Goal: Transaction & Acquisition: Purchase product/service

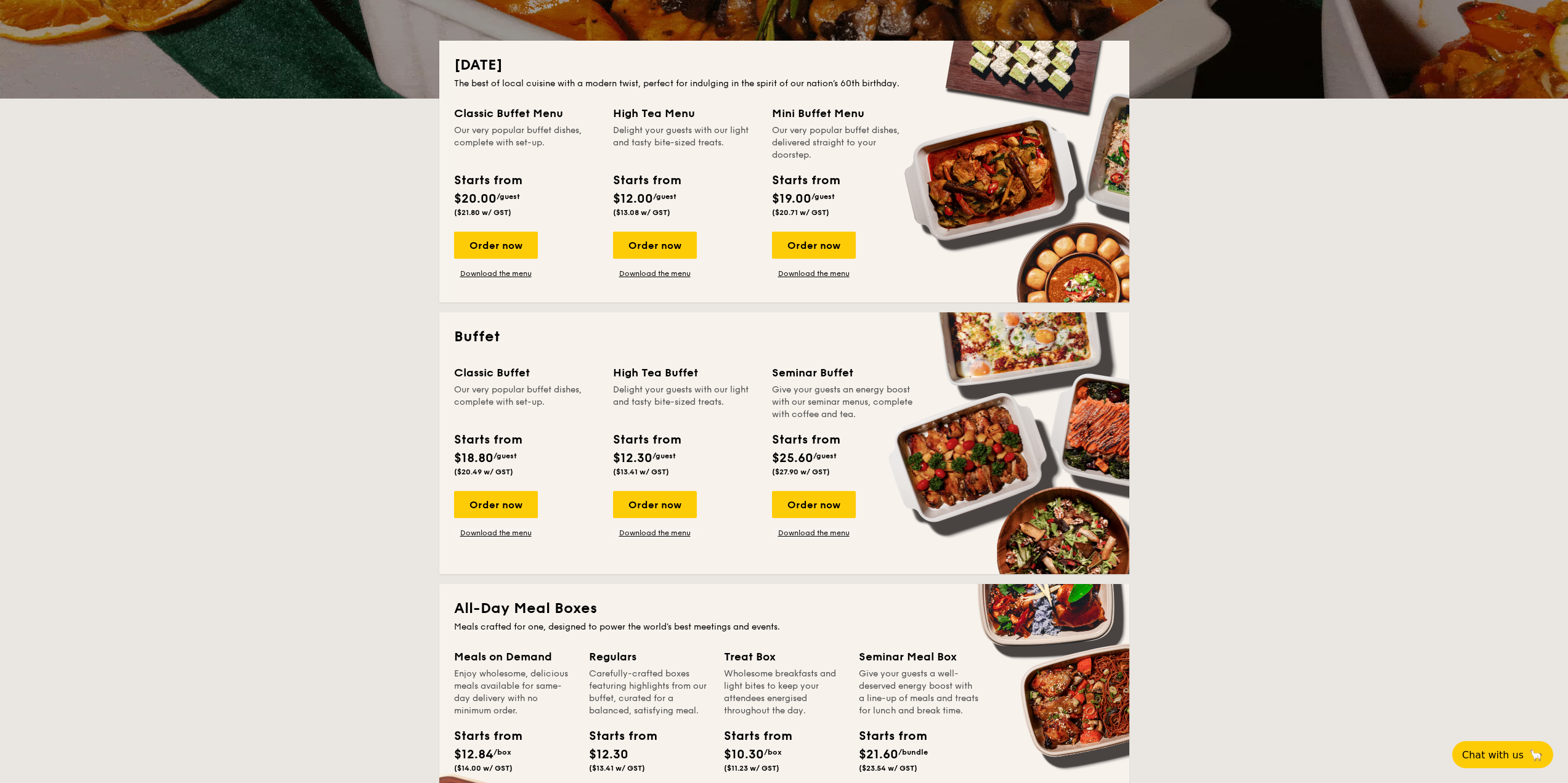
scroll to position [555, 0]
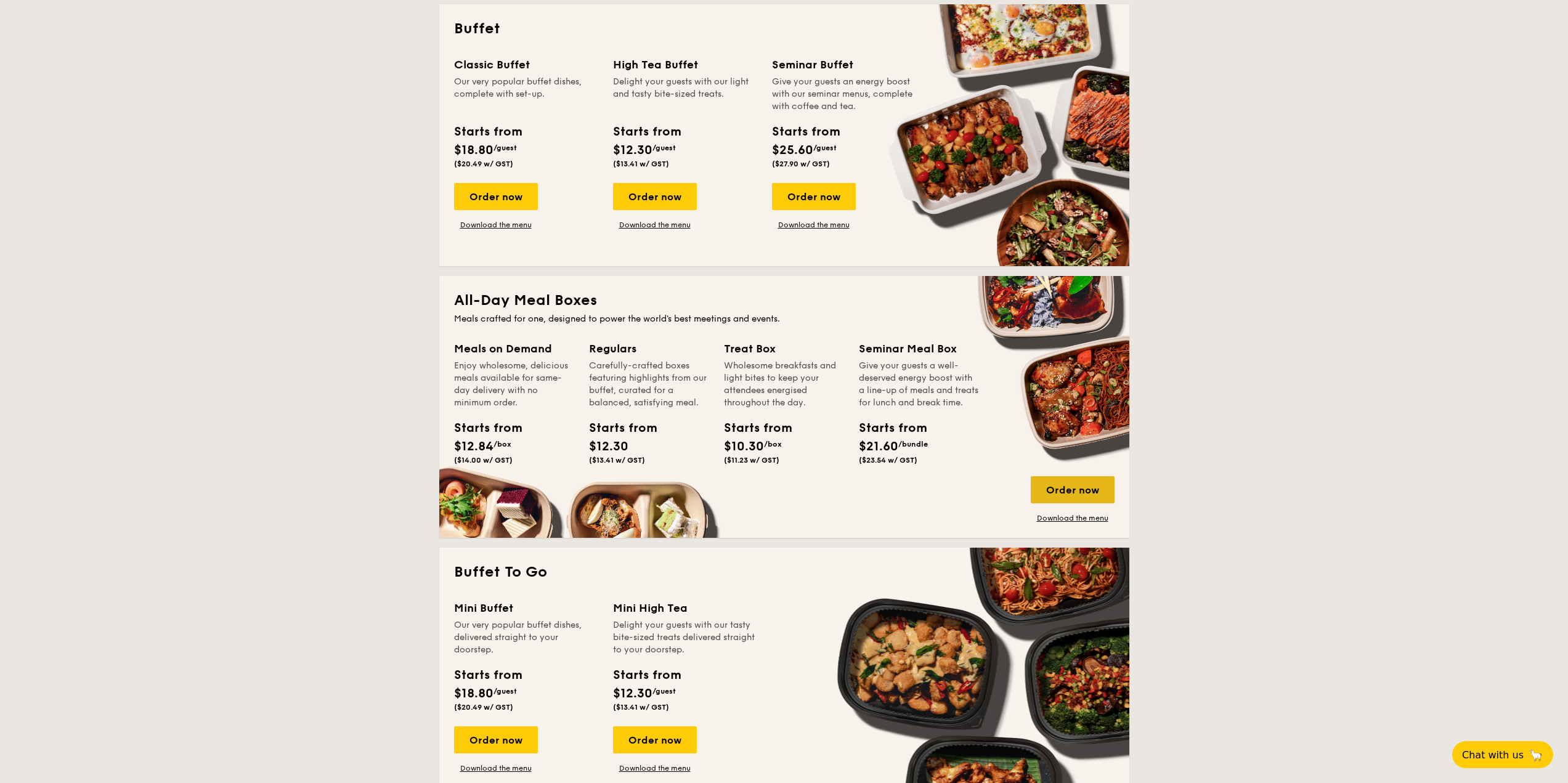
click at [1079, 491] on div "Order now" at bounding box center [1073, 489] width 84 height 27
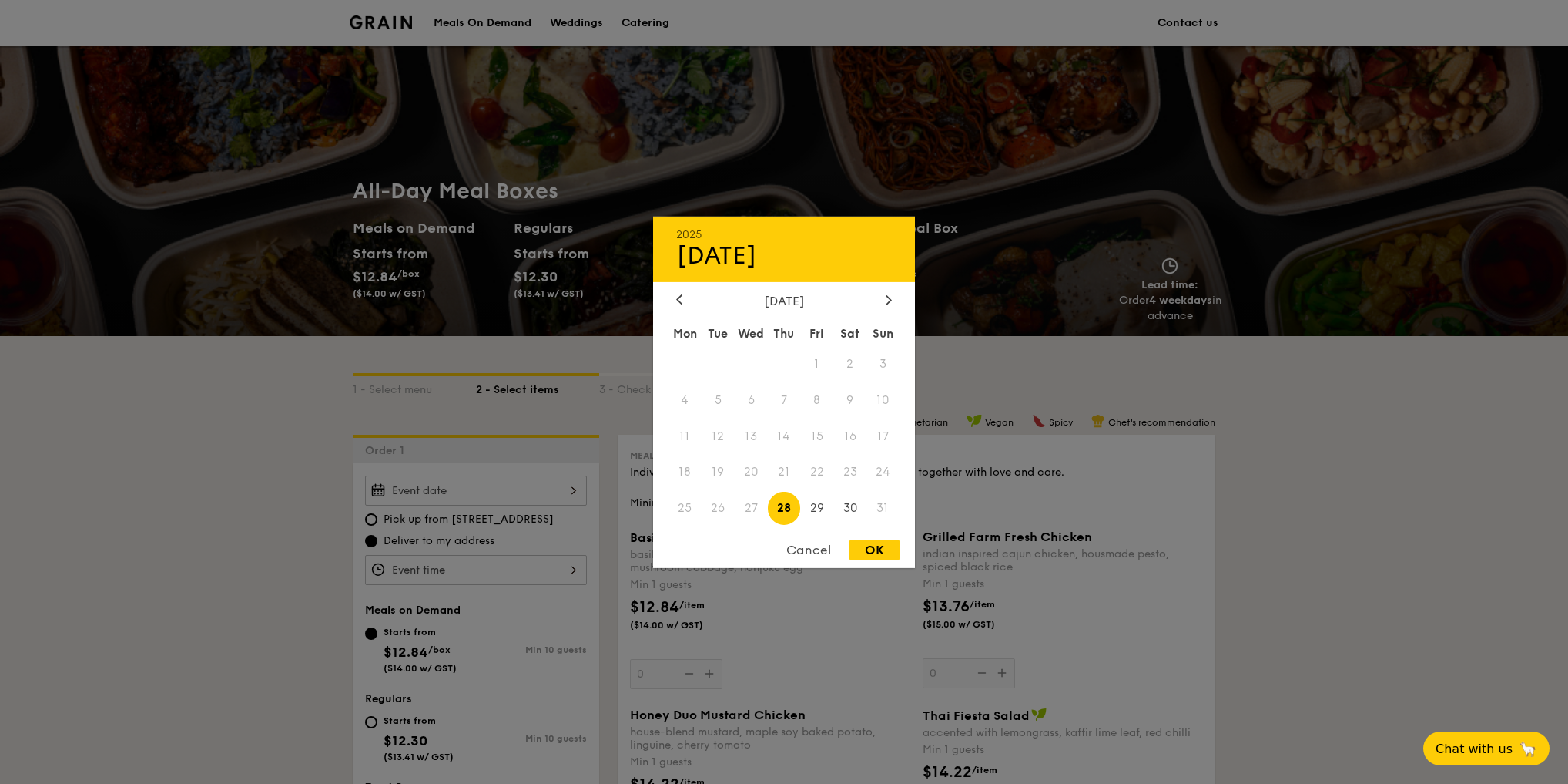
click at [558, 491] on div "2025 Aug 28 August 2025 Mon Tue Wed Thu Fri Sat Sun 1 2 3 4 5 6 7 8 9 10 11 12 …" at bounding box center [476, 490] width 222 height 30
click at [687, 510] on span "25" at bounding box center [685, 508] width 33 height 33
click at [819, 551] on div "Cancel" at bounding box center [808, 549] width 75 height 21
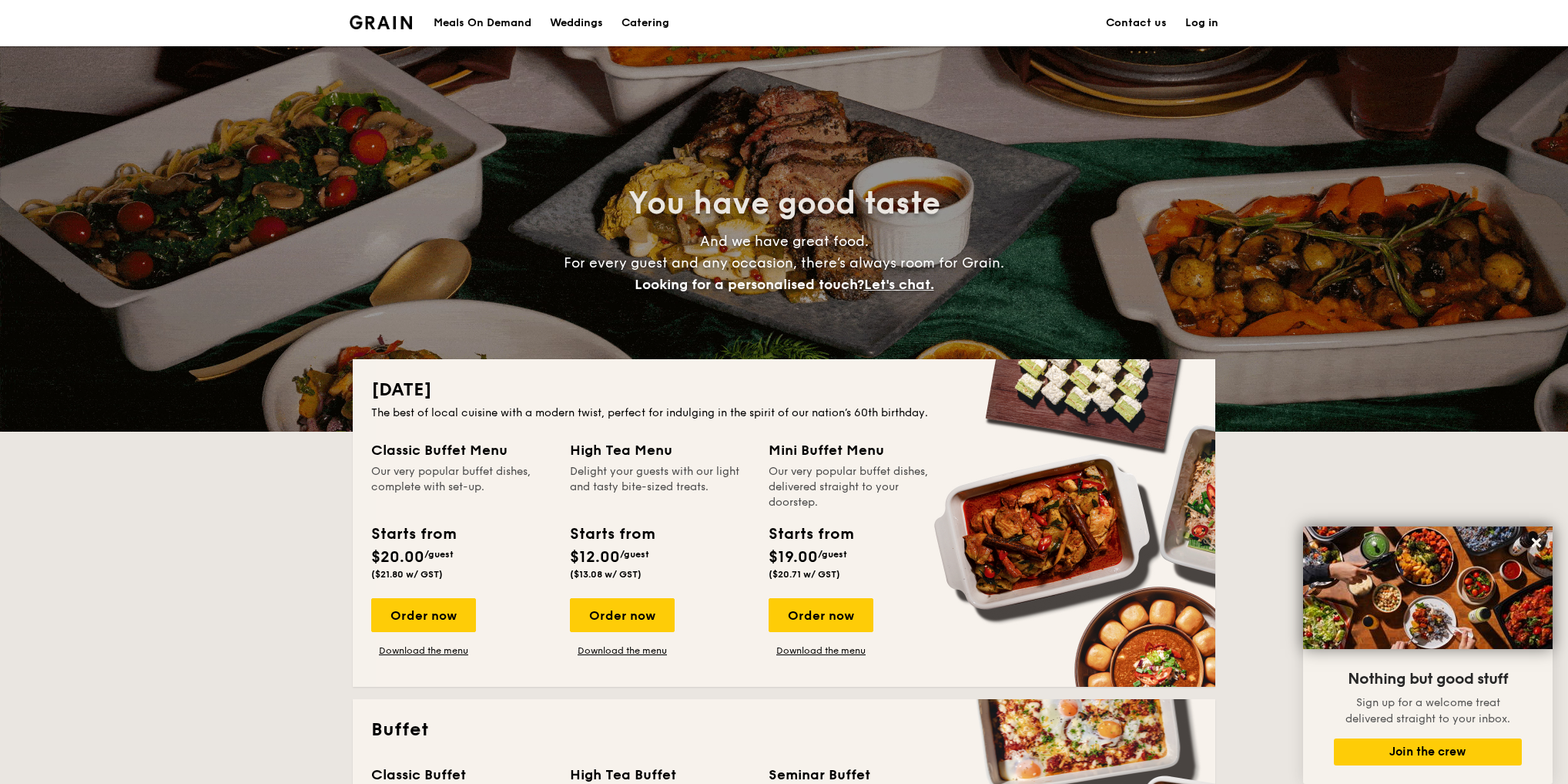
click at [490, 20] on div "Meals On Demand" at bounding box center [483, 23] width 98 height 46
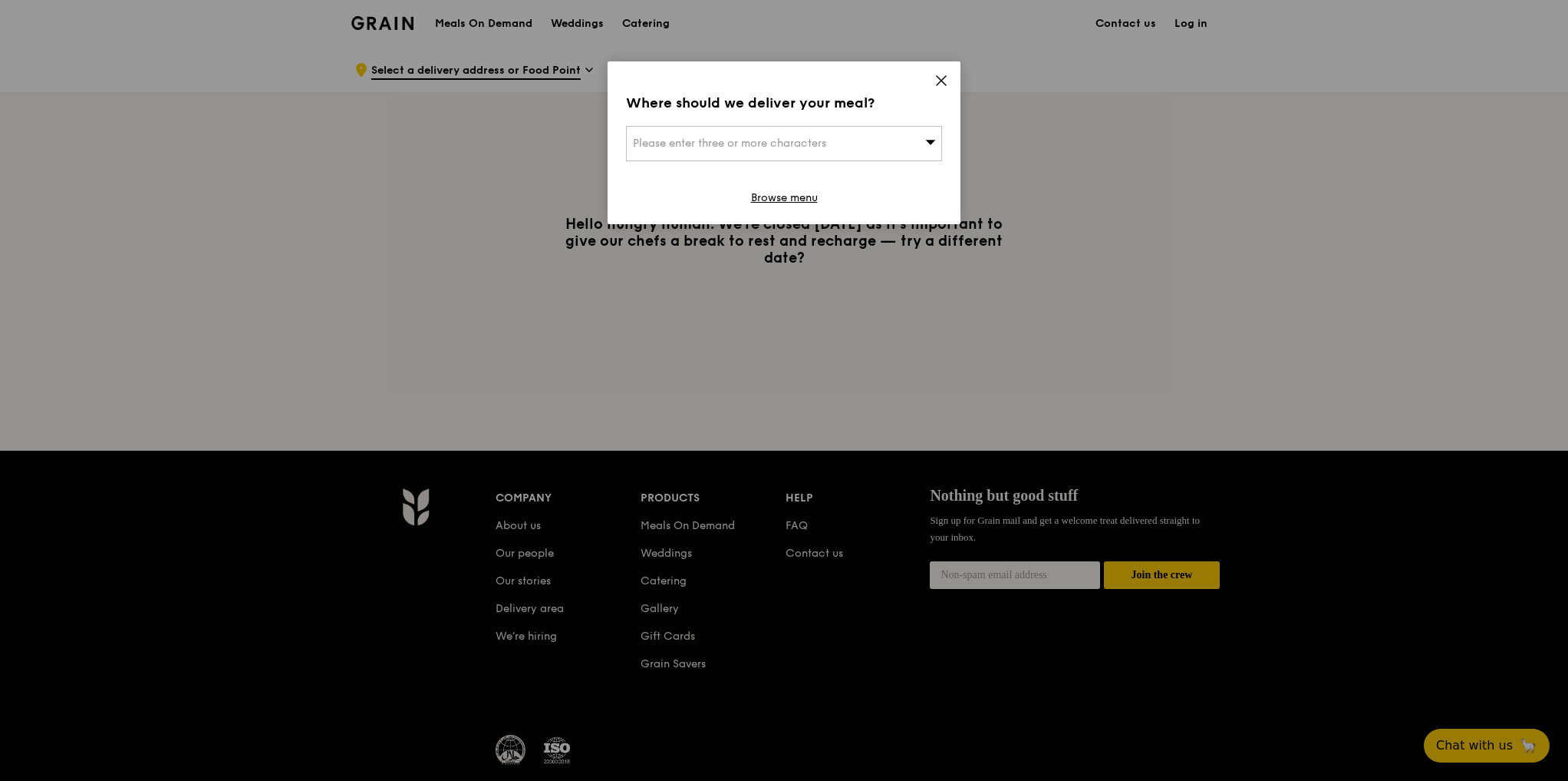
click at [810, 143] on span "Please enter three or more characters" at bounding box center [730, 143] width 194 height 13
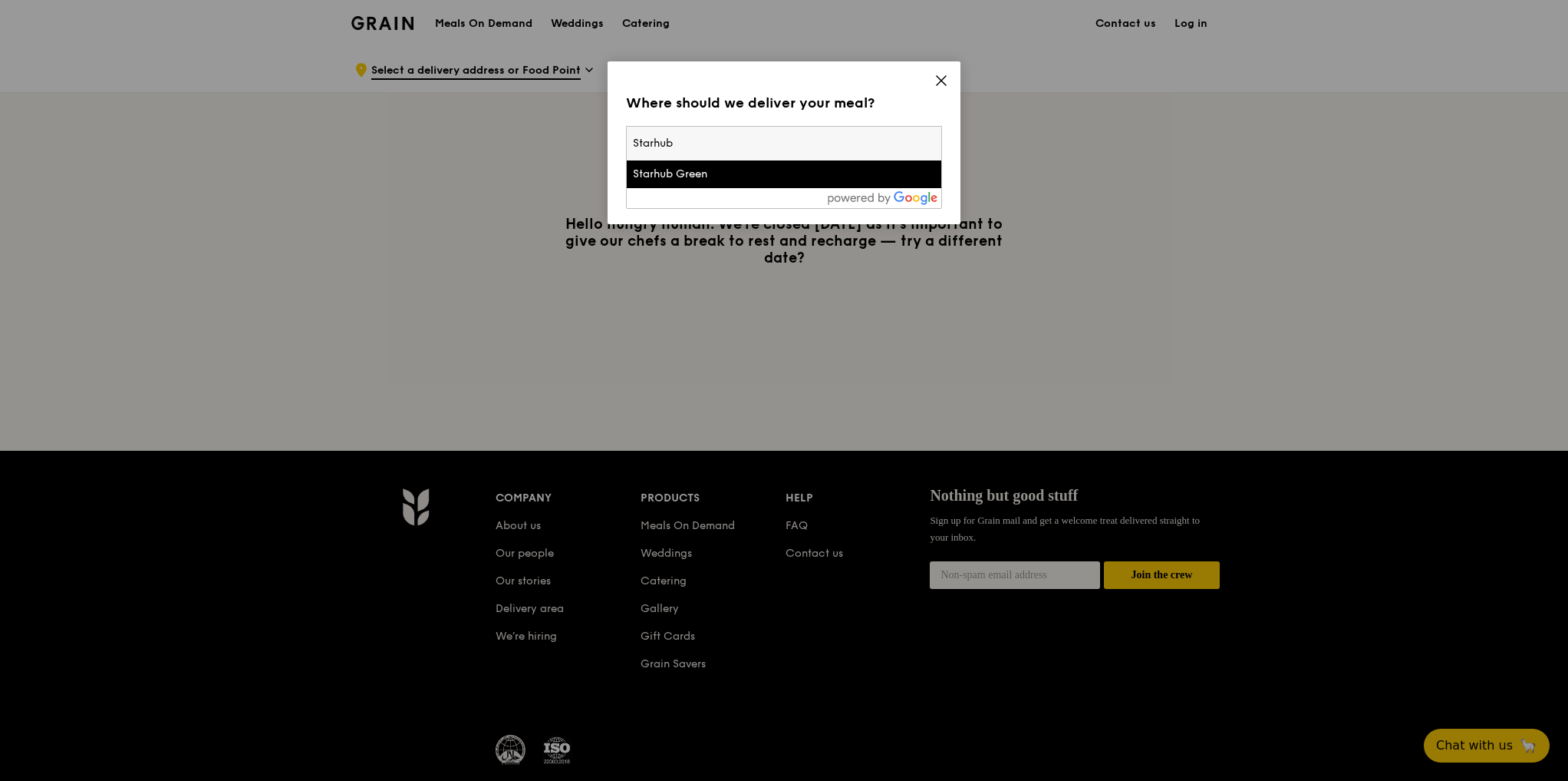
type input "Starhub"
click at [814, 166] on li "Starhub Green" at bounding box center [784, 175] width 315 height 28
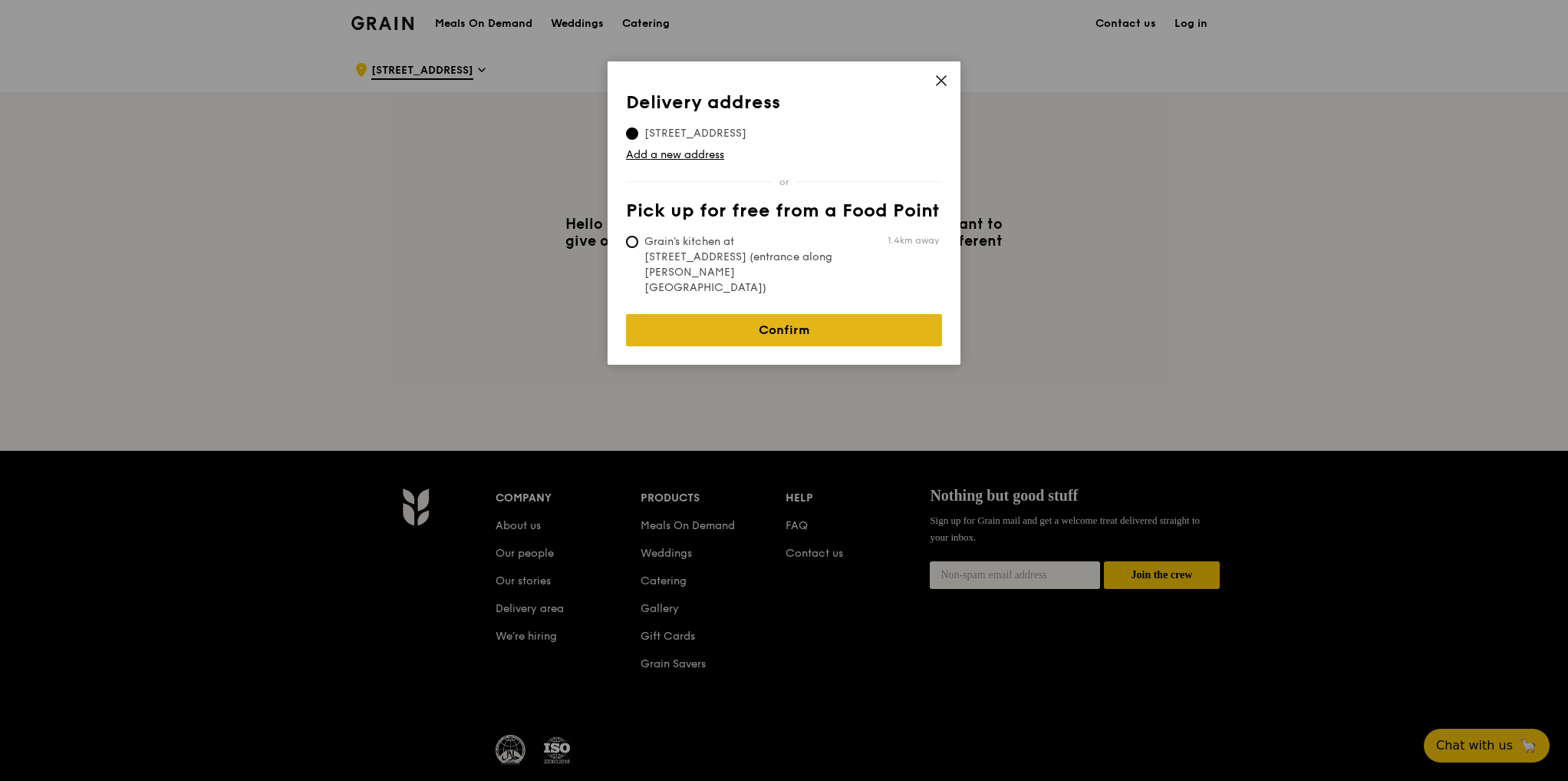
click at [792, 320] on link "Confirm" at bounding box center [784, 330] width 316 height 32
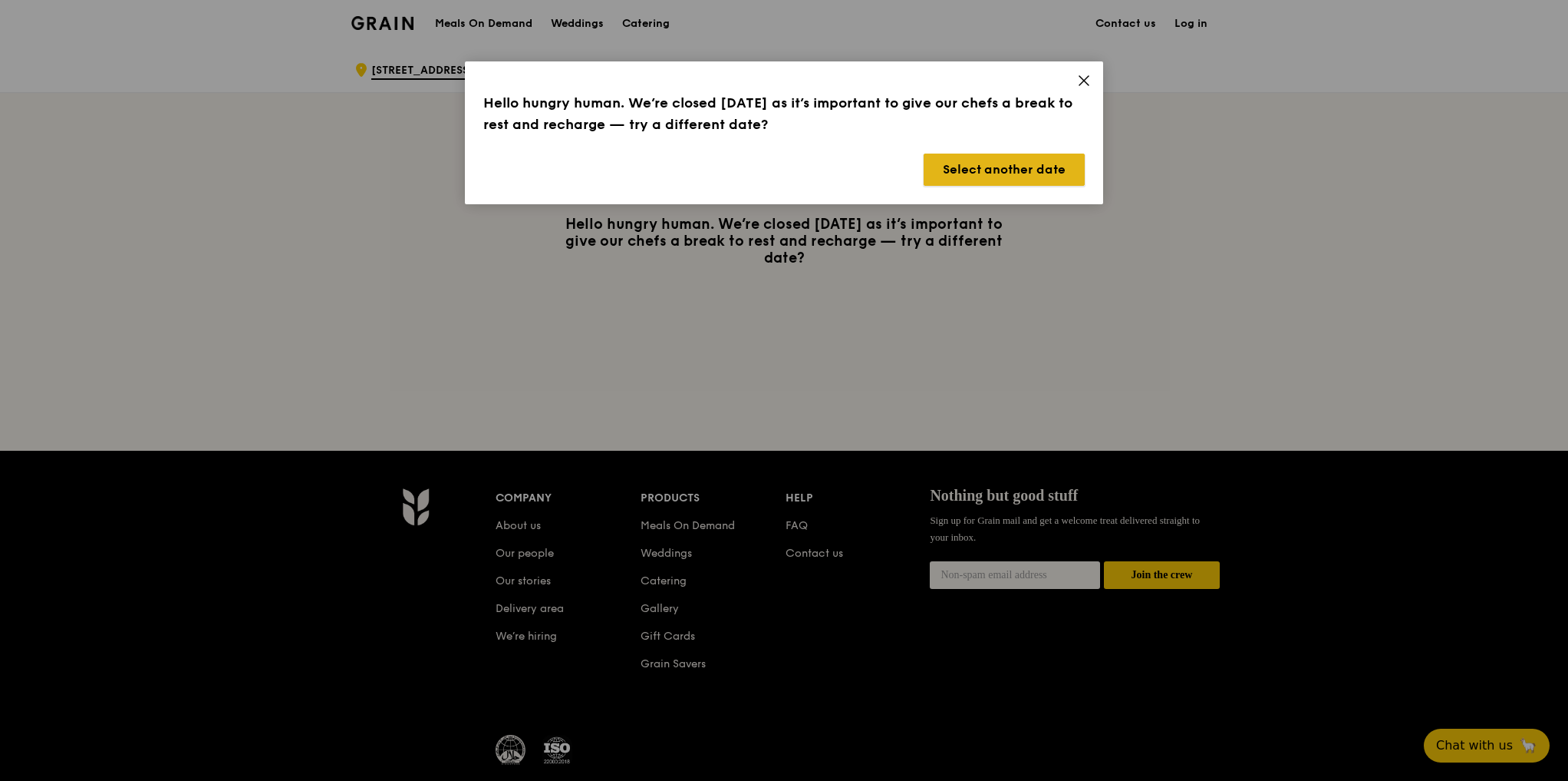
click at [982, 177] on button "Select another date" at bounding box center [1005, 169] width 161 height 32
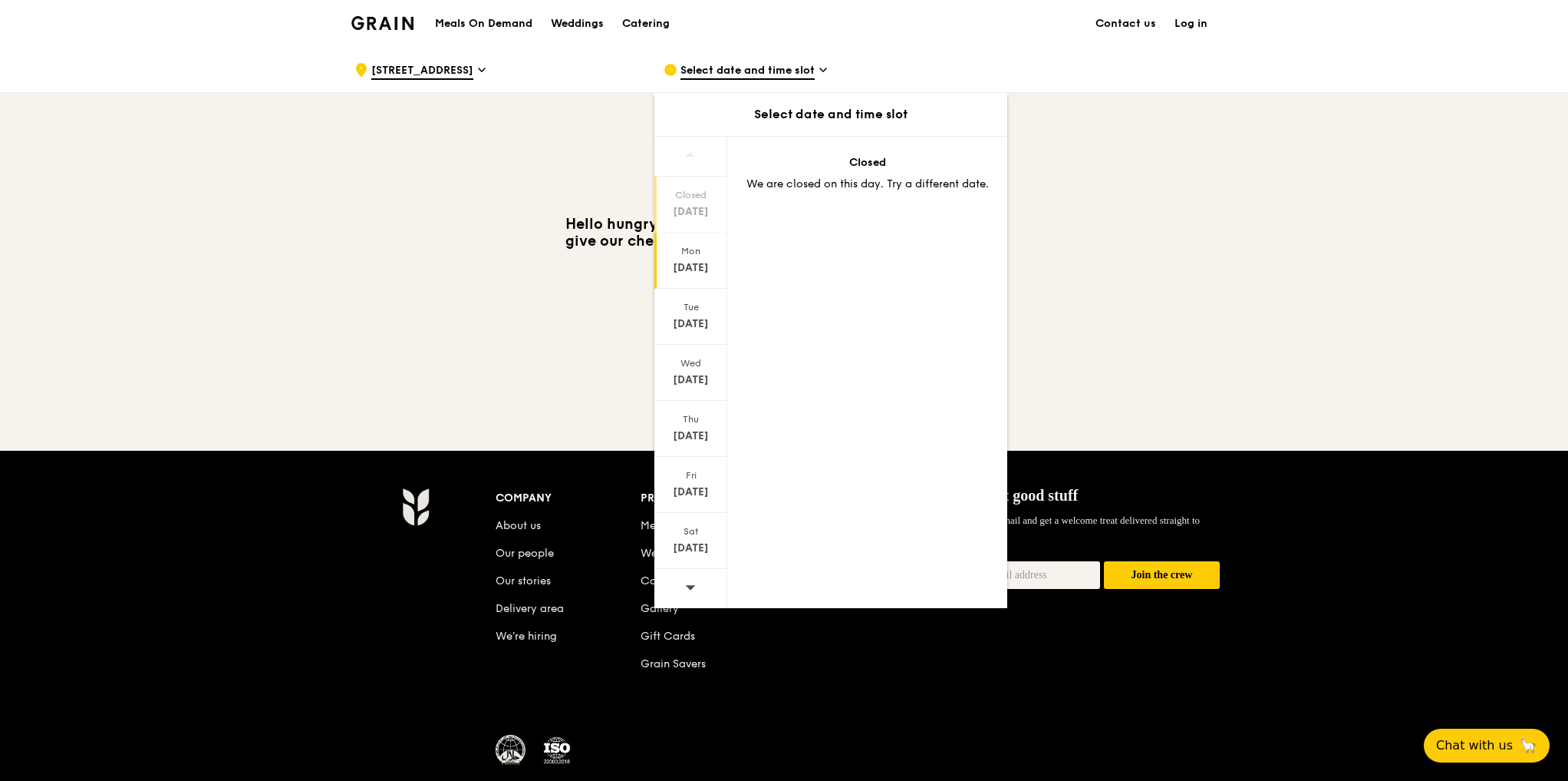
click at [702, 264] on div "Aug 25" at bounding box center [691, 268] width 68 height 16
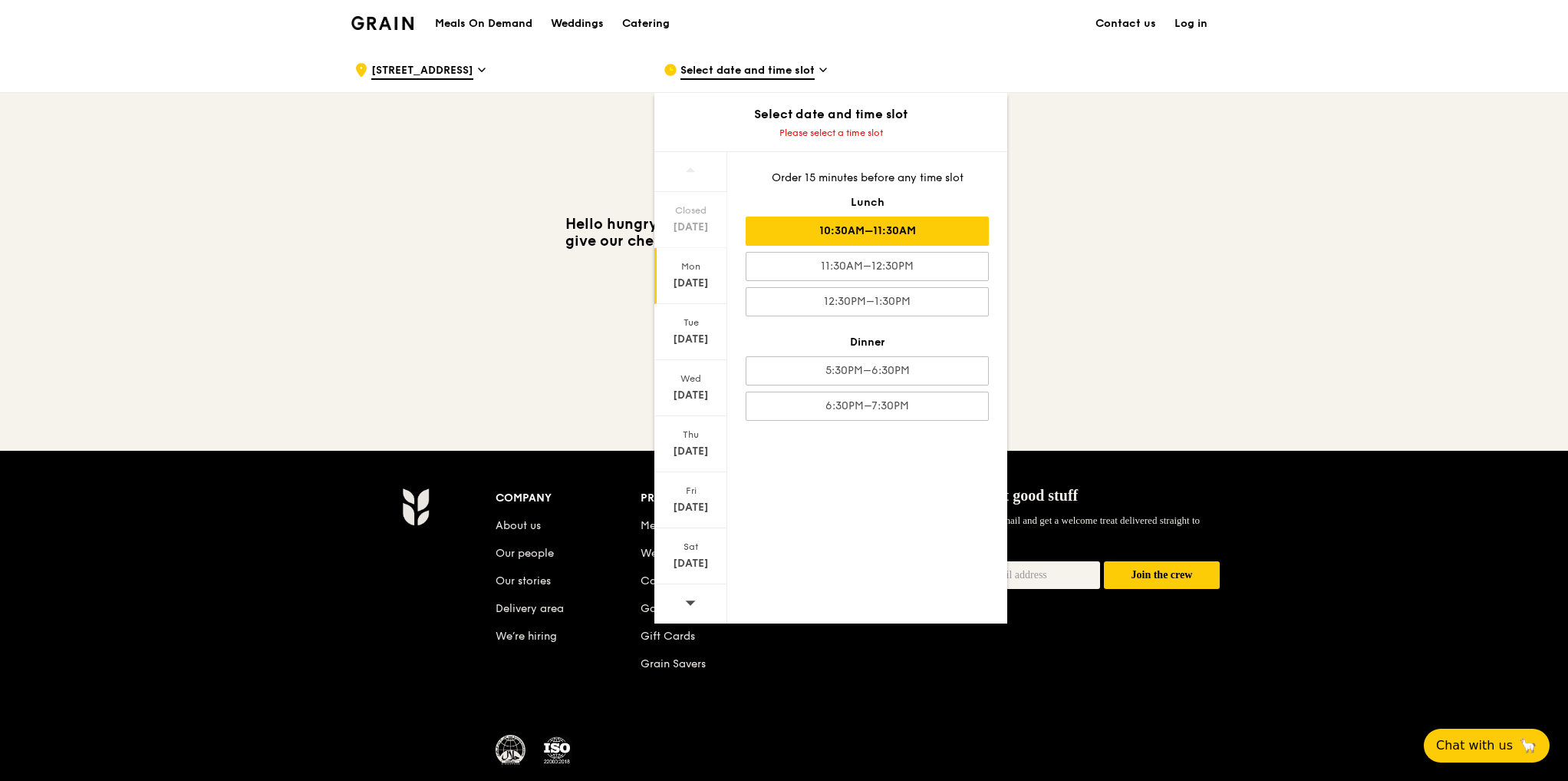
click at [763, 224] on div "10:30AM–11:30AM" at bounding box center [867, 231] width 243 height 29
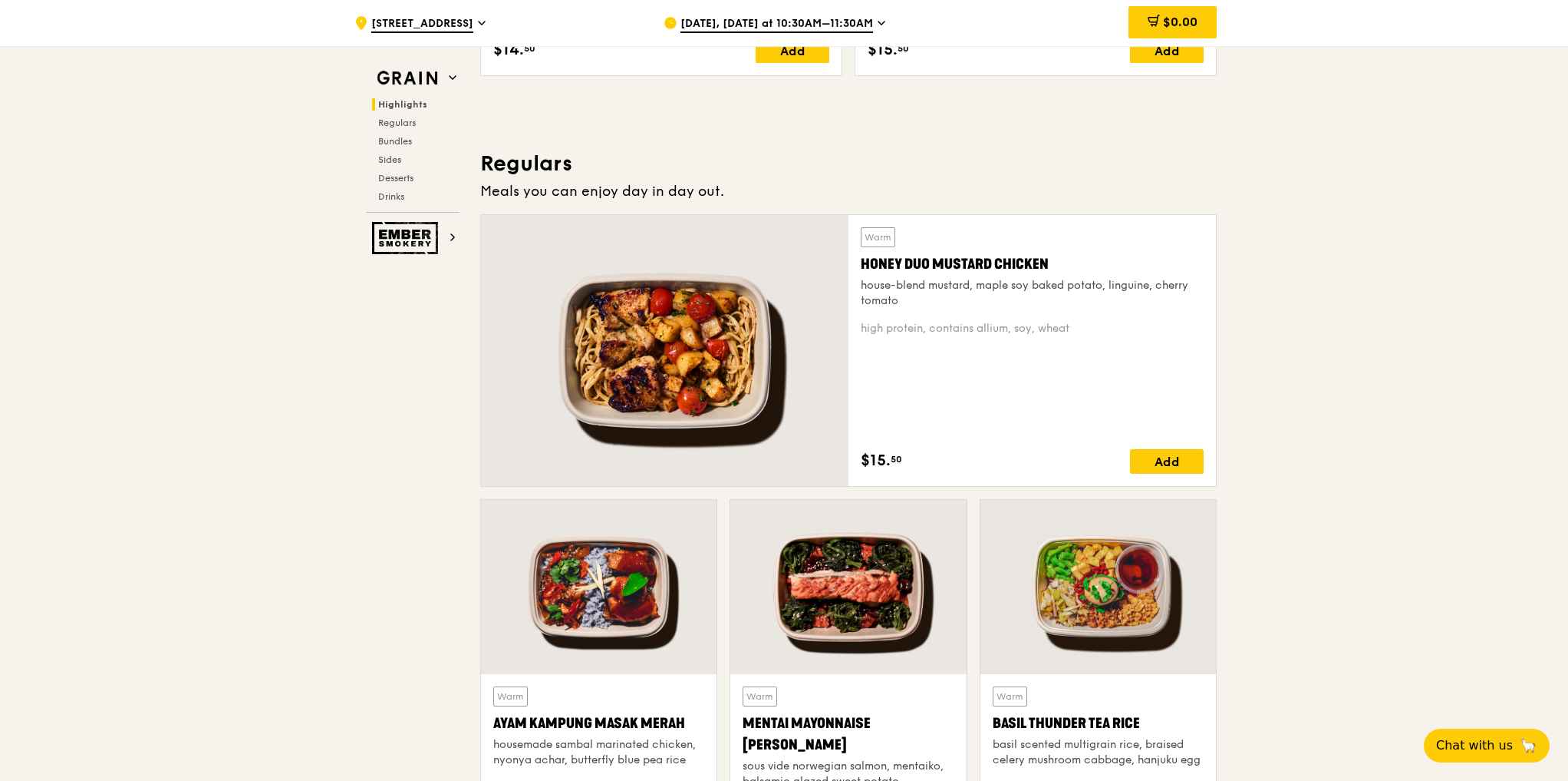
scroll to position [983, 0]
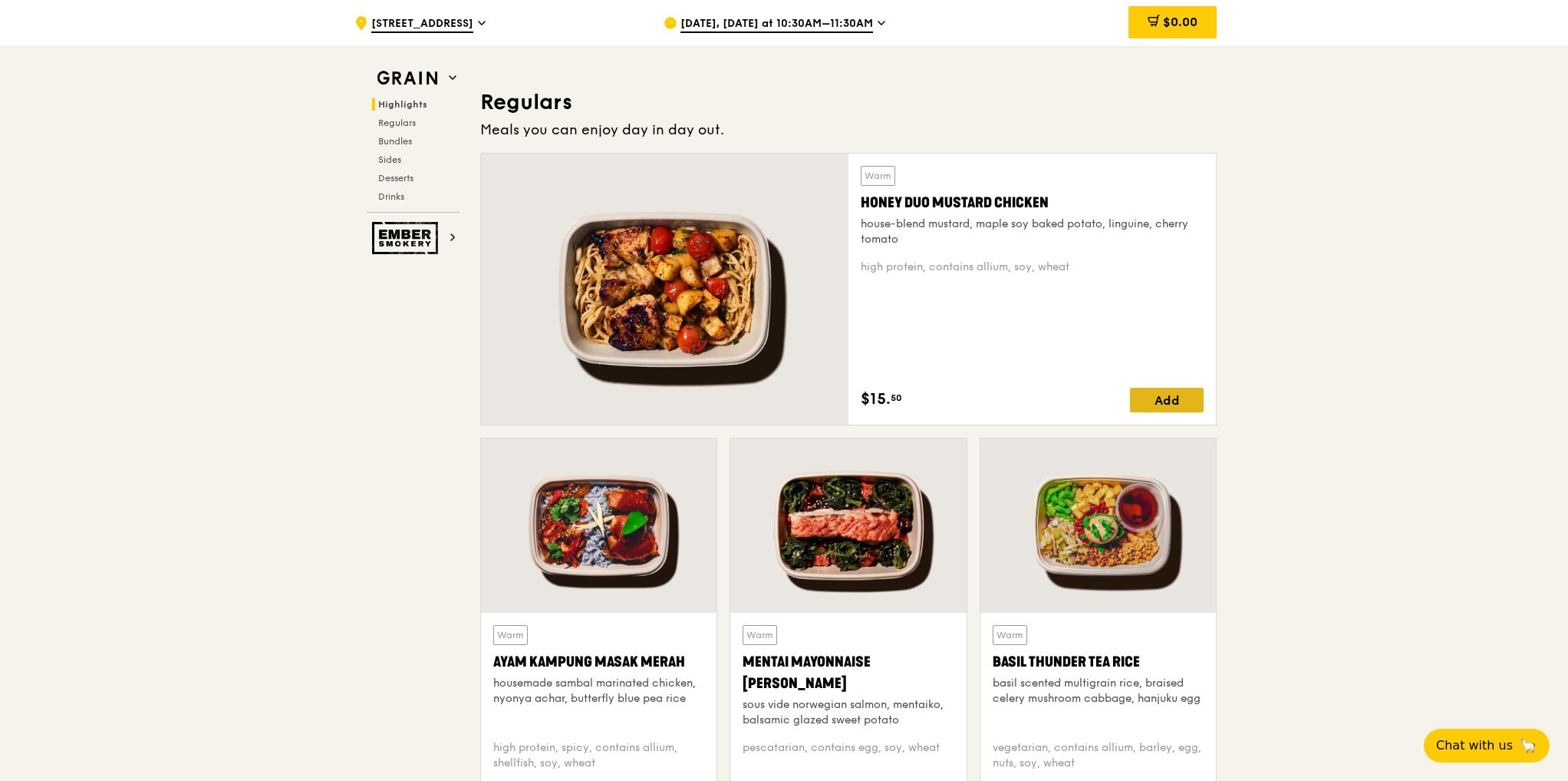
click at [1159, 396] on div "Add" at bounding box center [1166, 400] width 73 height 25
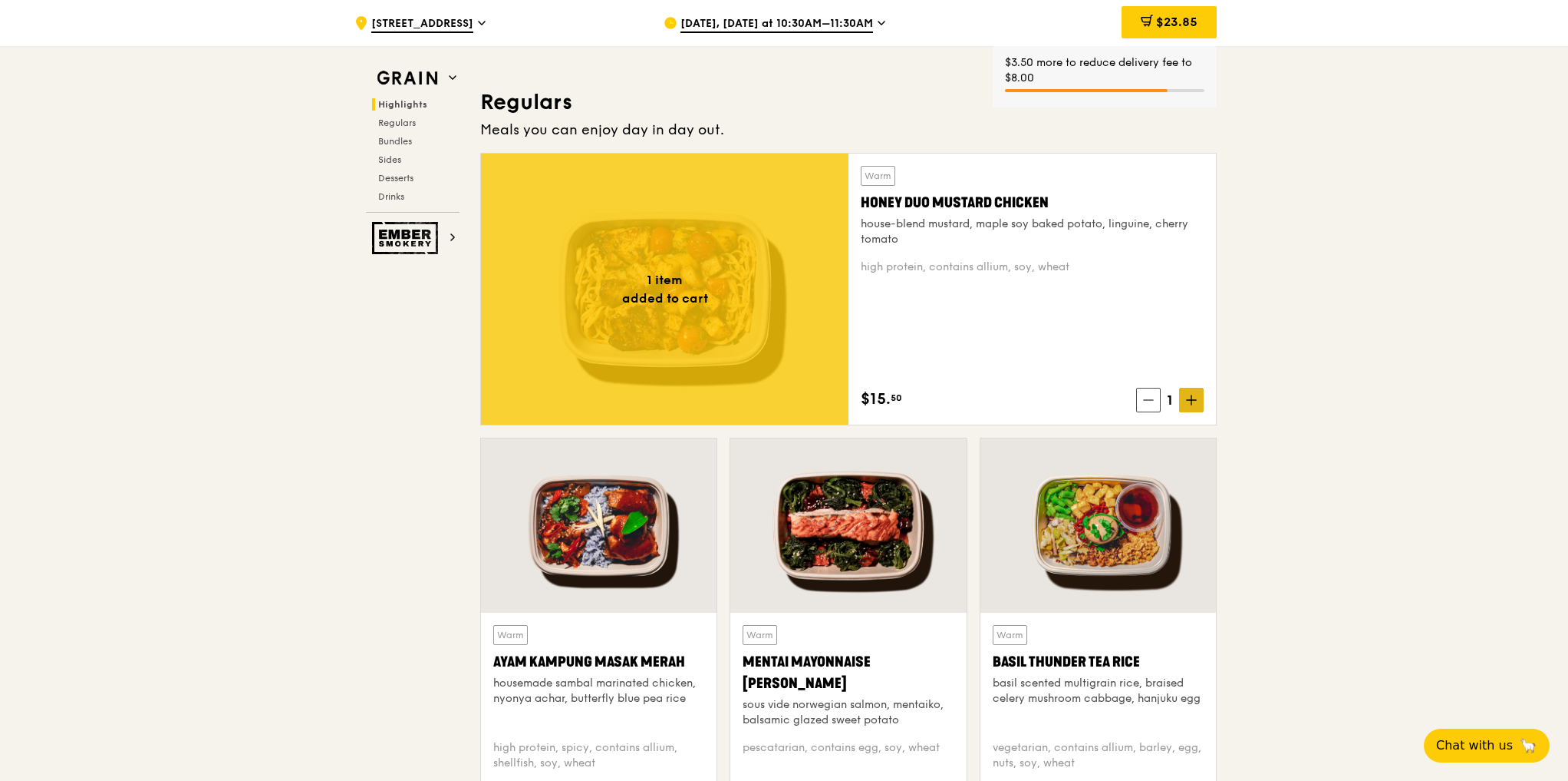
click at [1188, 397] on icon at bounding box center [1191, 400] width 11 height 11
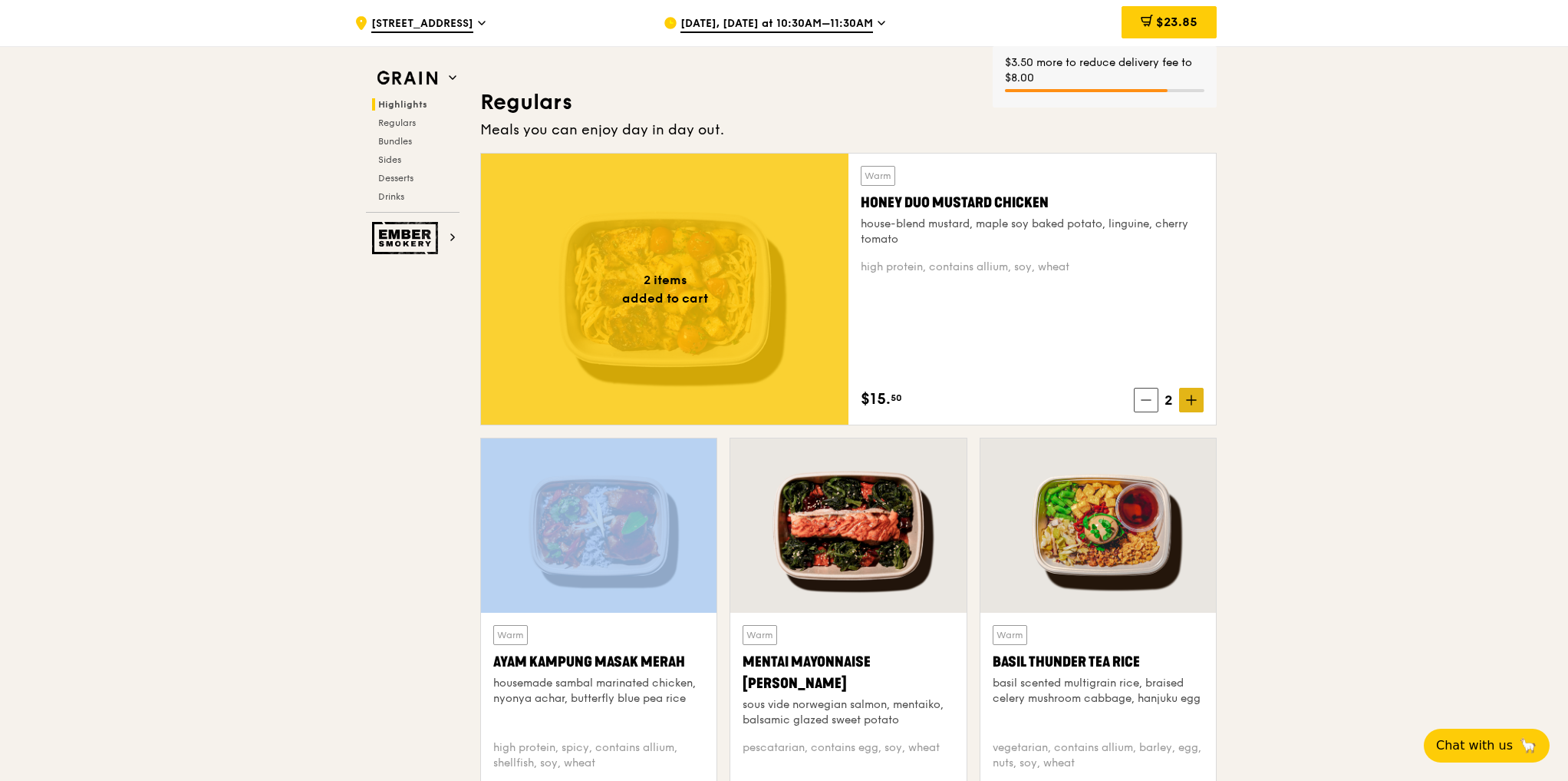
click at [1188, 397] on icon at bounding box center [1191, 400] width 11 height 11
click at [1187, 398] on icon at bounding box center [1191, 400] width 11 height 11
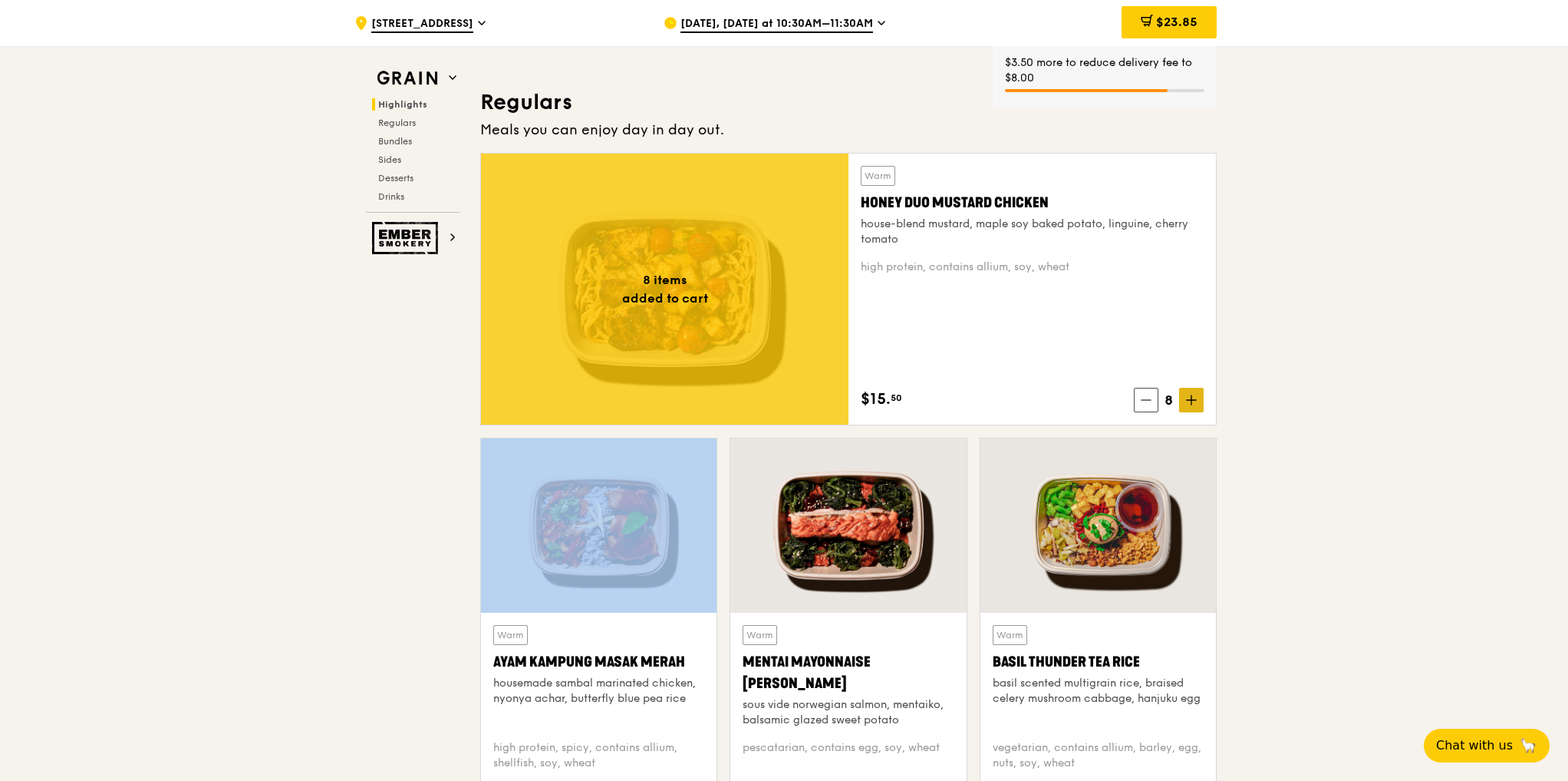
click at [1187, 398] on icon at bounding box center [1191, 400] width 11 height 11
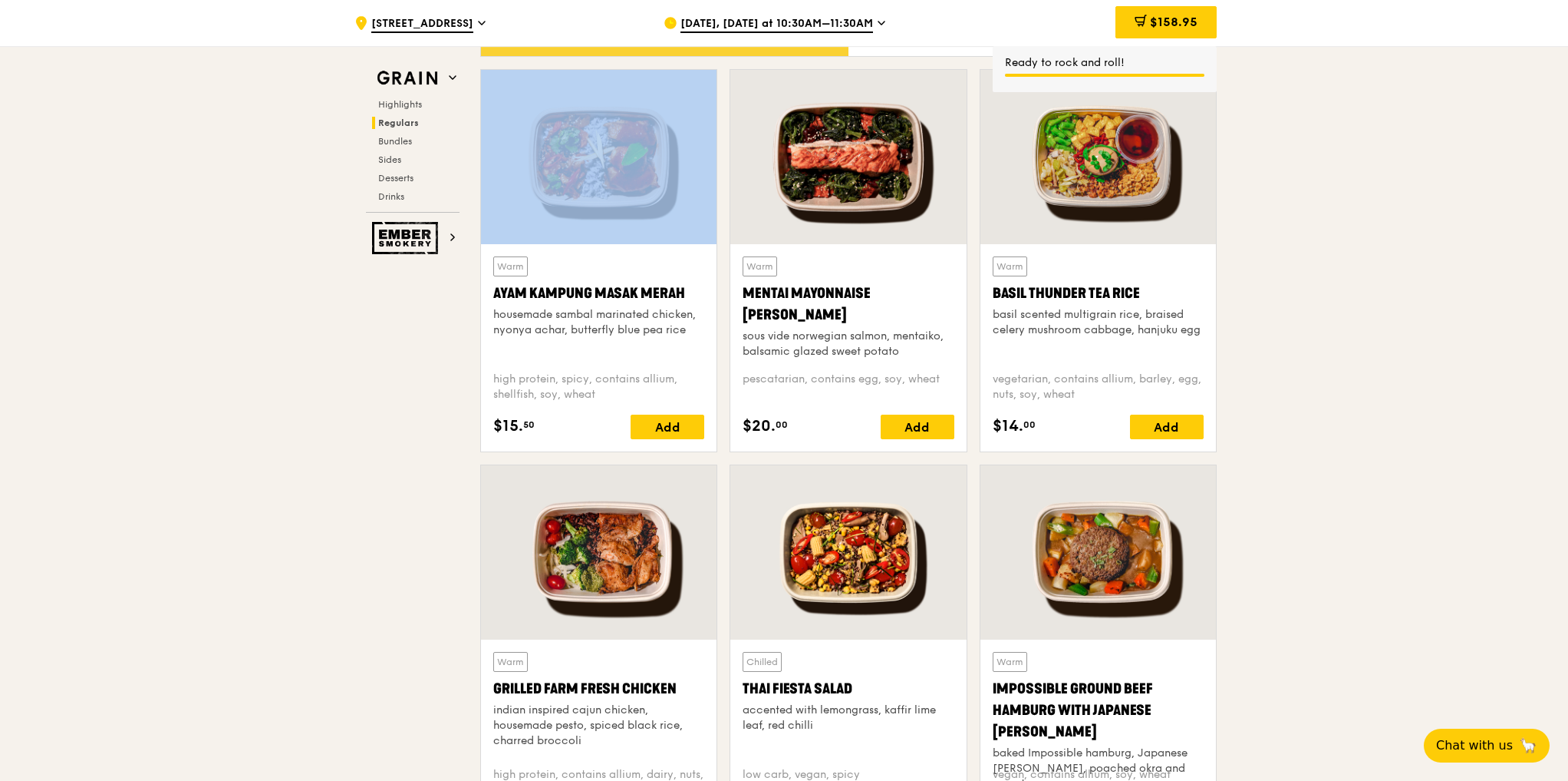
scroll to position [1228, 0]
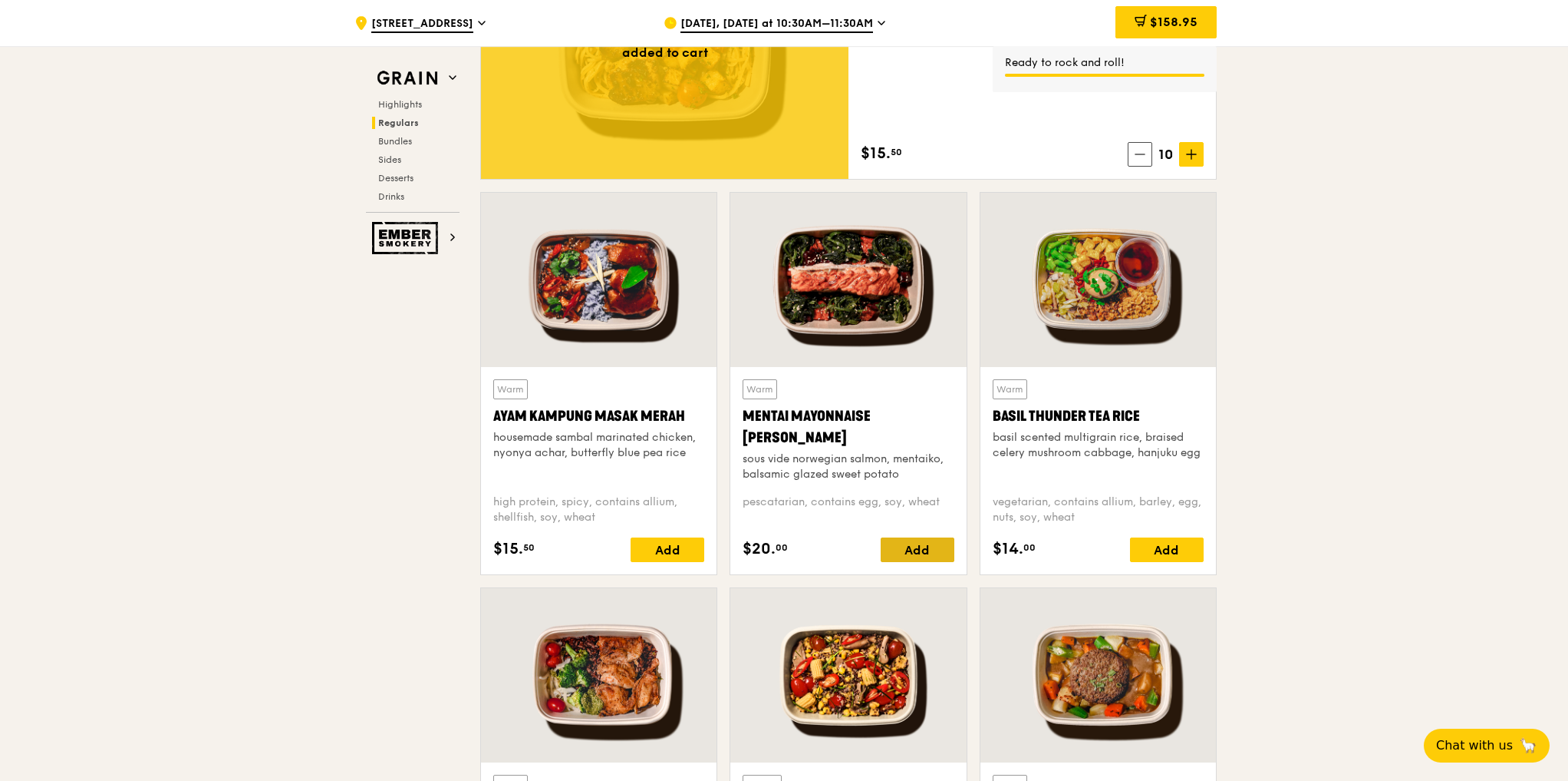
click at [908, 544] on div "Add" at bounding box center [917, 550] width 73 height 25
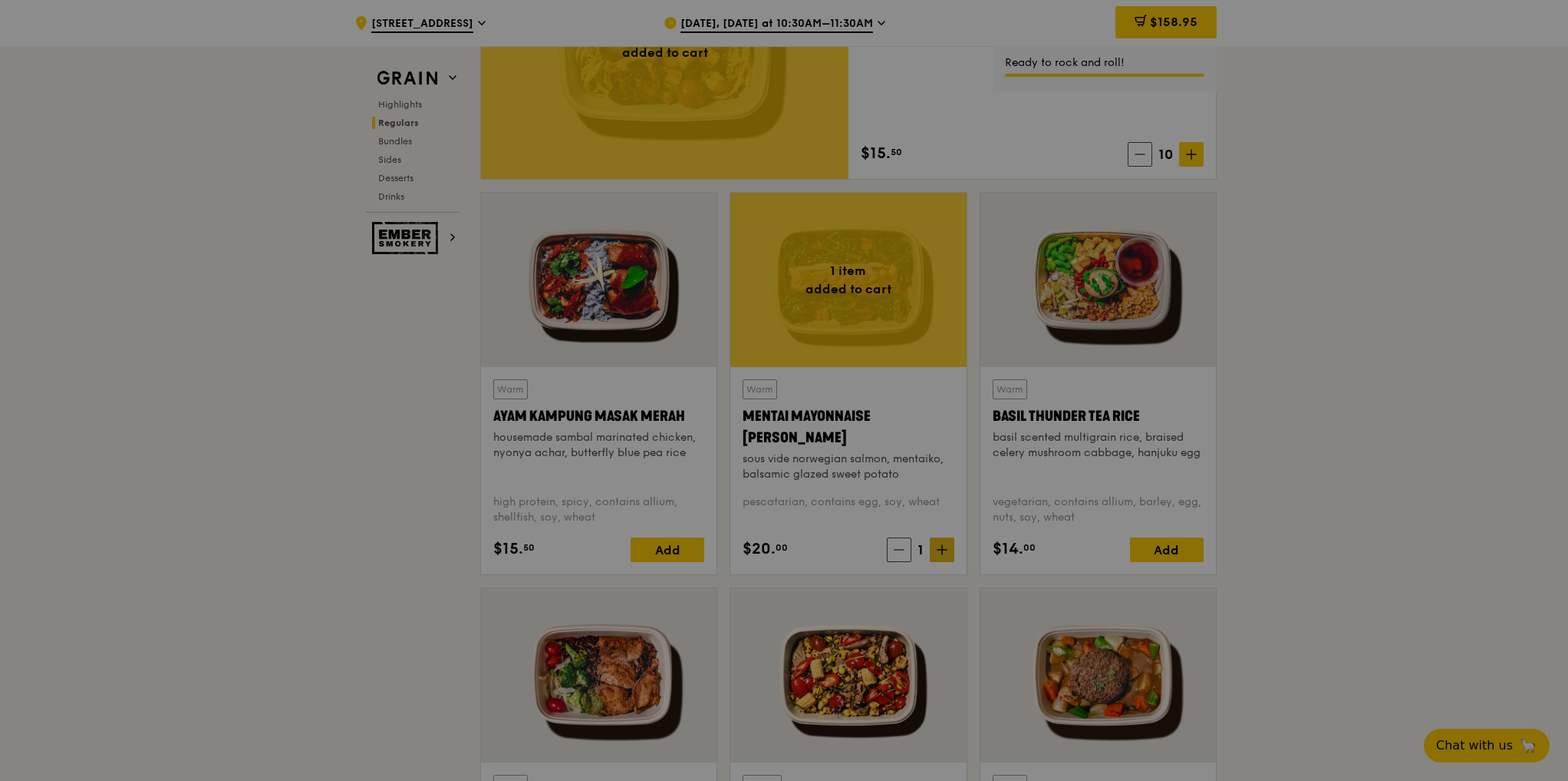
click at [934, 546] on div at bounding box center [784, 390] width 1568 height 781
click at [937, 546] on div at bounding box center [784, 390] width 1568 height 781
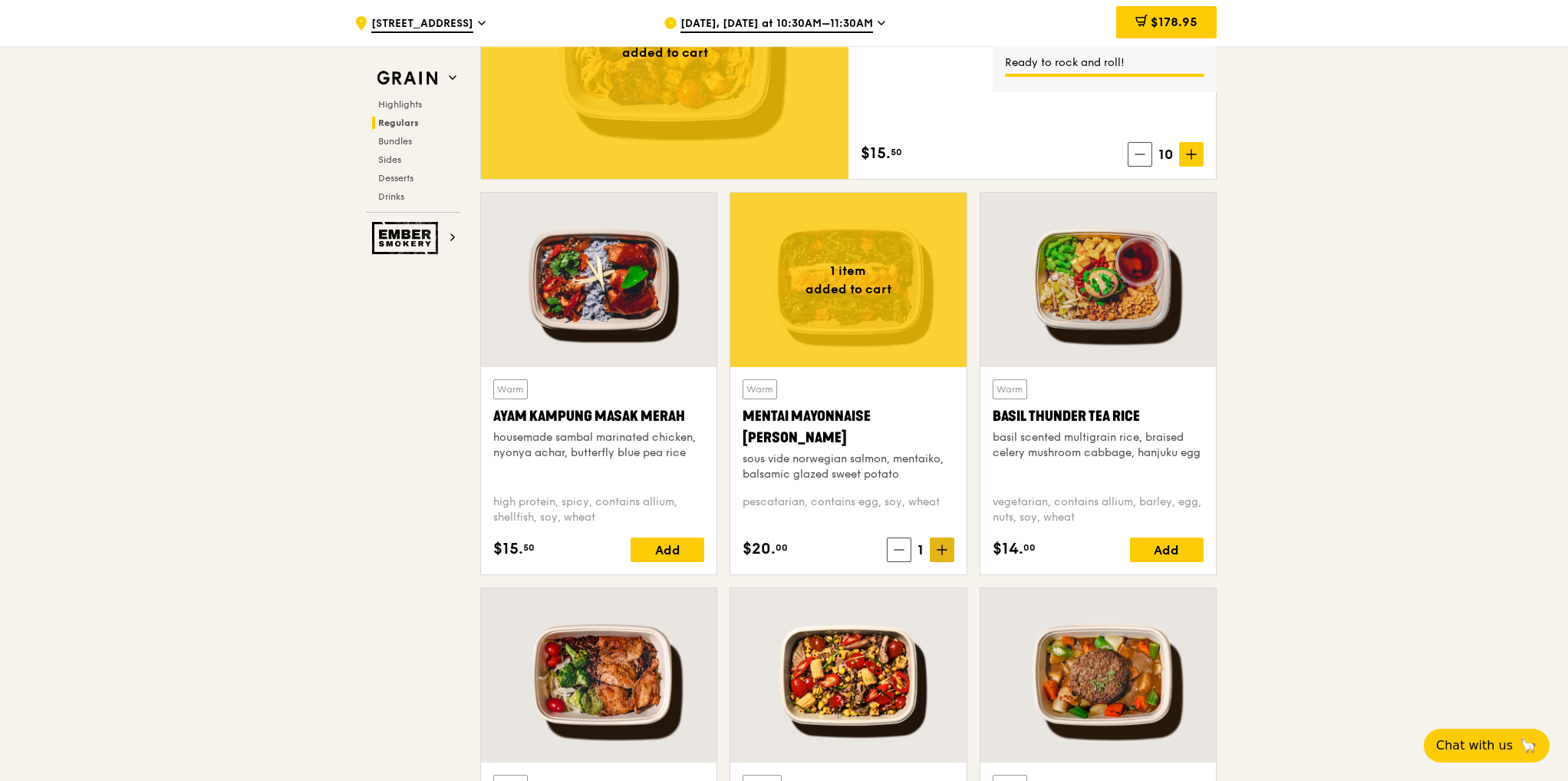
click at [949, 555] on span at bounding box center [942, 550] width 25 height 25
click at [949, 553] on span at bounding box center [942, 550] width 25 height 25
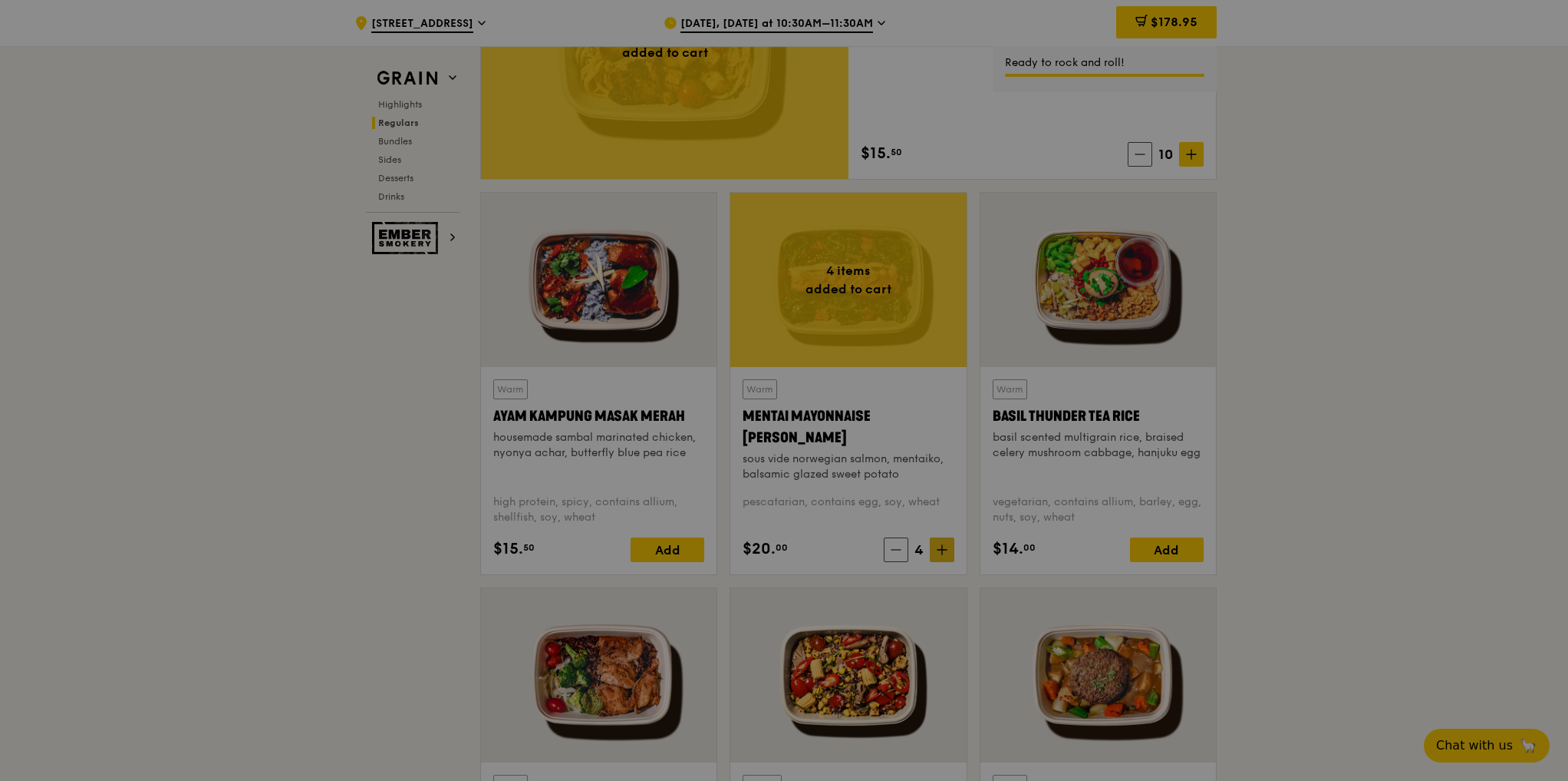
click at [949, 553] on div at bounding box center [784, 390] width 1568 height 781
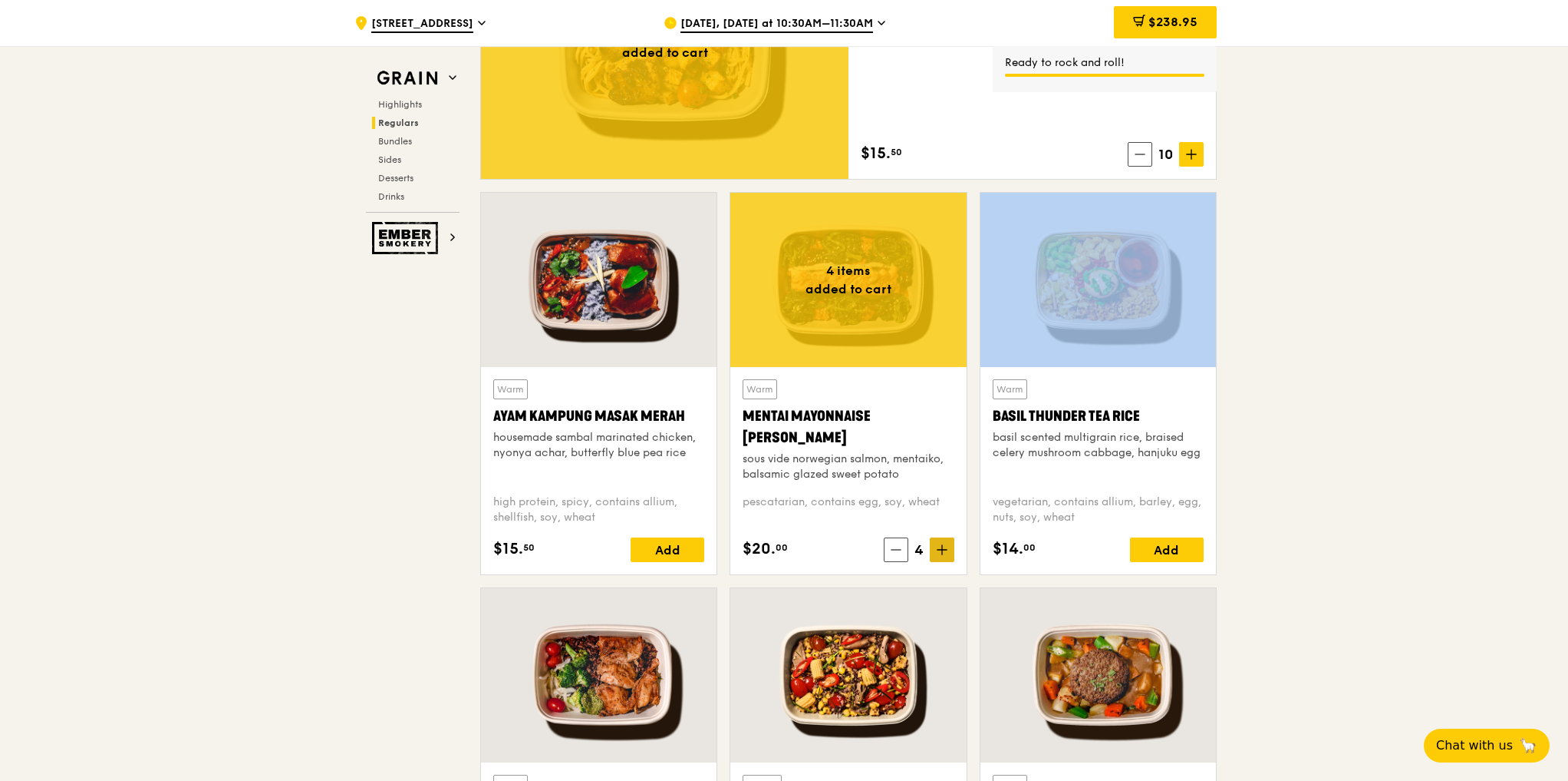
click at [949, 553] on span at bounding box center [942, 550] width 25 height 25
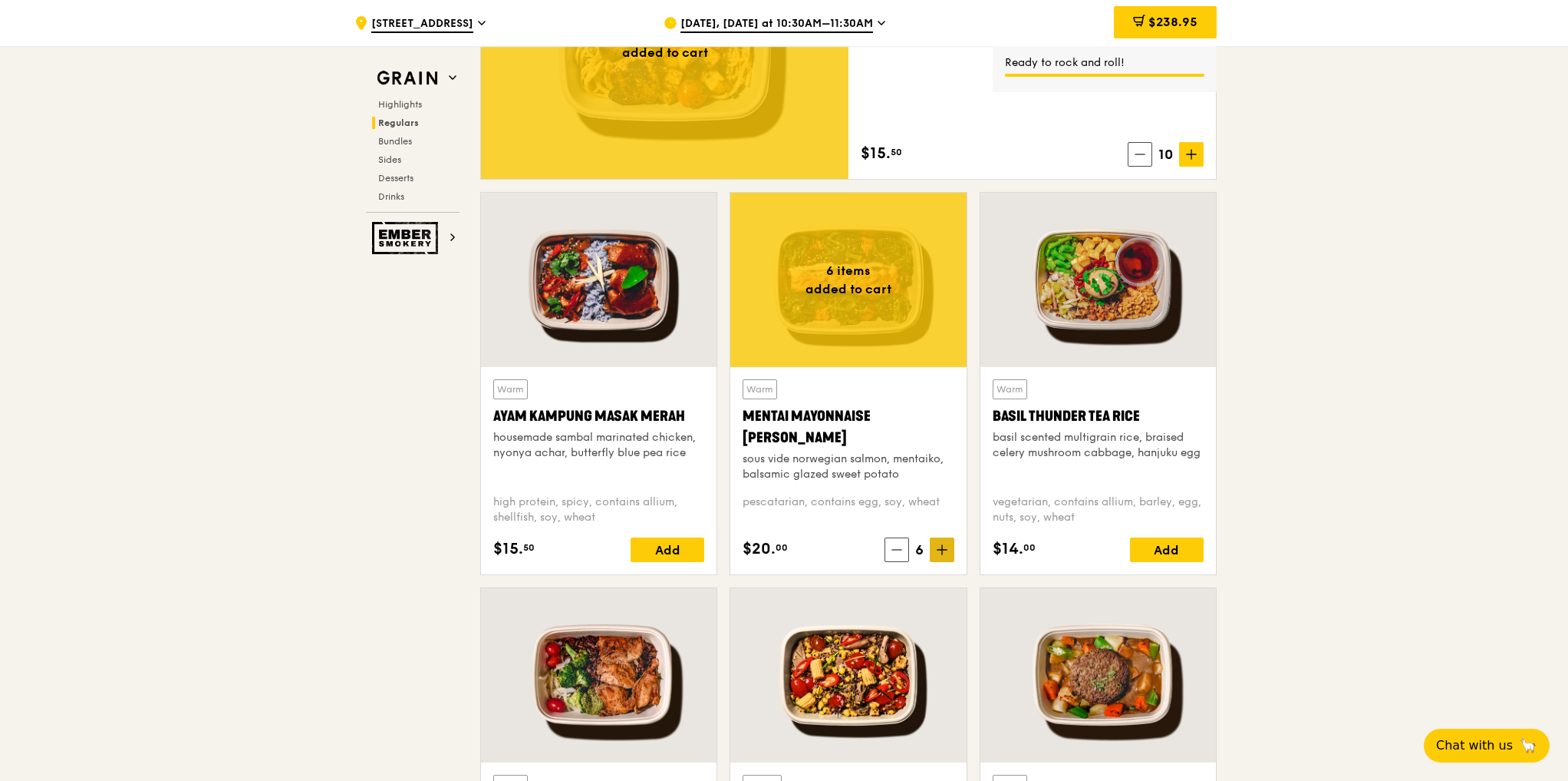
click at [946, 550] on icon at bounding box center [942, 550] width 11 height 11
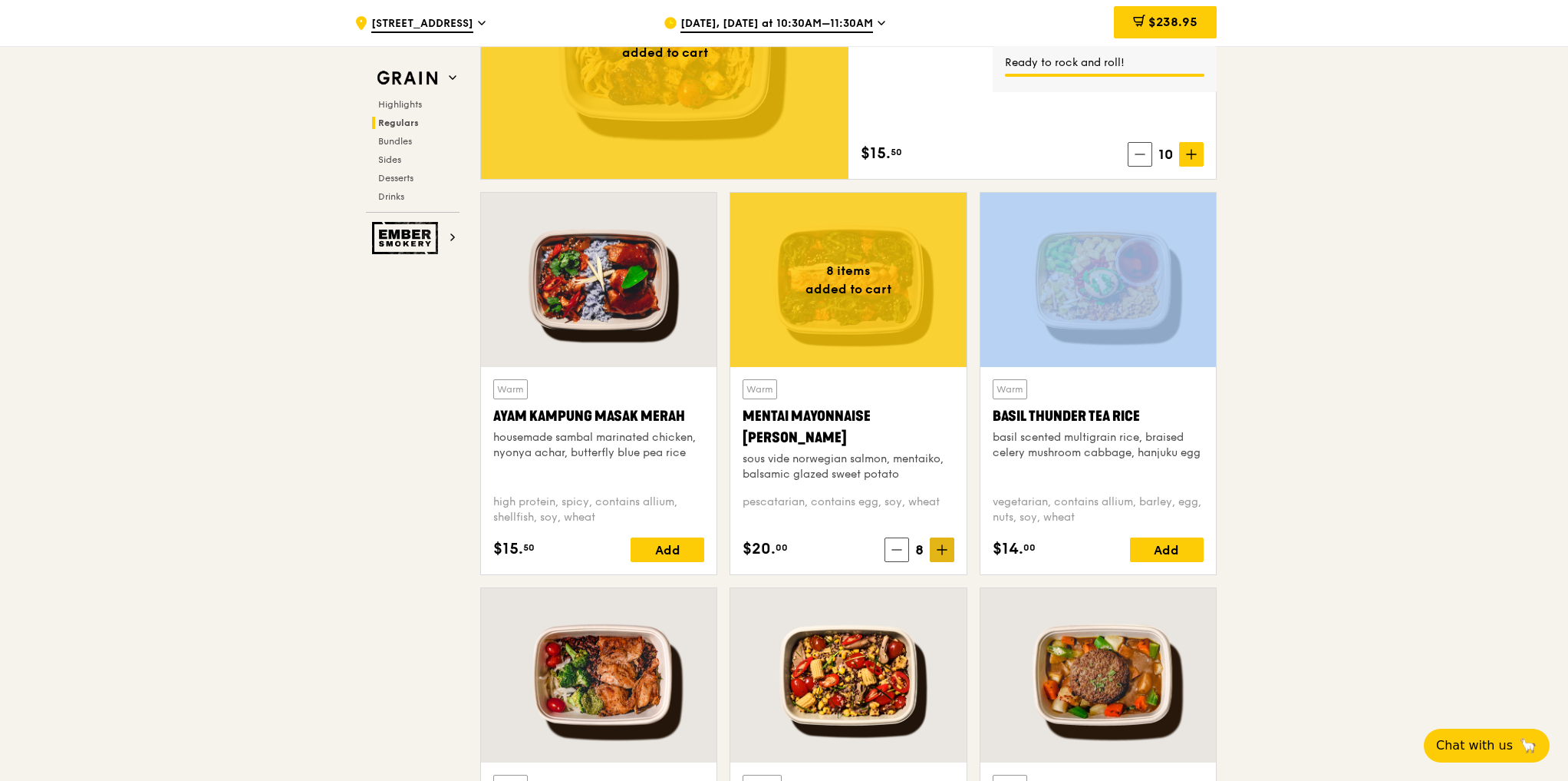
click at [945, 550] on icon at bounding box center [942, 550] width 9 height 0
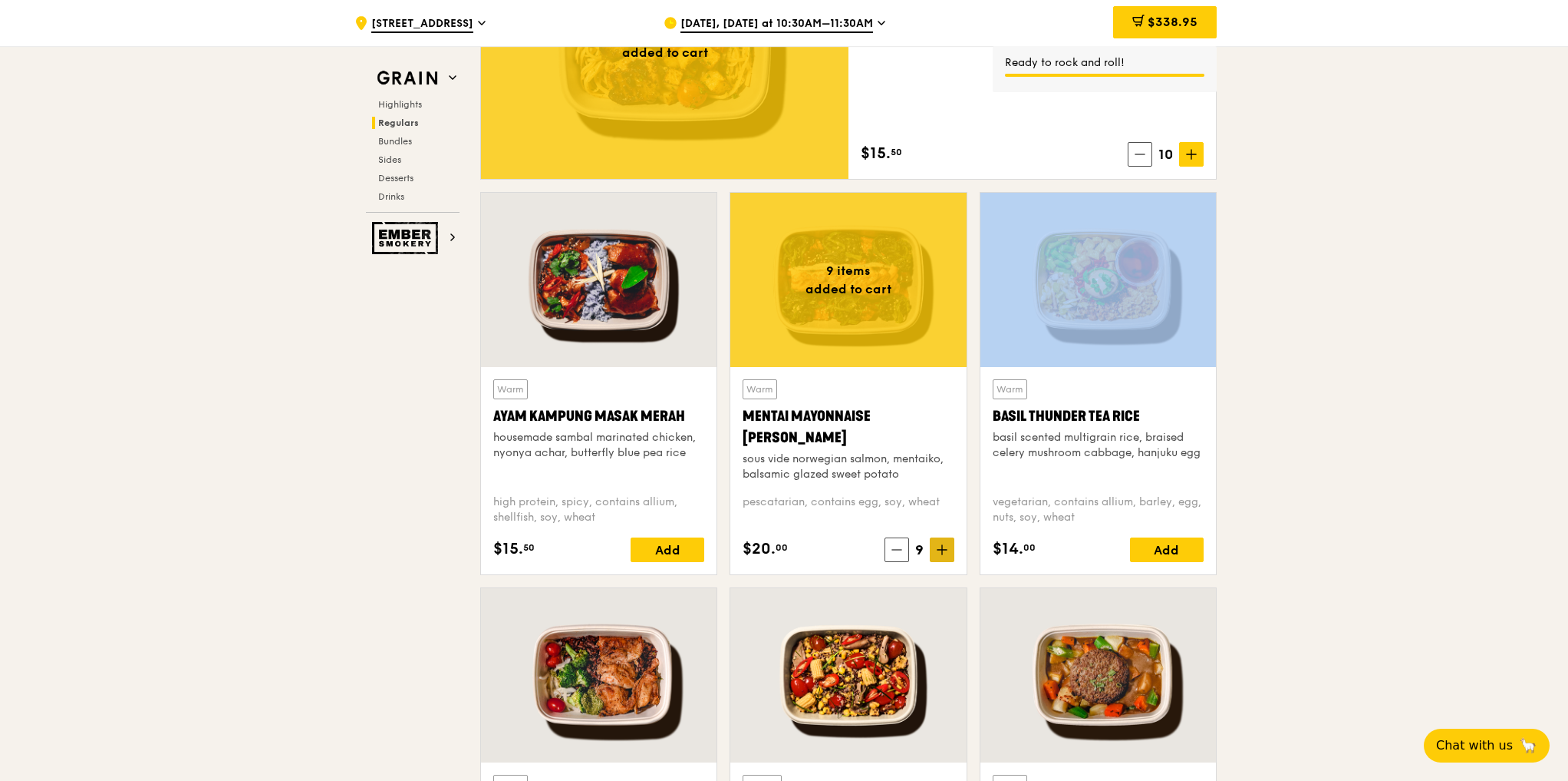
click at [945, 550] on icon at bounding box center [942, 550] width 9 height 0
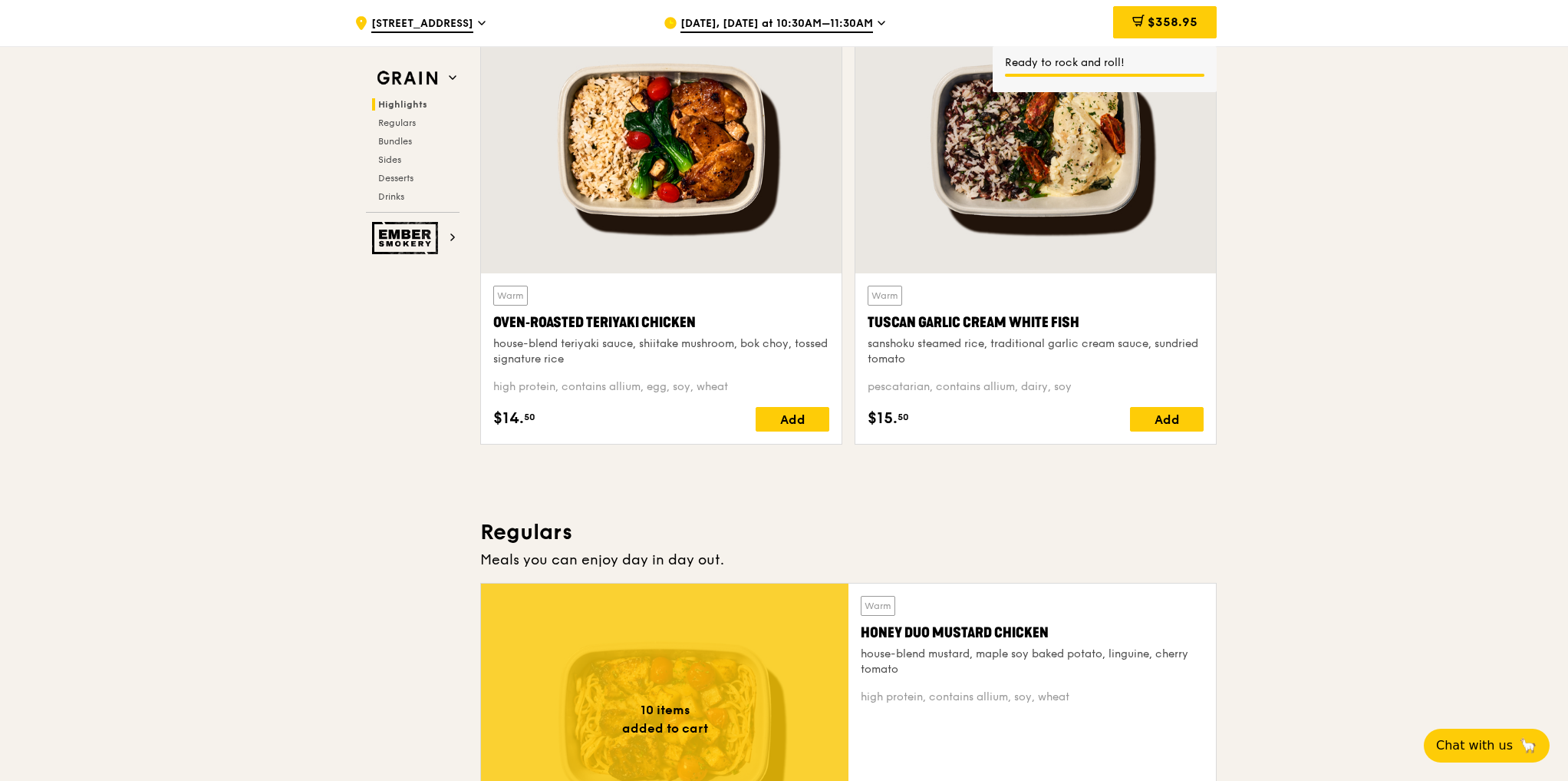
scroll to position [307, 0]
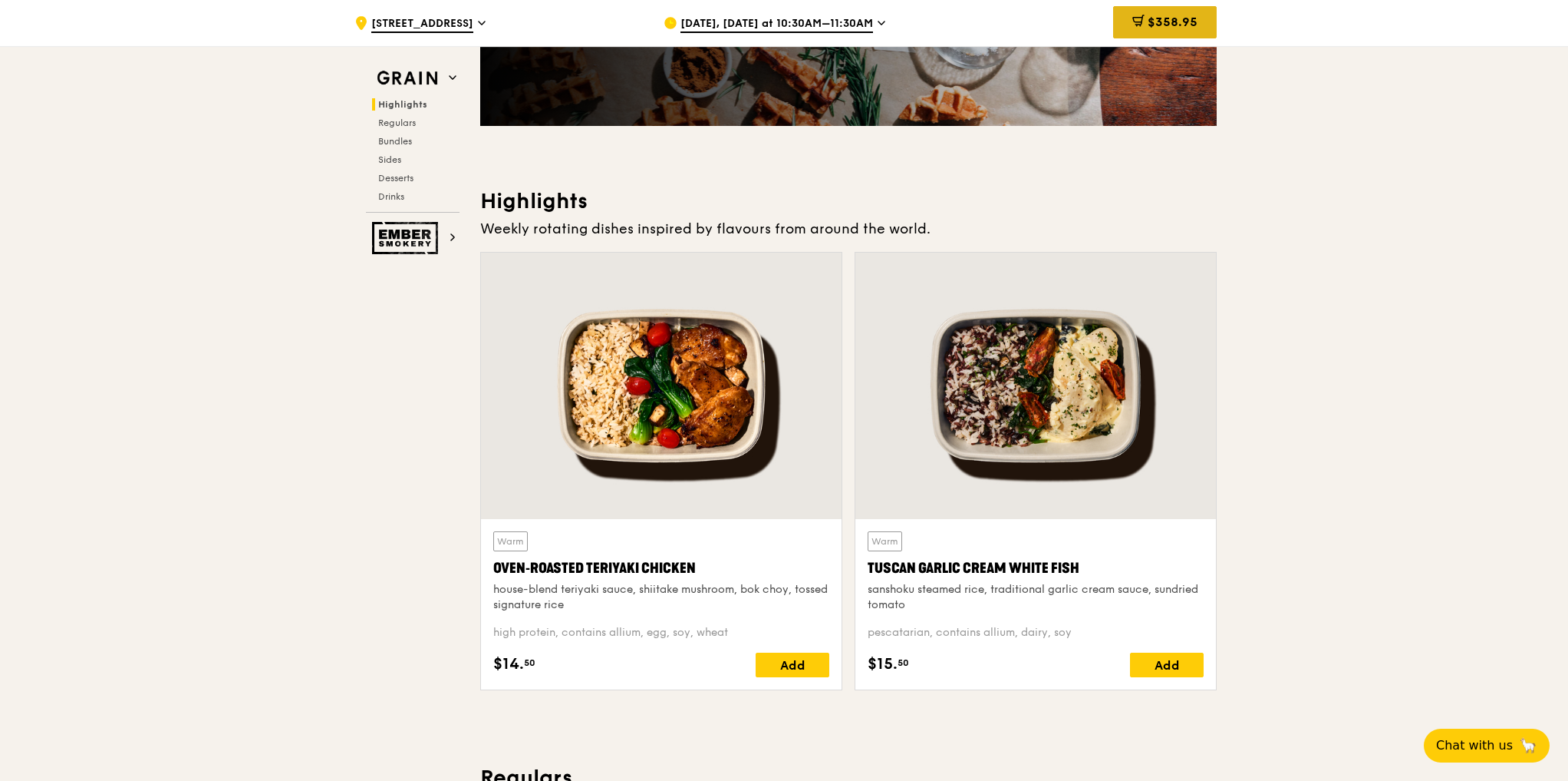
click at [1165, 28] on span "$358.95" at bounding box center [1173, 22] width 50 height 15
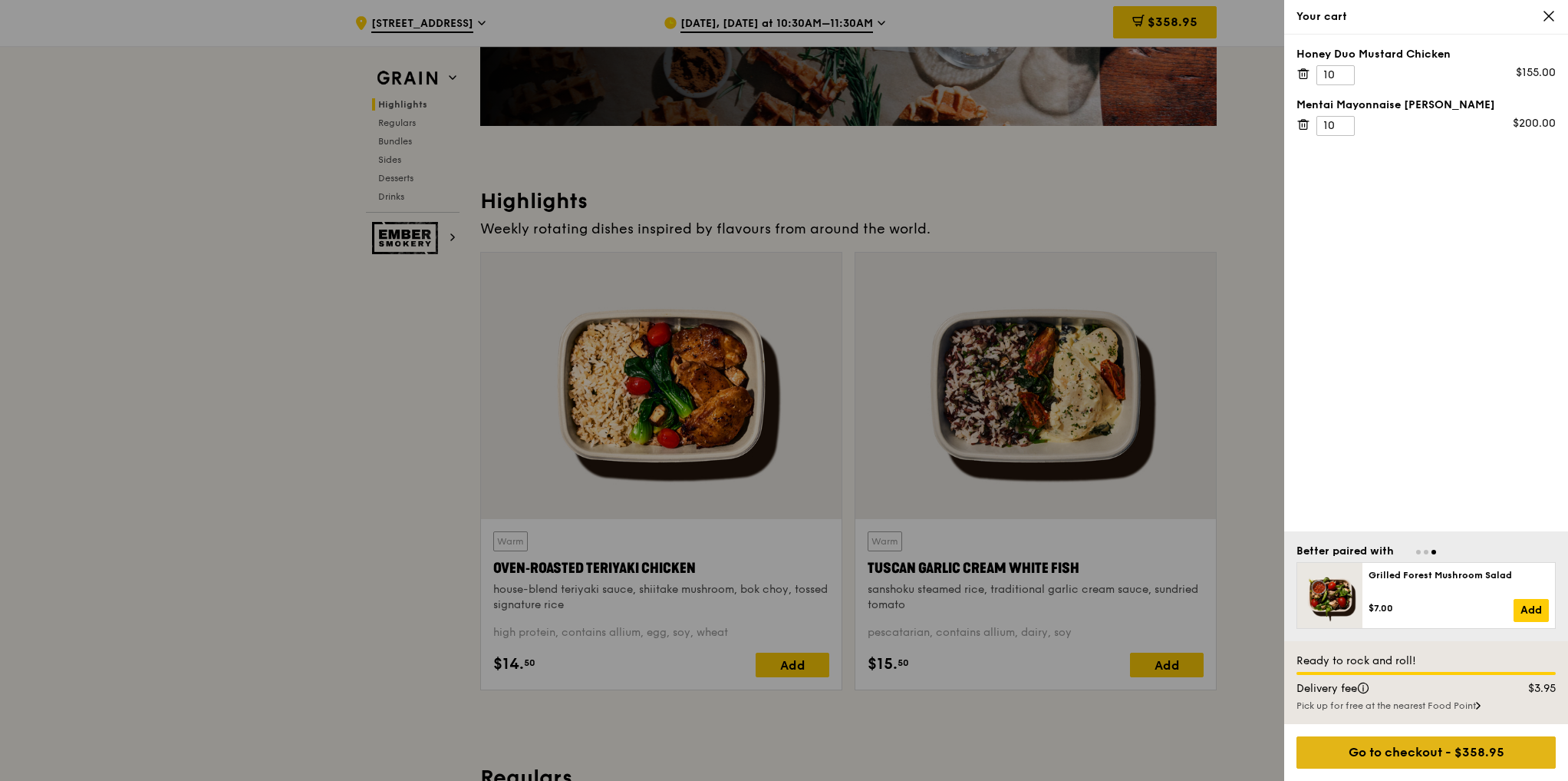
click at [1394, 758] on div "Go to checkout - $358.95" at bounding box center [1426, 752] width 259 height 32
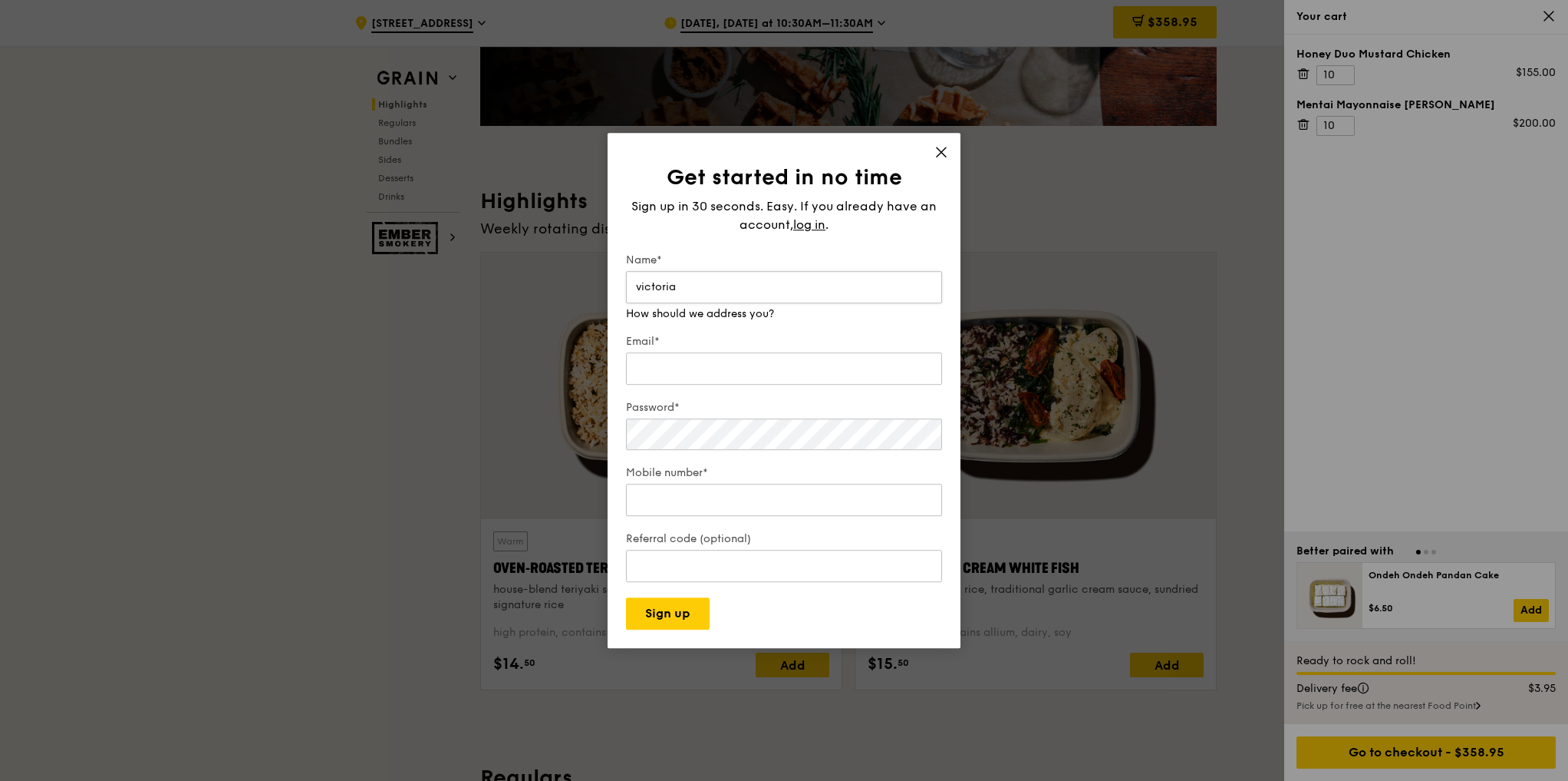
type input "victoria"
type input "vichelbel@gmail.com"
type input "92981538"
click at [782, 353] on input "vichelbel@gmail.com" at bounding box center [784, 353] width 316 height 32
type input "vichelbel@gmail.com"
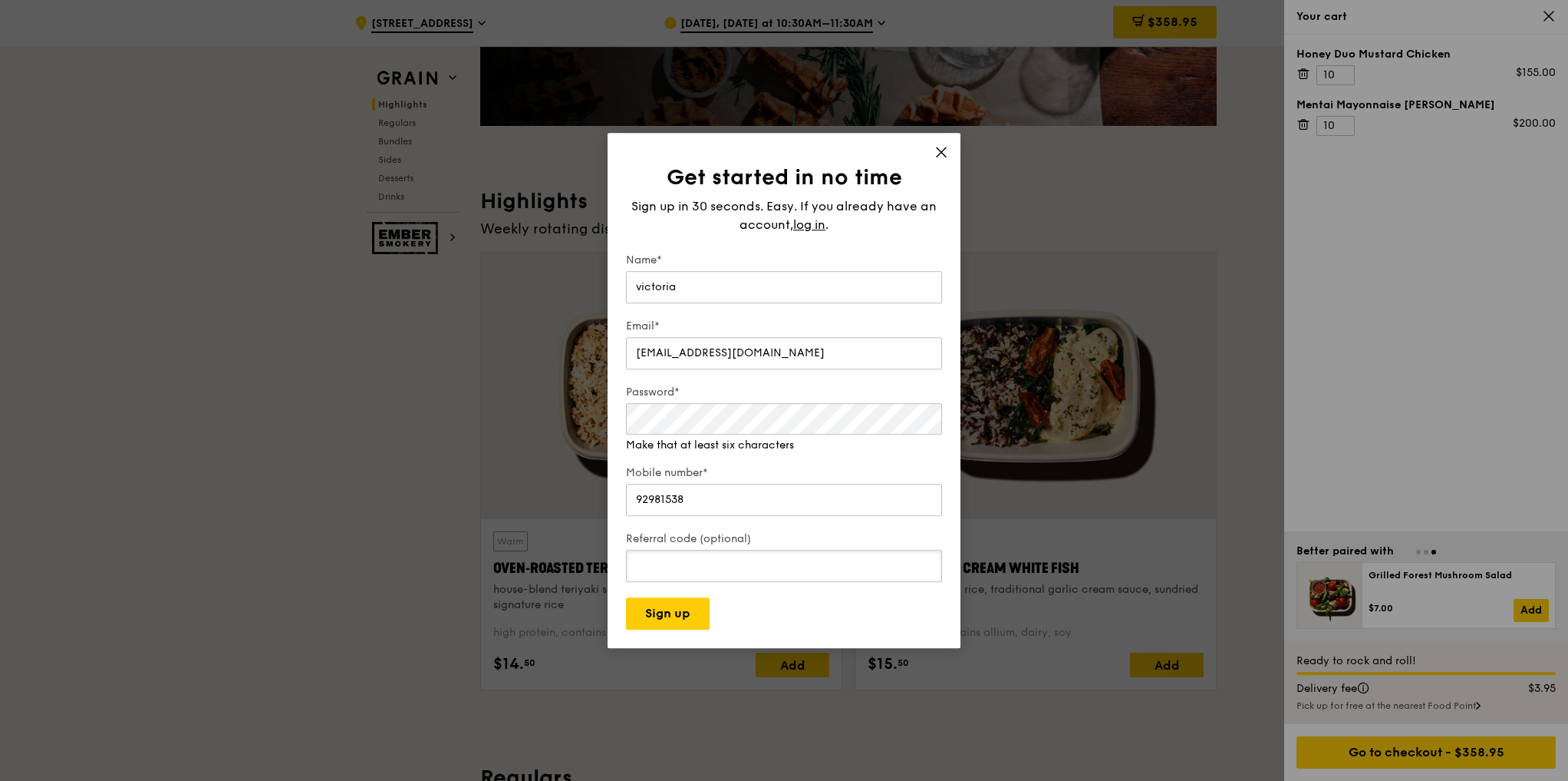
click at [749, 567] on div "Referral code (optional)" at bounding box center [784, 558] width 316 height 54
click at [669, 619] on button "Sign up" at bounding box center [668, 613] width 84 height 32
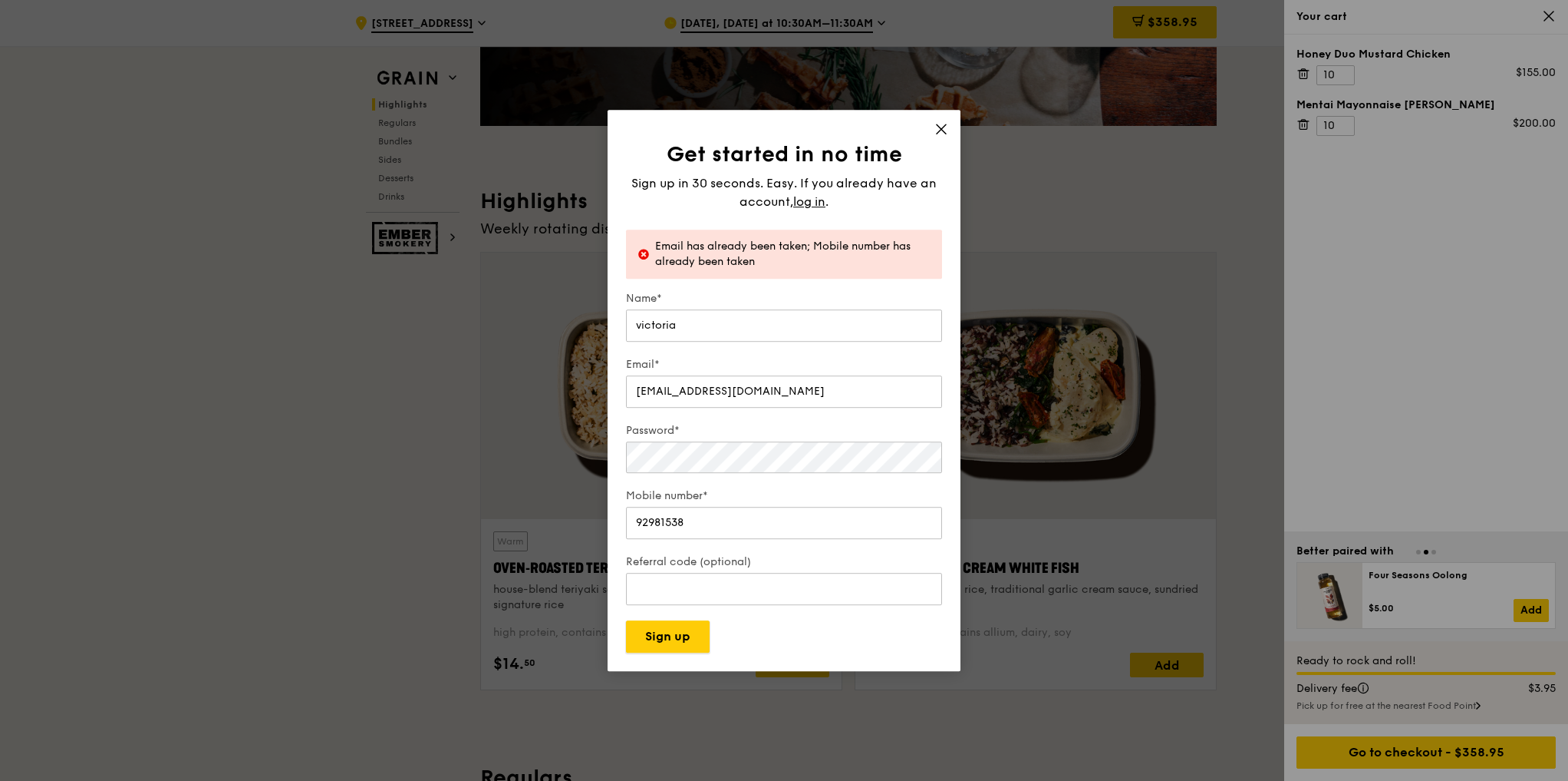
scroll to position [430, 0]
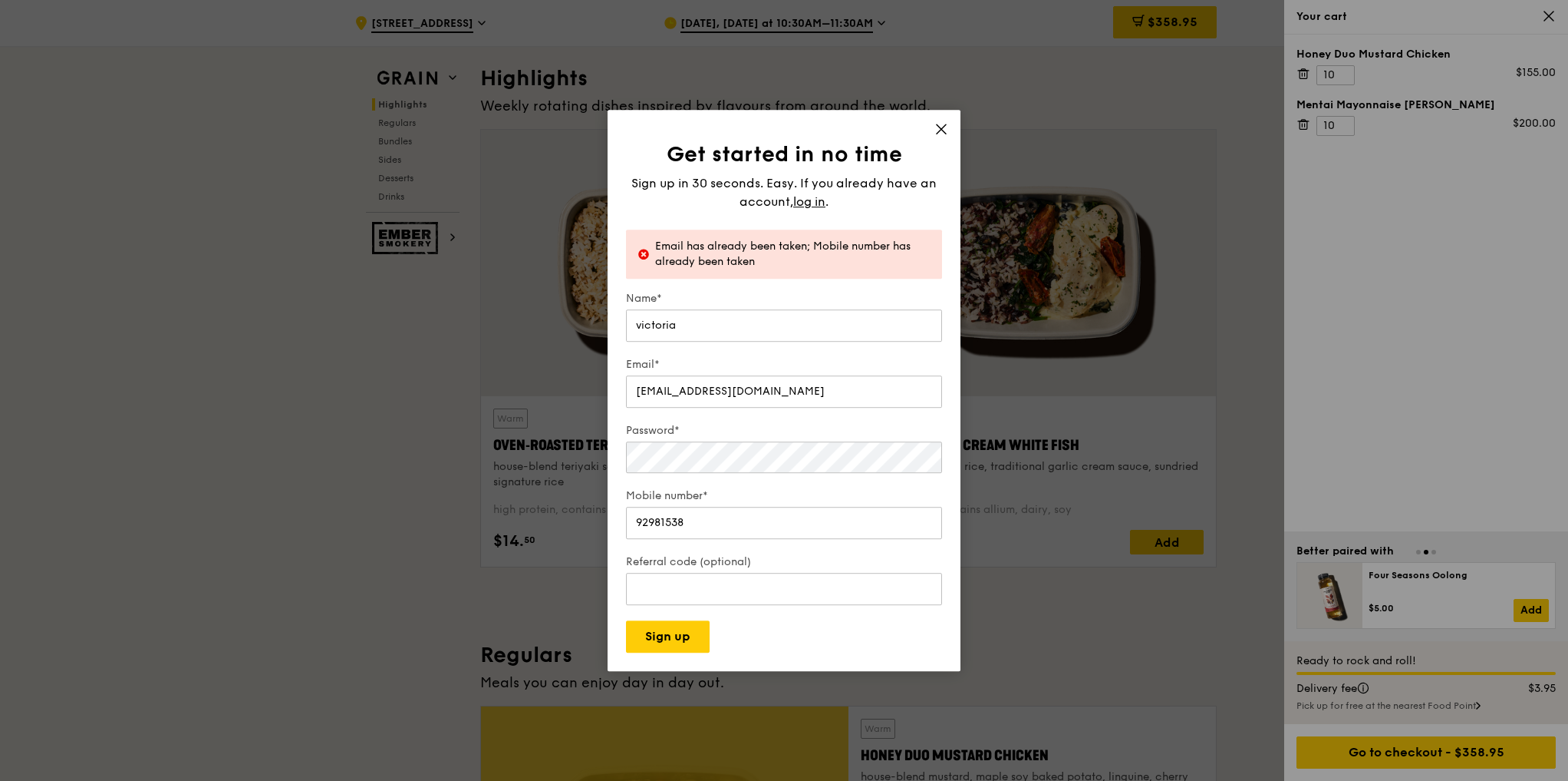
click at [820, 191] on div "Sign up in 30 seconds. Easy. If you already have an account, log in ." at bounding box center [784, 193] width 316 height 37
click at [820, 200] on span "log in" at bounding box center [809, 202] width 32 height 18
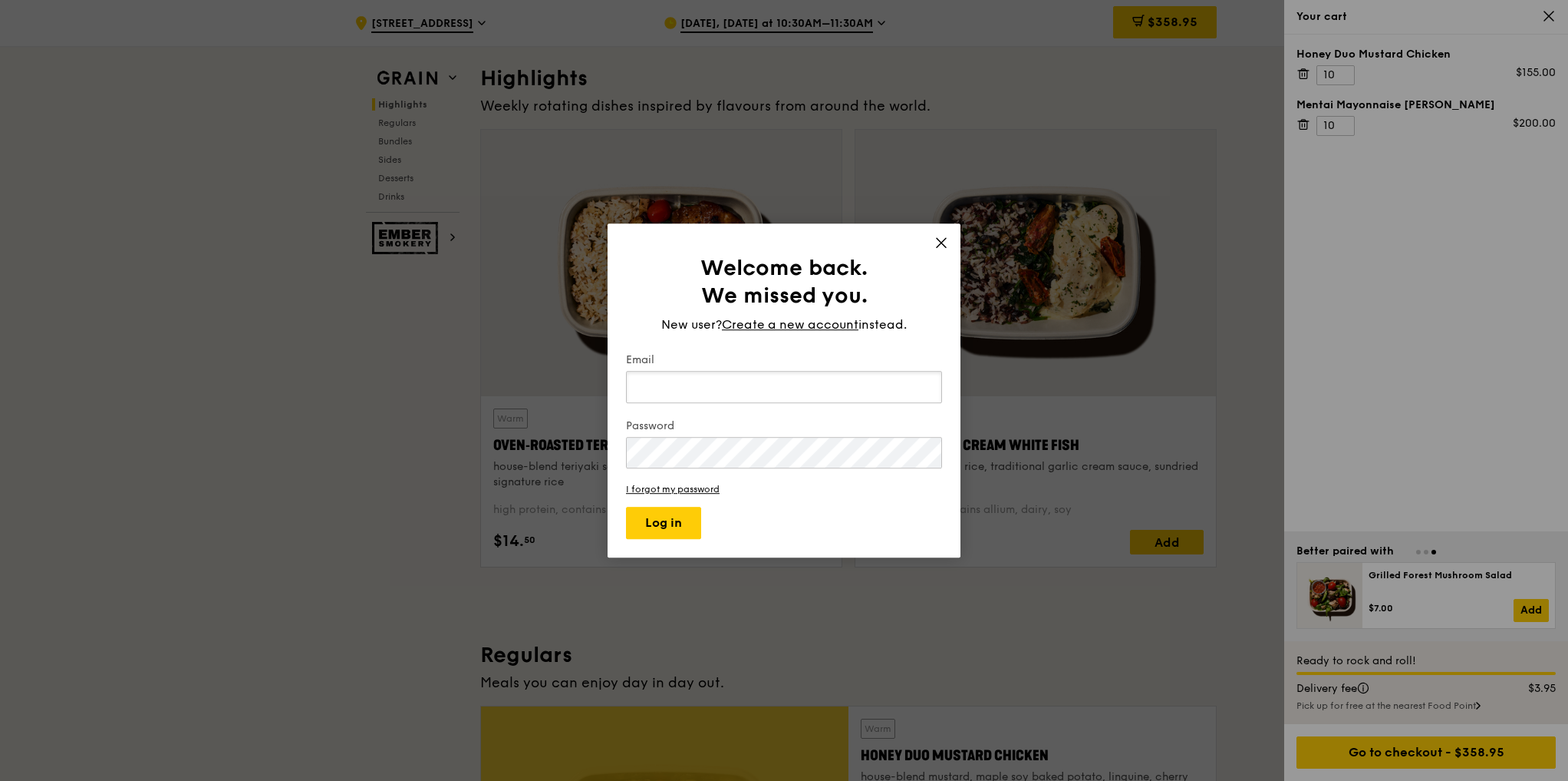
click at [718, 385] on input "Email" at bounding box center [784, 386] width 316 height 32
type input "vichelbel@gmail.com"
click at [694, 517] on button "Log in" at bounding box center [663, 522] width 75 height 32
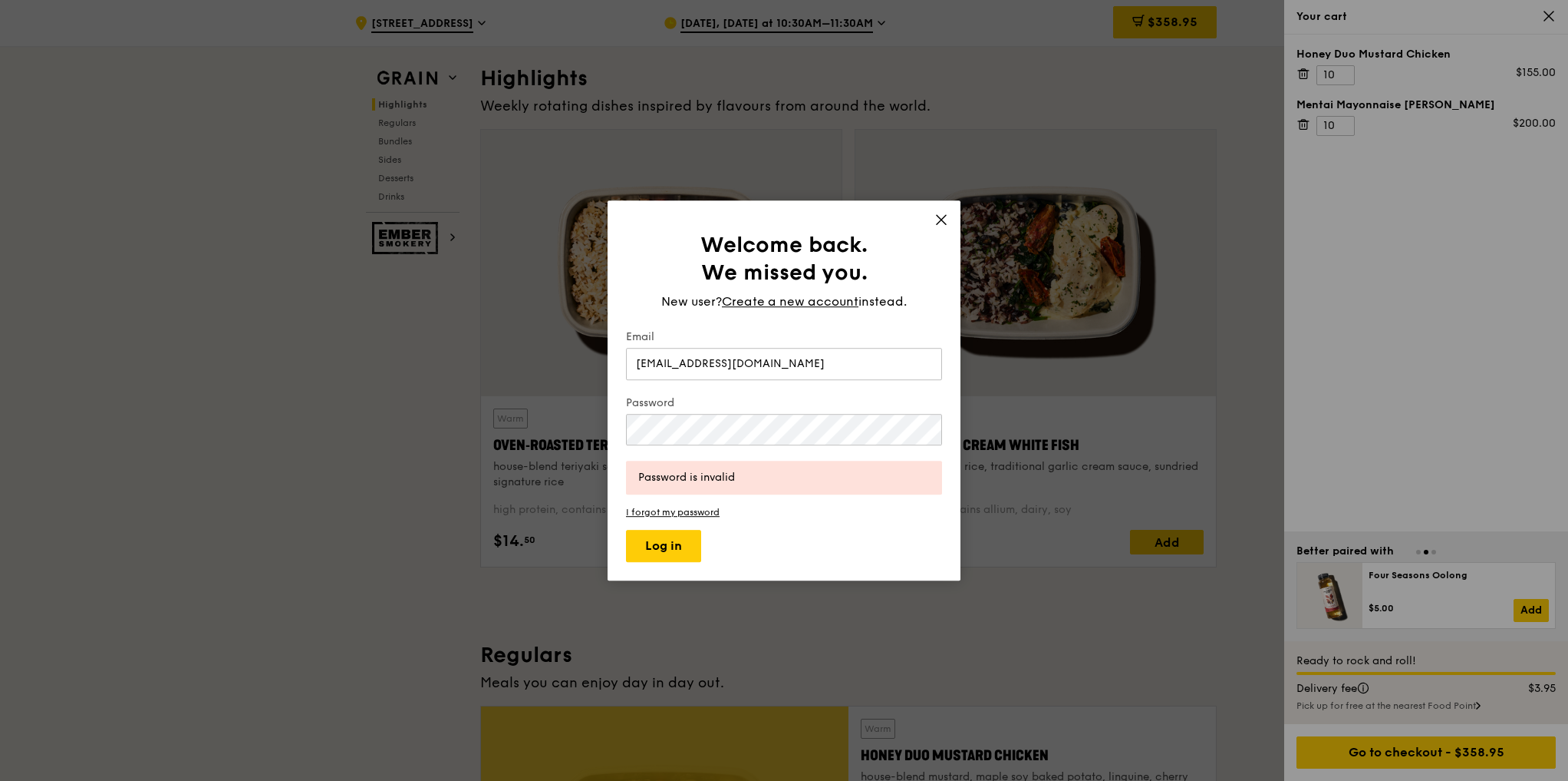
click at [707, 519] on form "Email vichelbel@gmail.com Password Password is invalid I forgot my password Log…" at bounding box center [784, 446] width 316 height 233
click at [707, 516] on link "I forgot my password" at bounding box center [784, 512] width 316 height 11
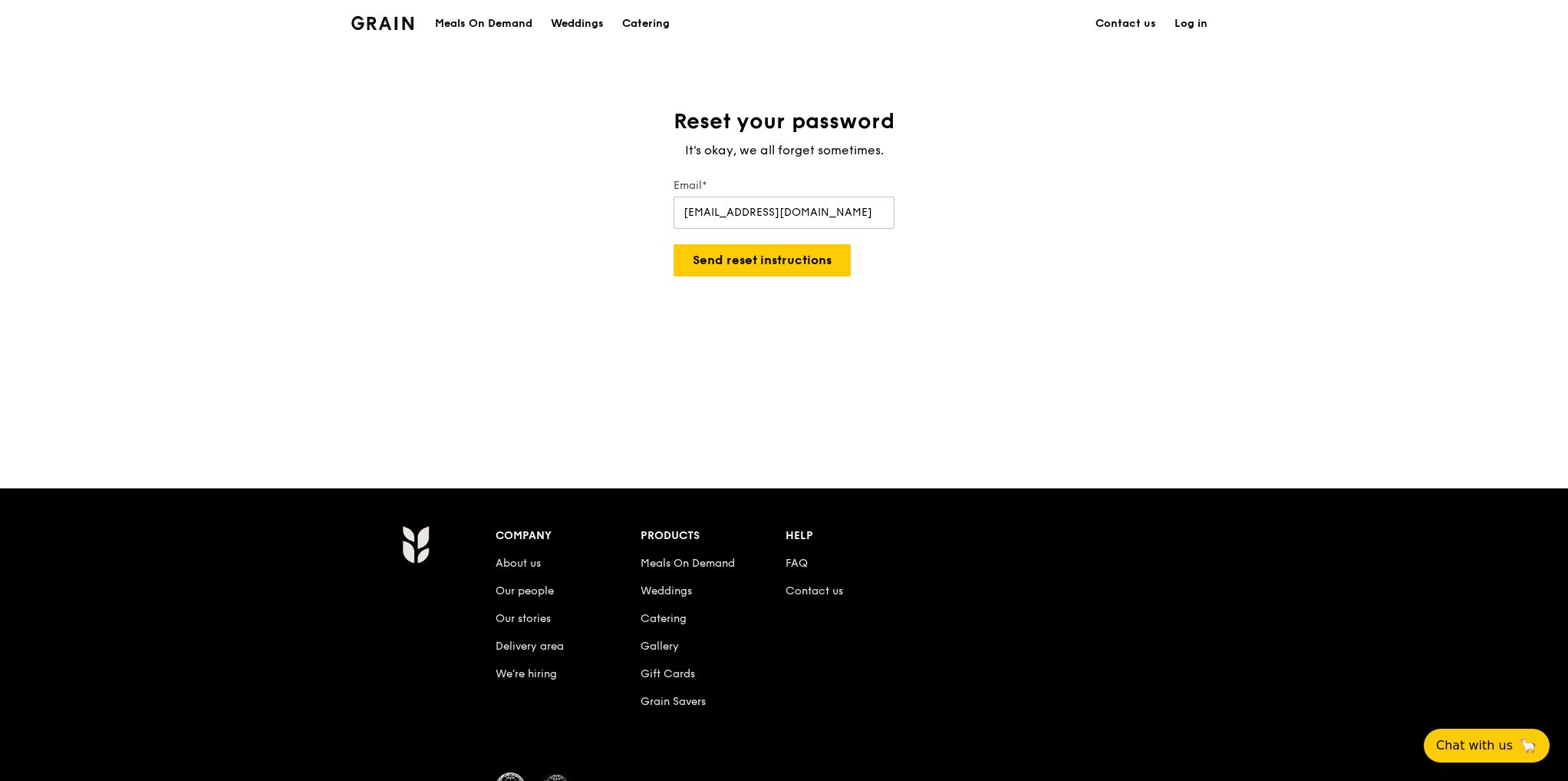
type input "vichelbel@gmail.com"
click at [674, 244] on button "Send reset instructions" at bounding box center [762, 260] width 177 height 32
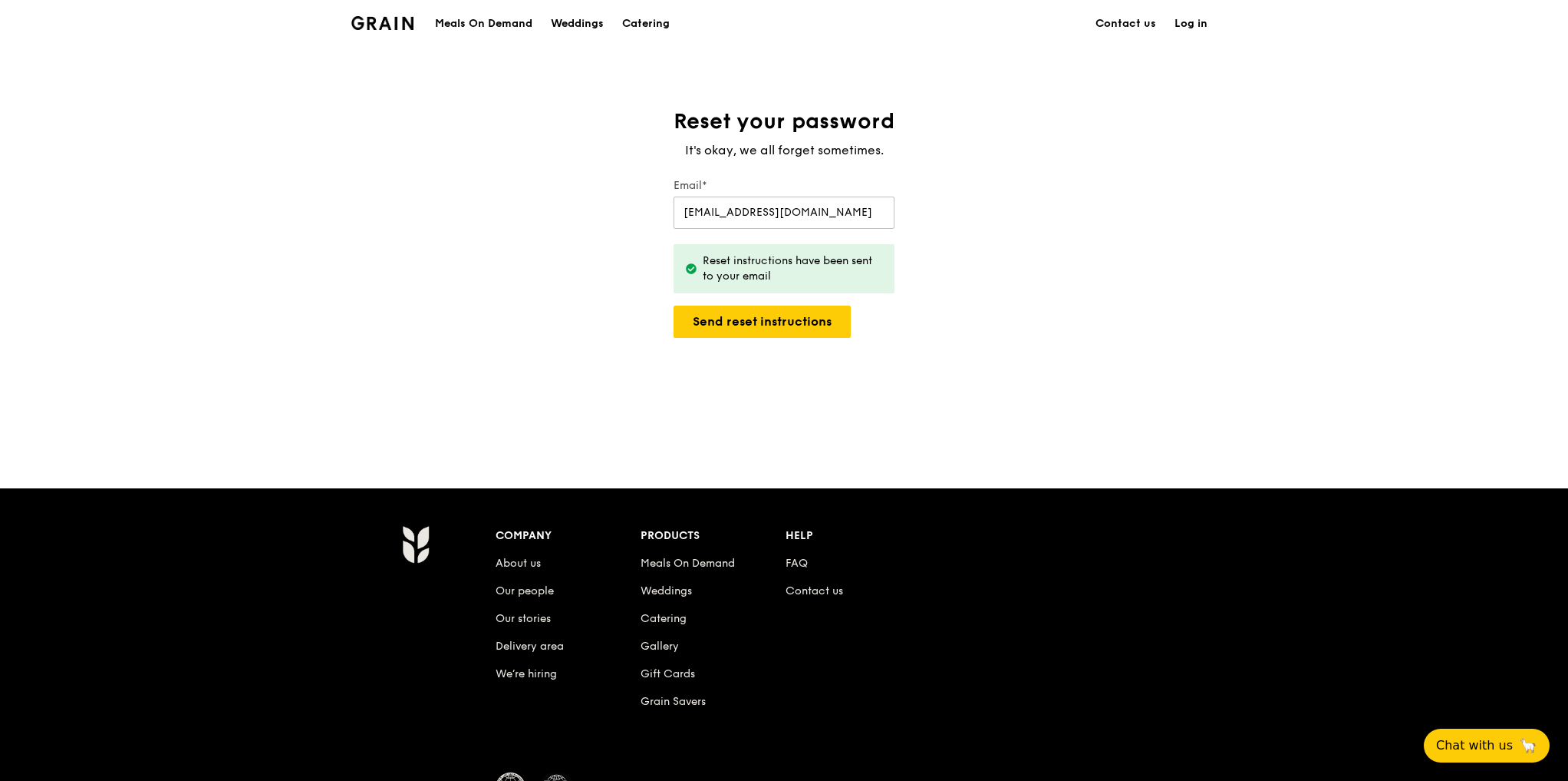
click at [1188, 22] on link "Log in" at bounding box center [1191, 24] width 51 height 46
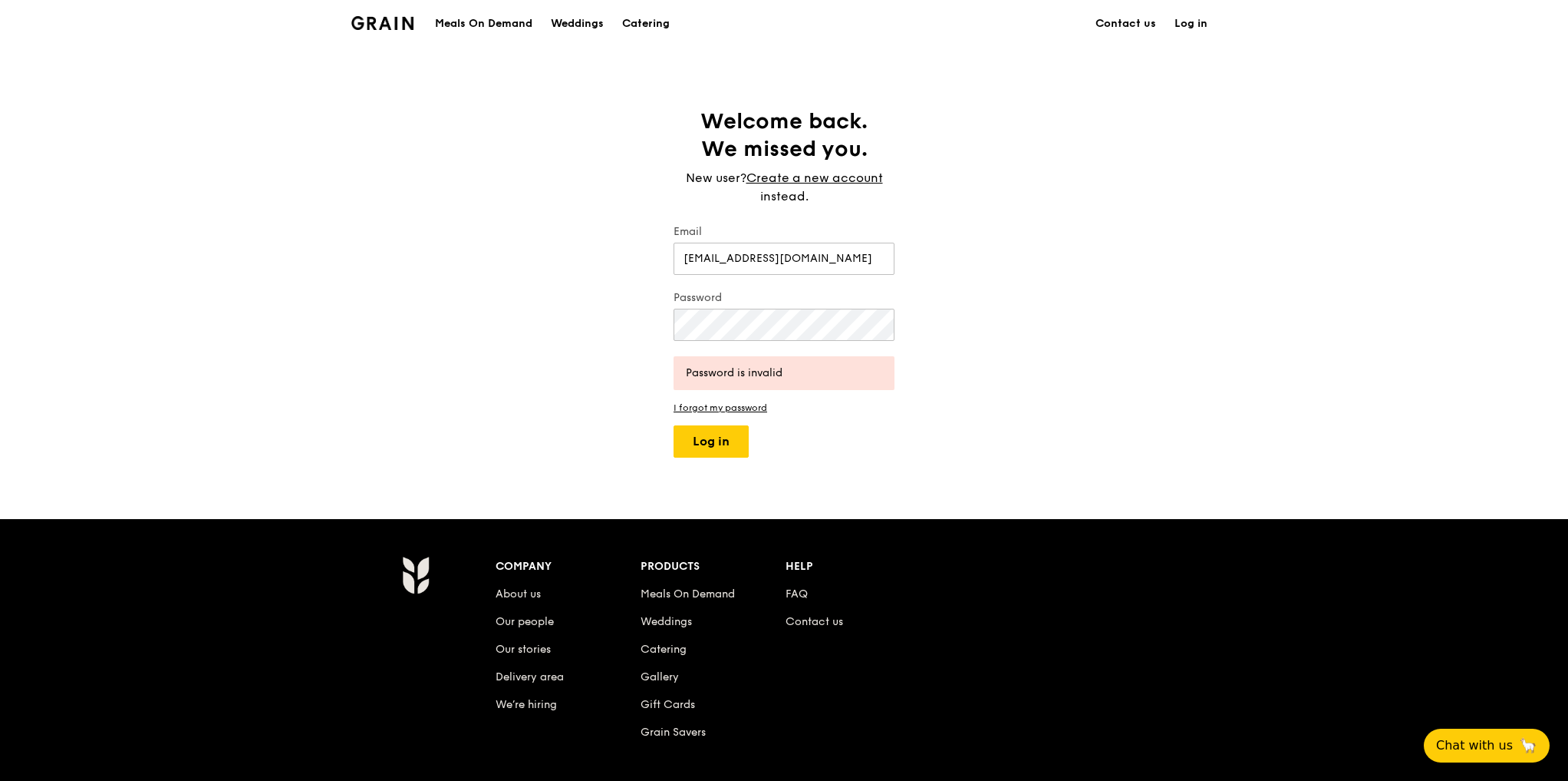
type input "vichelbel@gmail.com"
click at [674, 425] on button "Log in" at bounding box center [711, 441] width 75 height 32
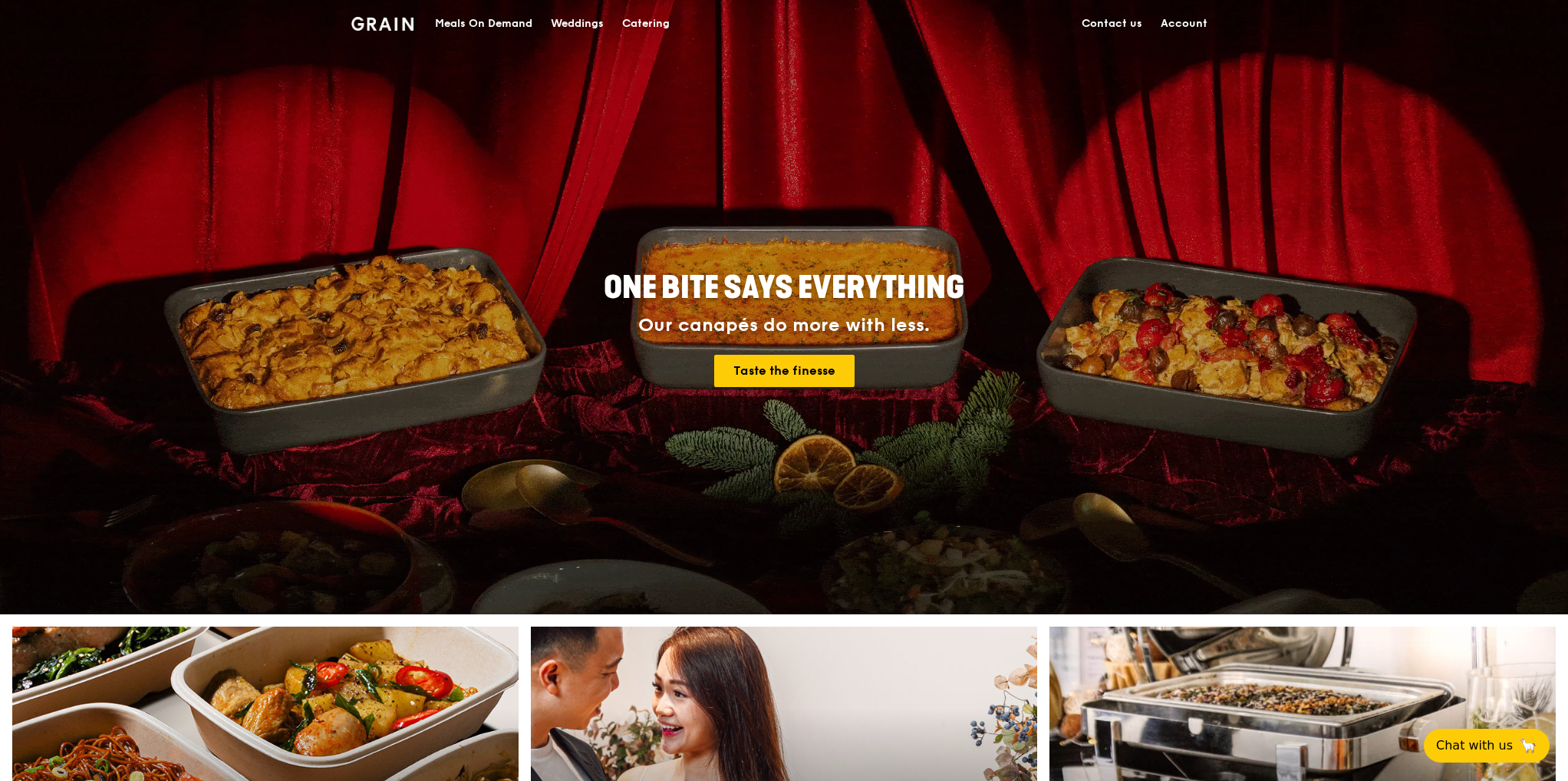
click at [653, 28] on div "Catering" at bounding box center [646, 24] width 48 height 46
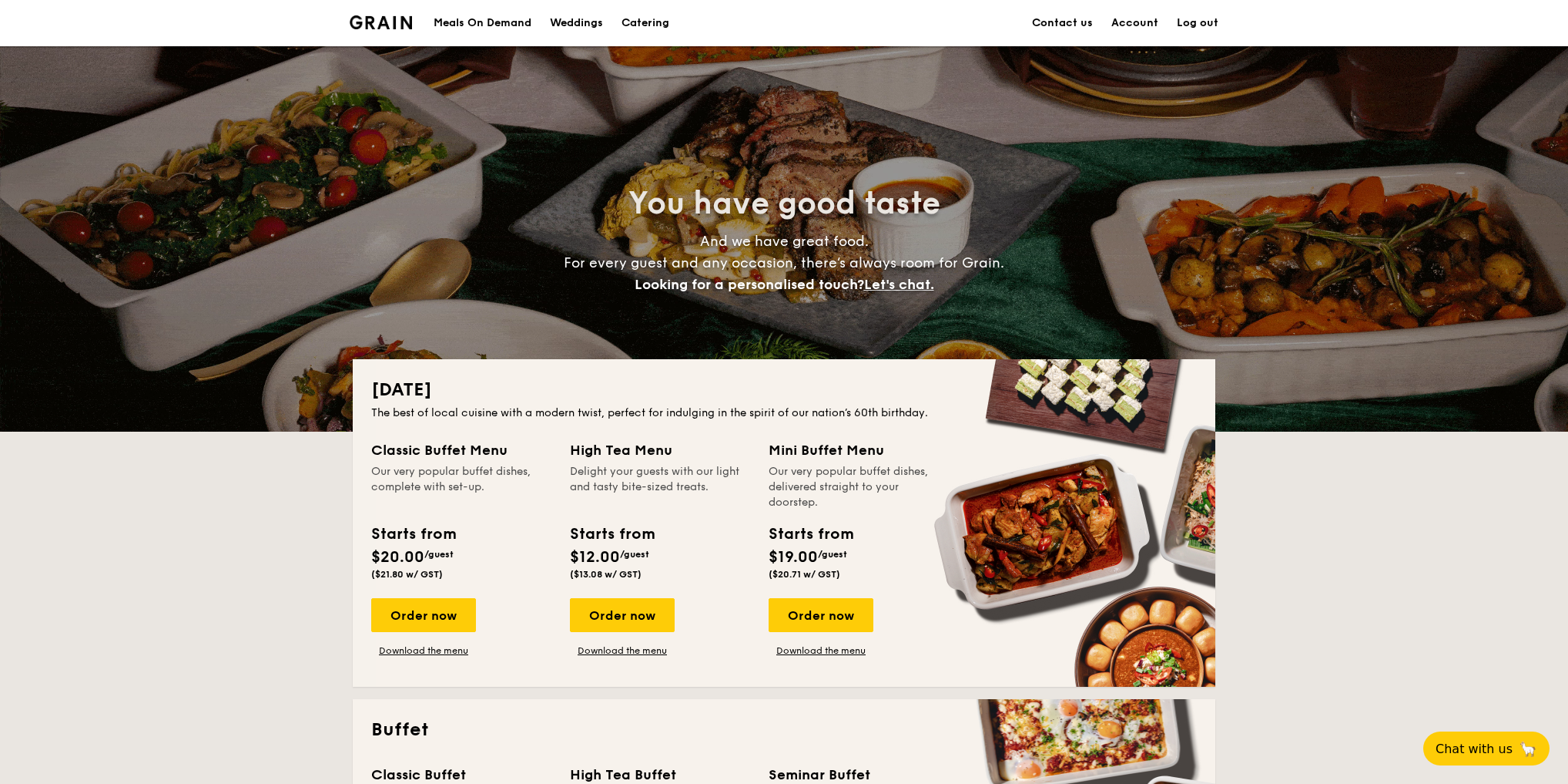
click at [458, 18] on div "Meals On Demand" at bounding box center [483, 23] width 98 height 46
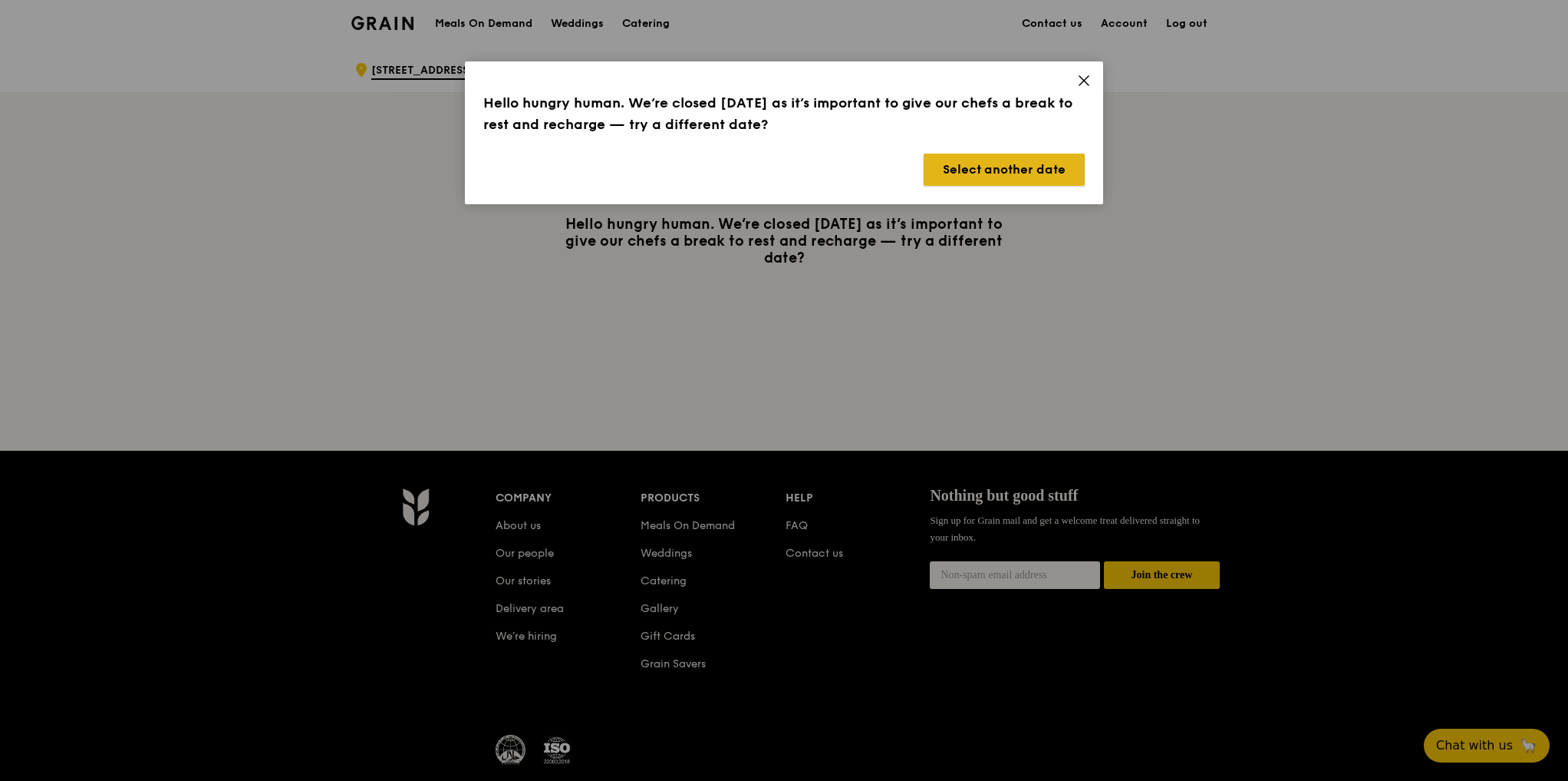
click at [1008, 158] on button "Select another date" at bounding box center [1005, 169] width 161 height 32
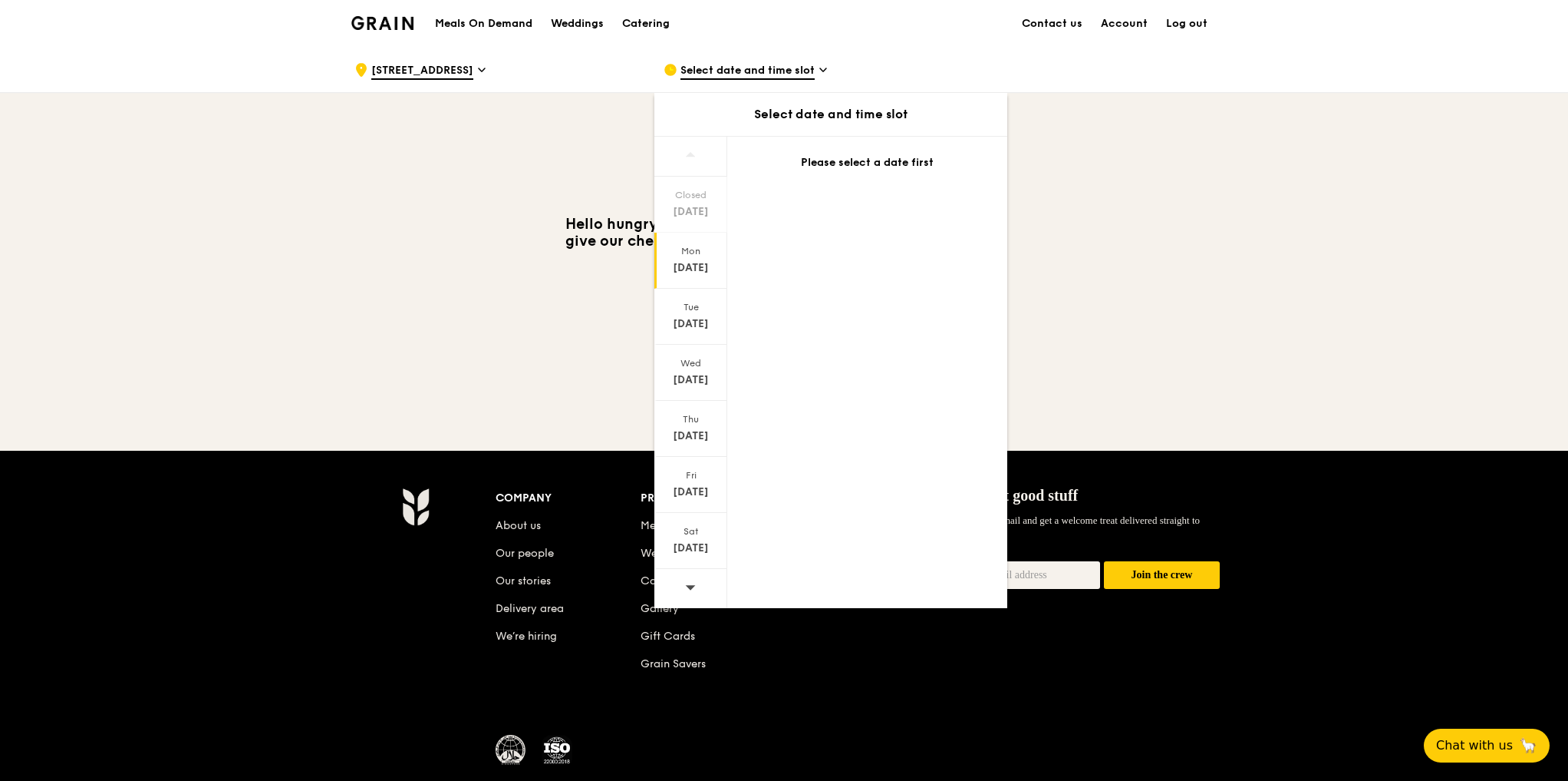
click at [715, 261] on div "Aug 25" at bounding box center [691, 268] width 68 height 16
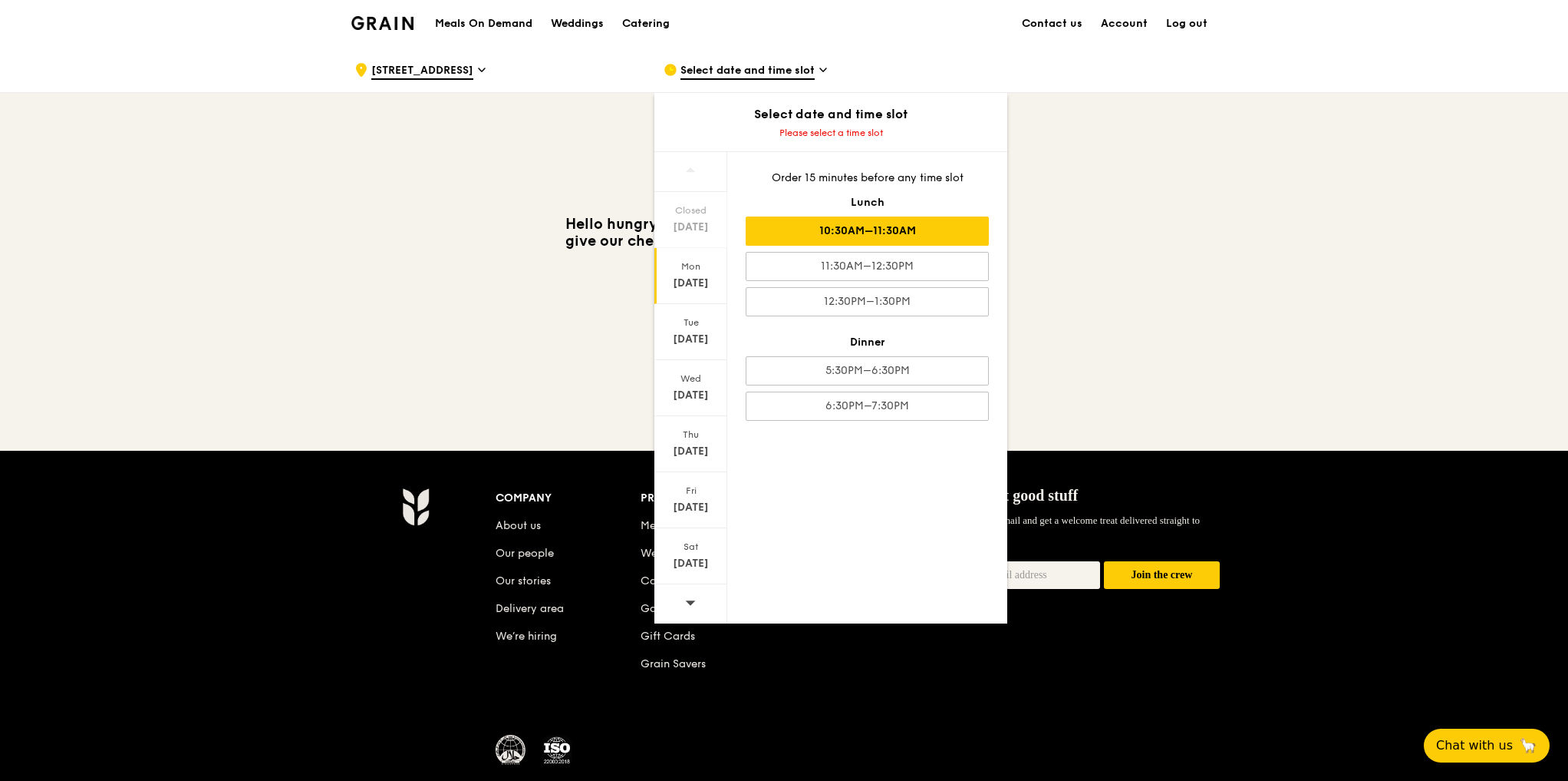
click at [894, 233] on div "10:30AM–11:30AM" at bounding box center [867, 231] width 243 height 29
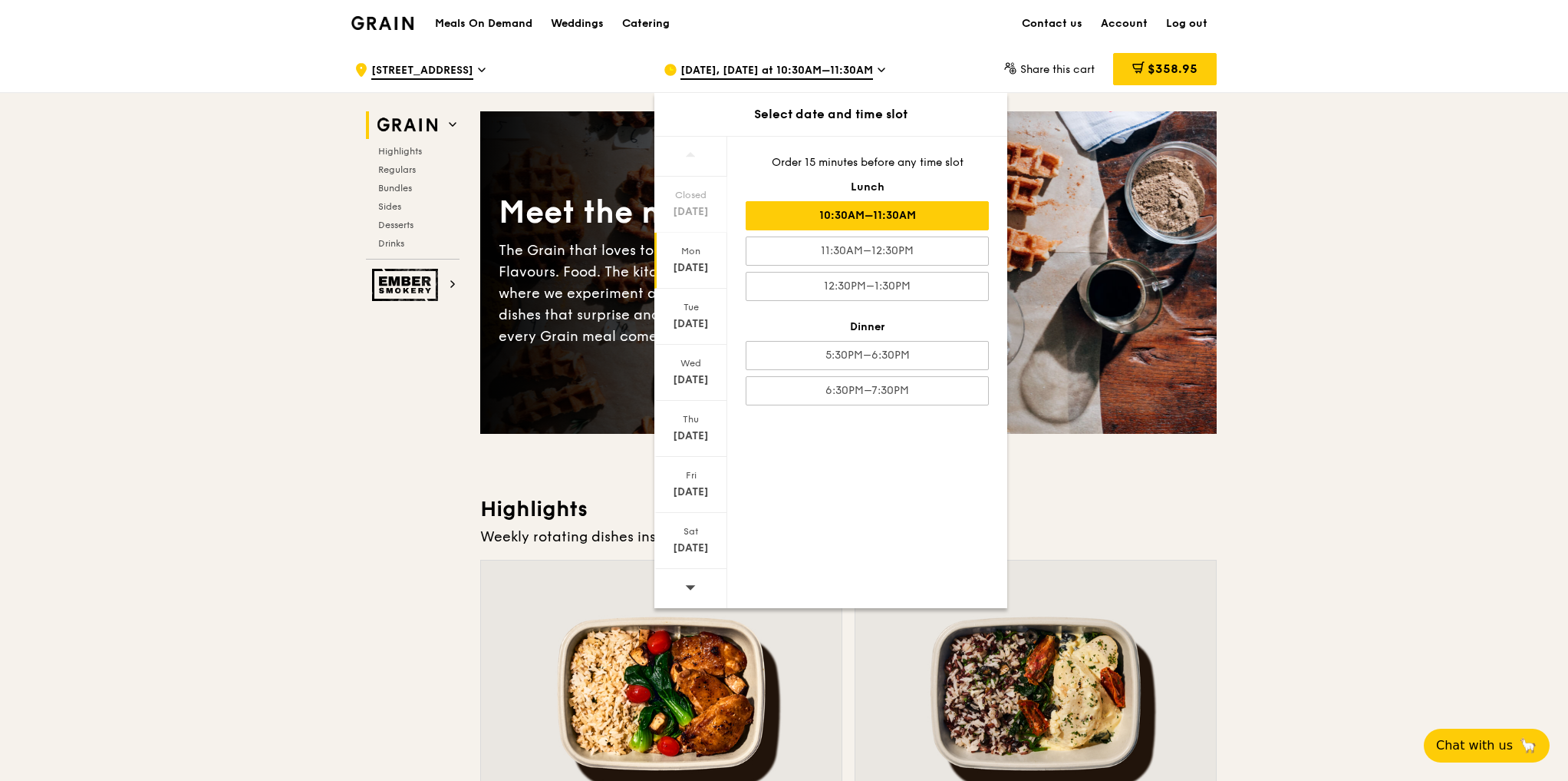
click at [880, 452] on div "Closed Aug 24 Mon Aug 25 Tue Aug 26 Wed Aug 27 Thu Aug 28 Fri Aug 29 Sat Aug 30…" at bounding box center [831, 372] width 353 height 472
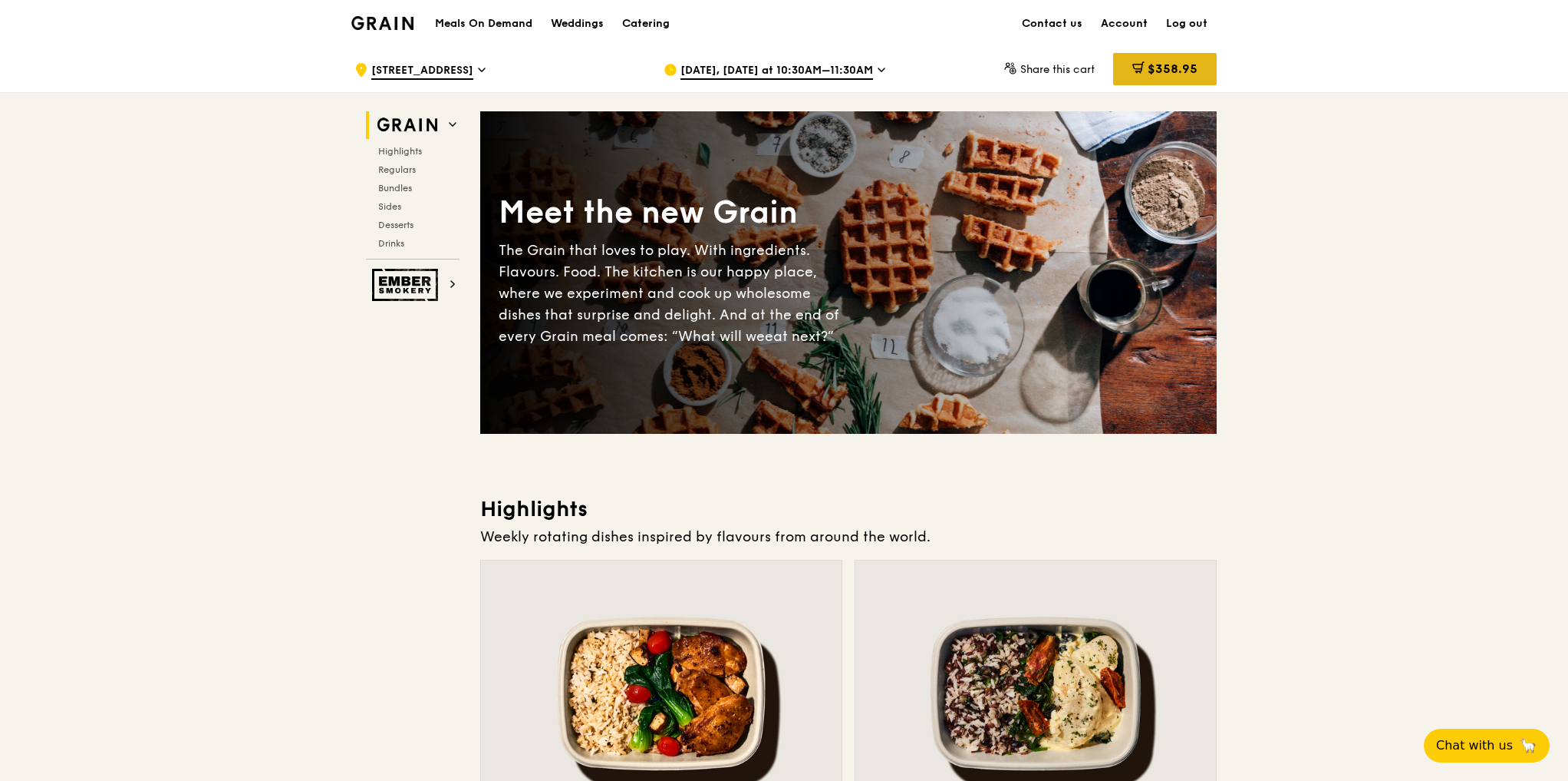
click at [1169, 73] on span "$358.95" at bounding box center [1173, 69] width 50 height 15
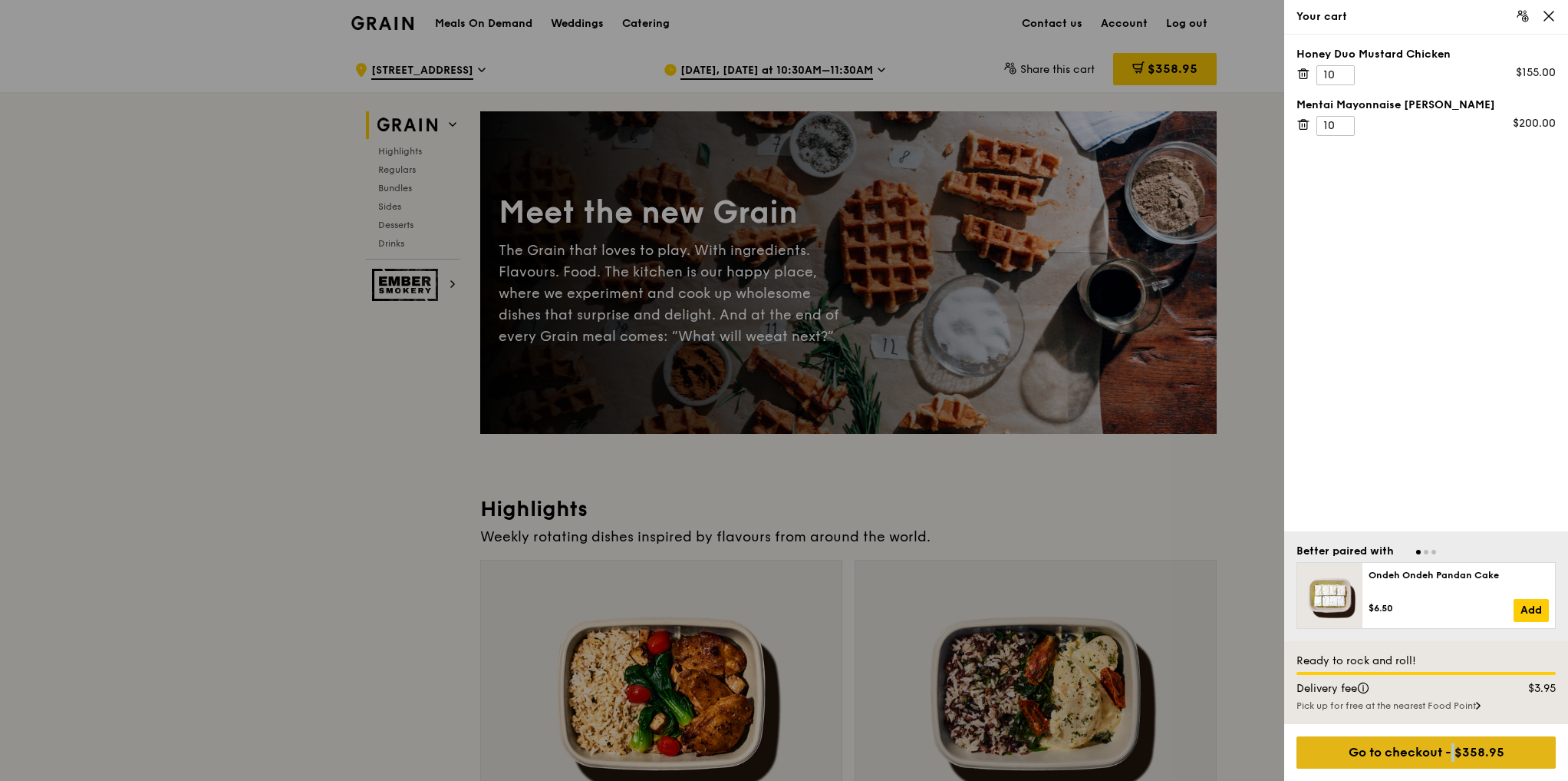
click at [1427, 744] on div "Go to checkout - $358.95" at bounding box center [1426, 752] width 259 height 32
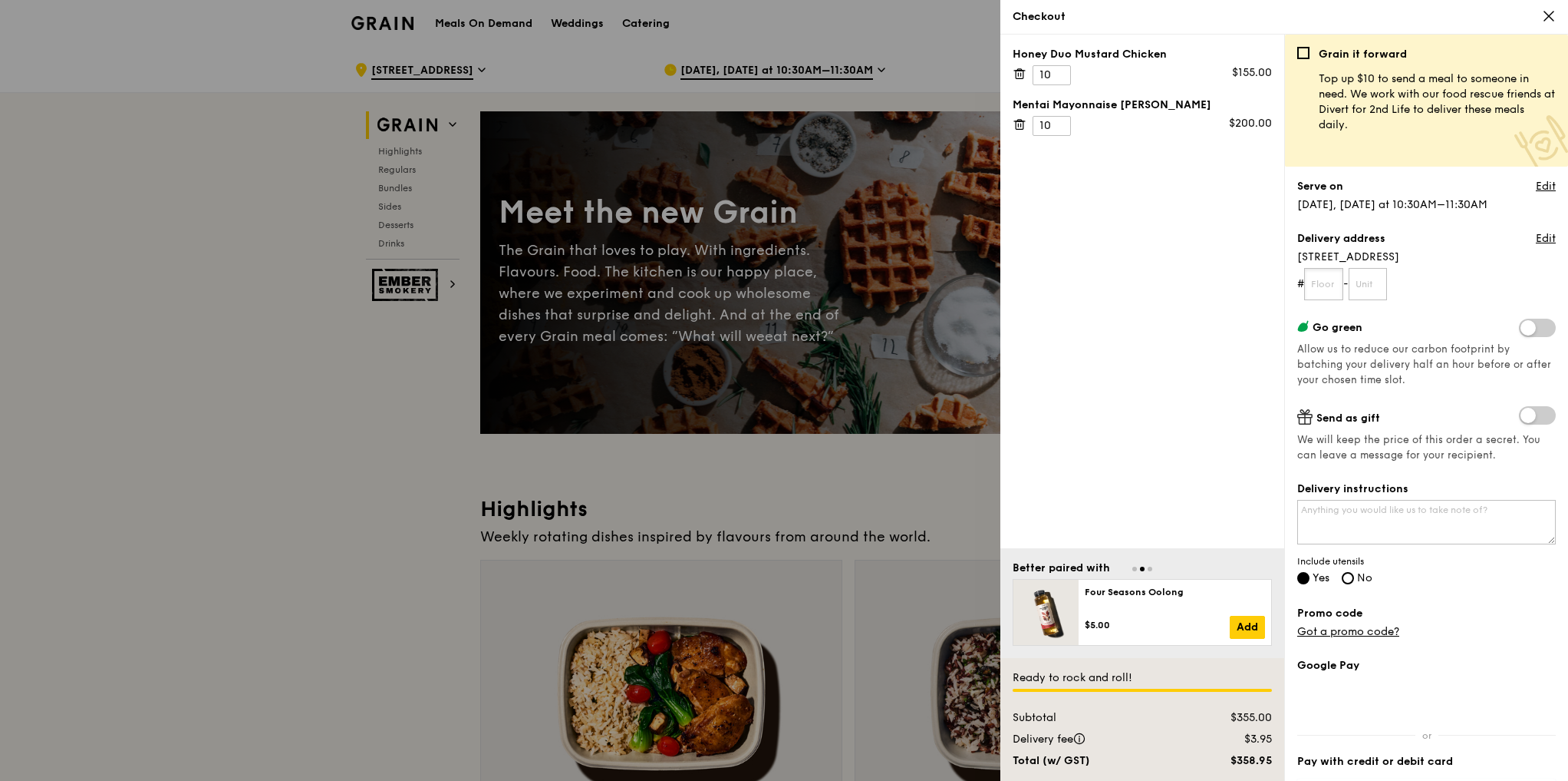
click at [1325, 281] on input "text" at bounding box center [1324, 283] width 40 height 32
type input "03"
type input "01"
click at [341, 440] on div at bounding box center [784, 390] width 1568 height 781
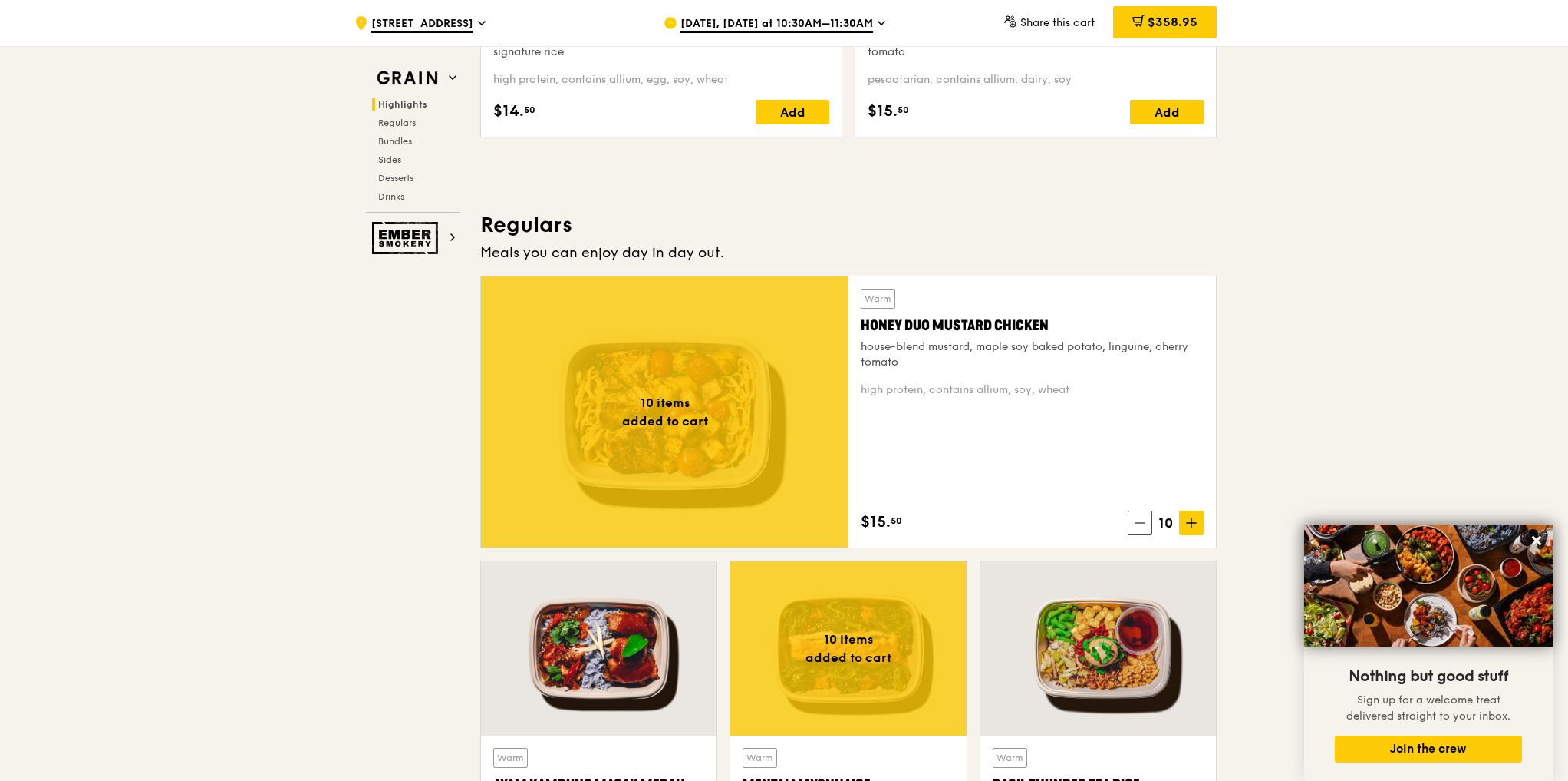
scroll to position [921, 0]
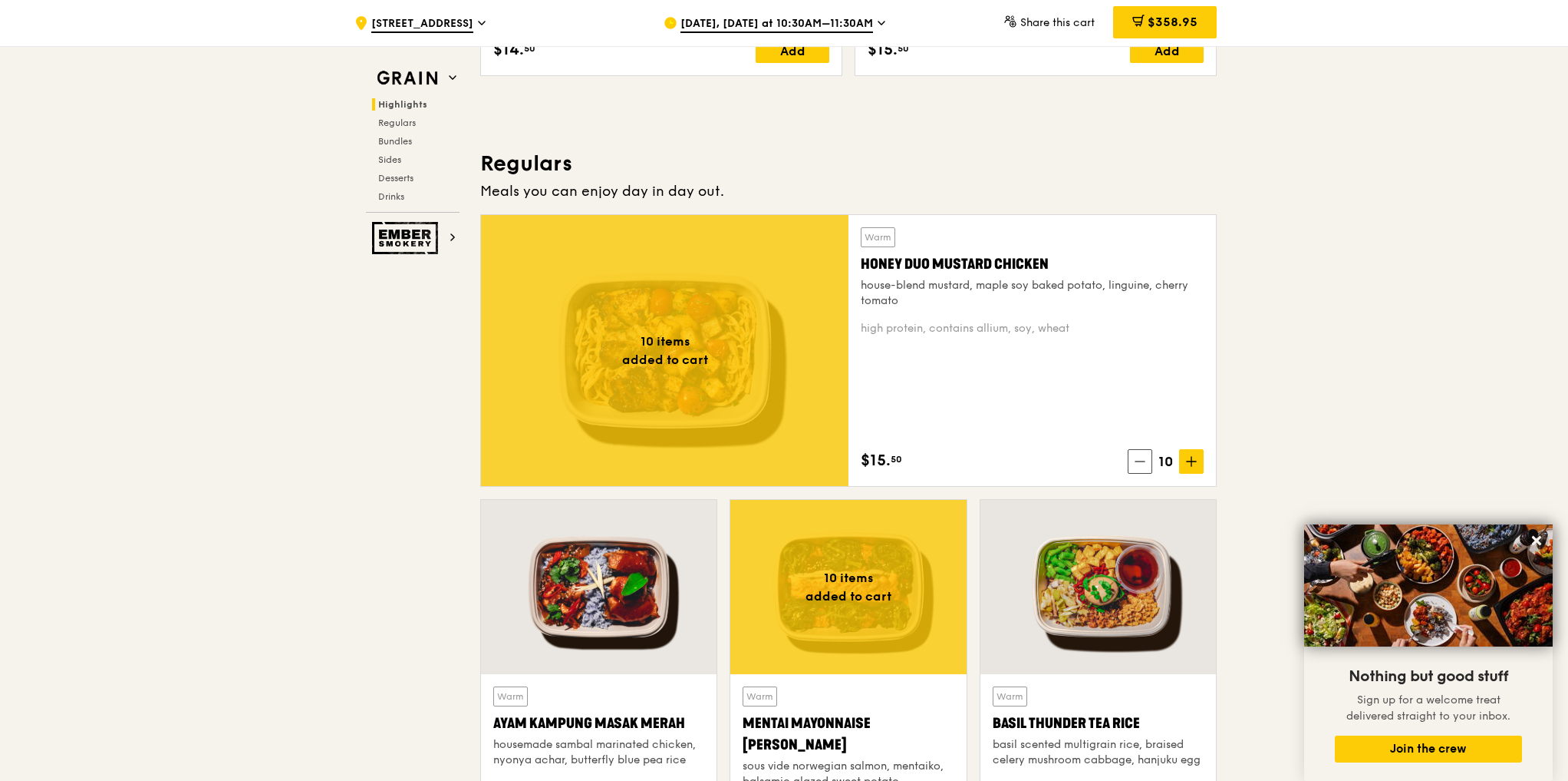
click at [958, 329] on div "high protein, contains allium, soy, wheat" at bounding box center [1032, 328] width 343 height 16
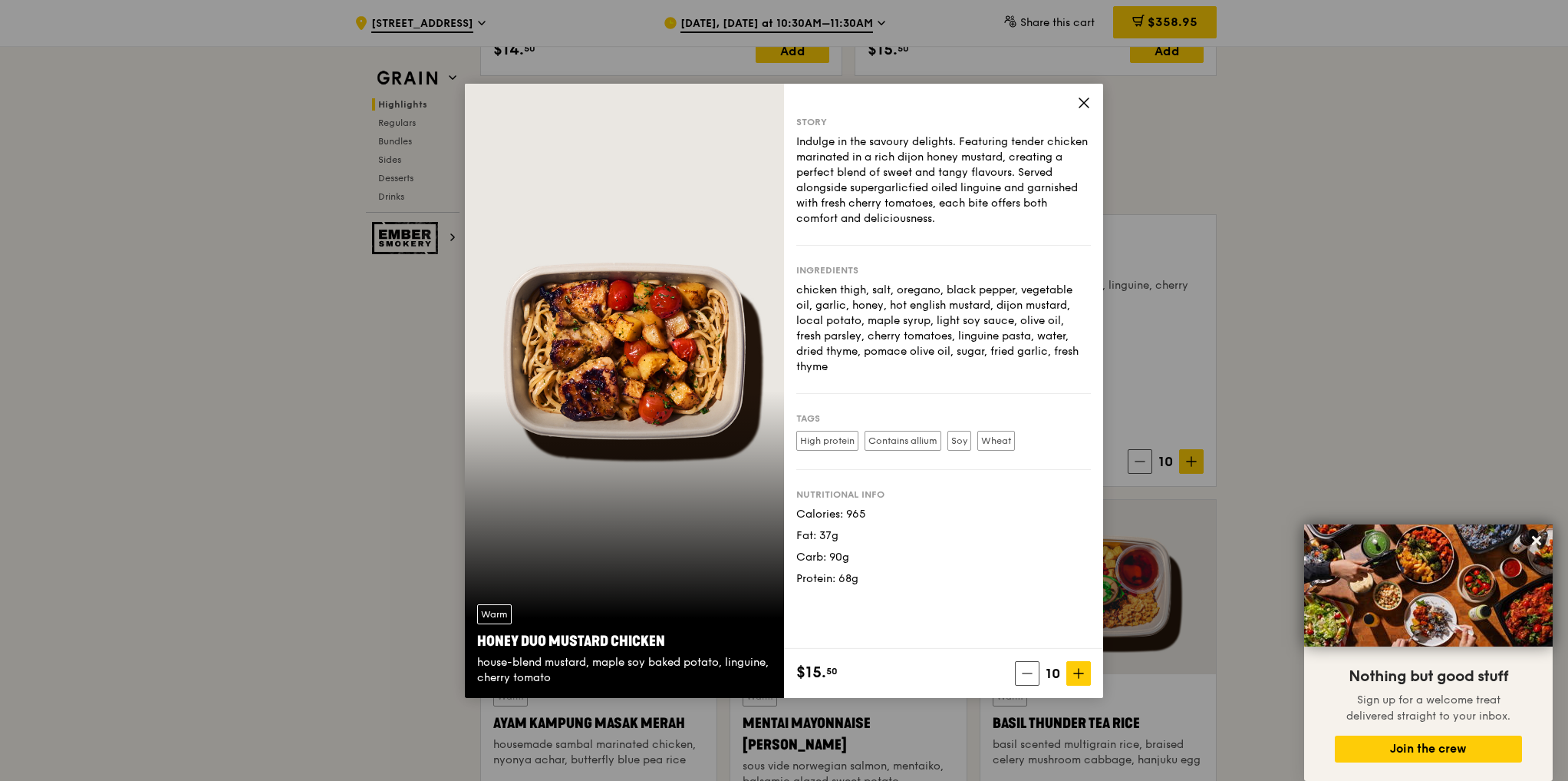
click at [1085, 99] on icon at bounding box center [1084, 102] width 14 height 14
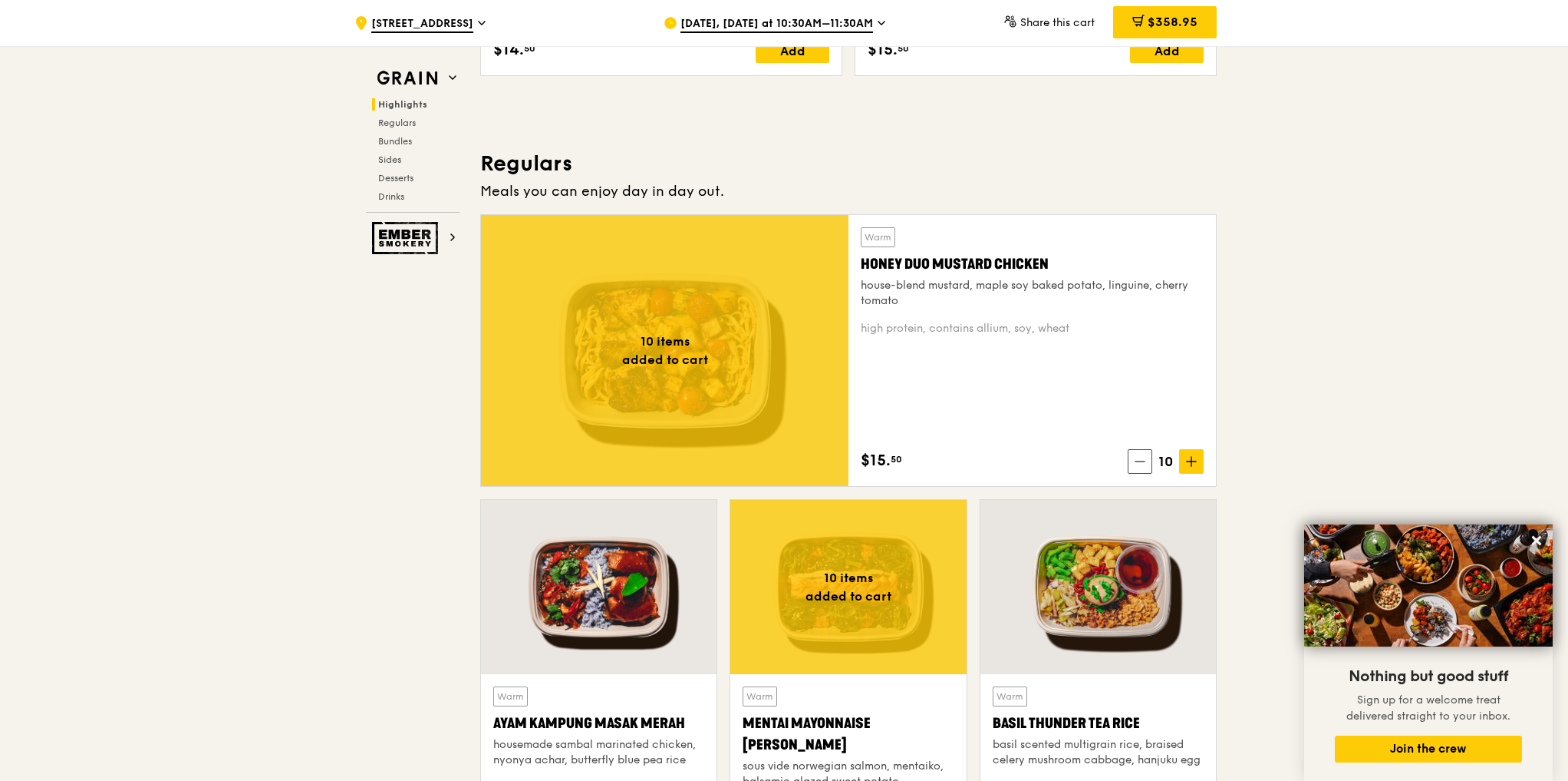
scroll to position [1106, 0]
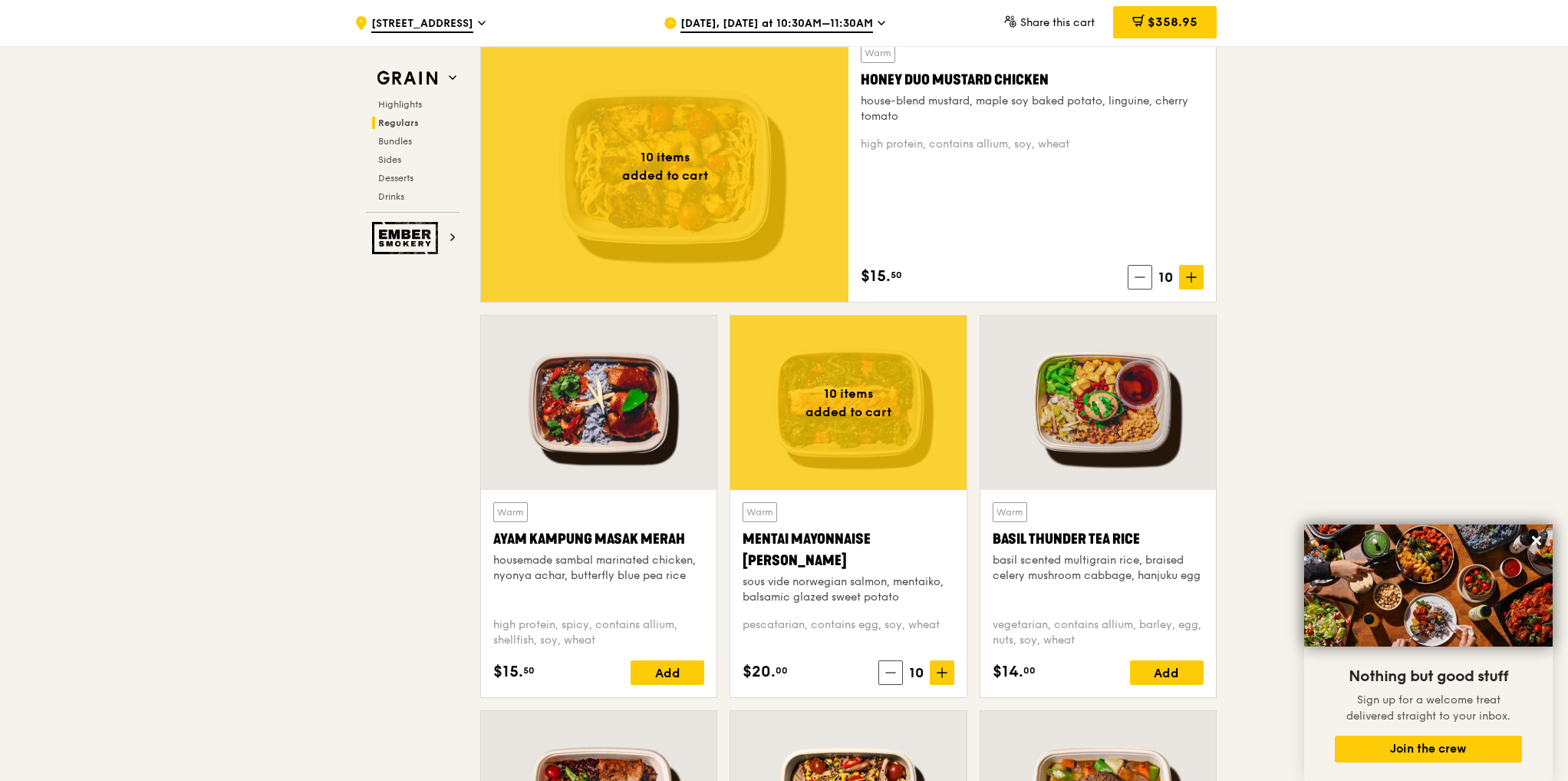
click at [881, 536] on div "Mentai Mayonnaise Aburi Salmon" at bounding box center [848, 550] width 211 height 43
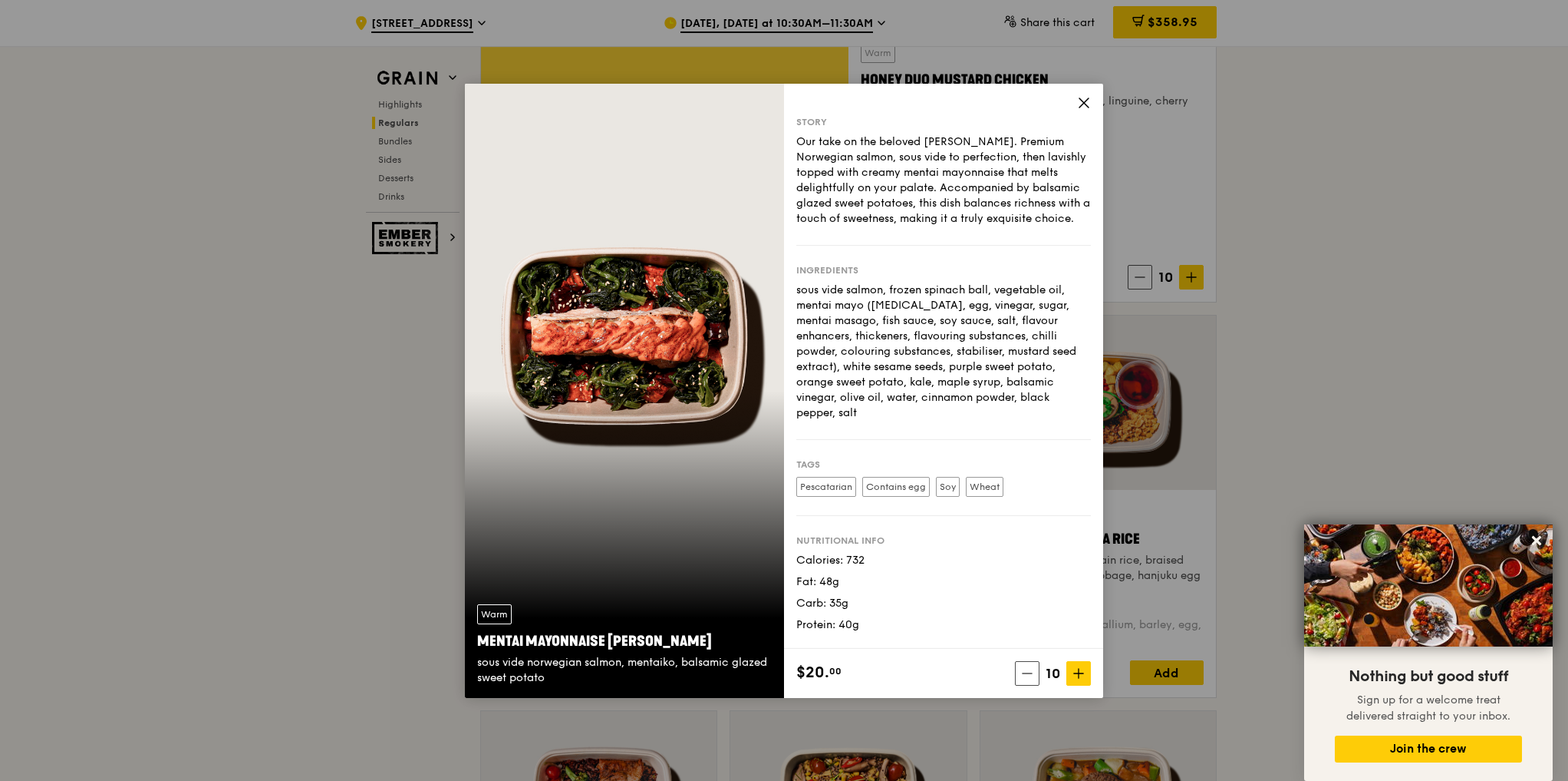
scroll to position [10, 0]
click at [1071, 116] on div "Story" at bounding box center [944, 122] width 295 height 12
click at [1080, 105] on icon at bounding box center [1084, 102] width 14 height 14
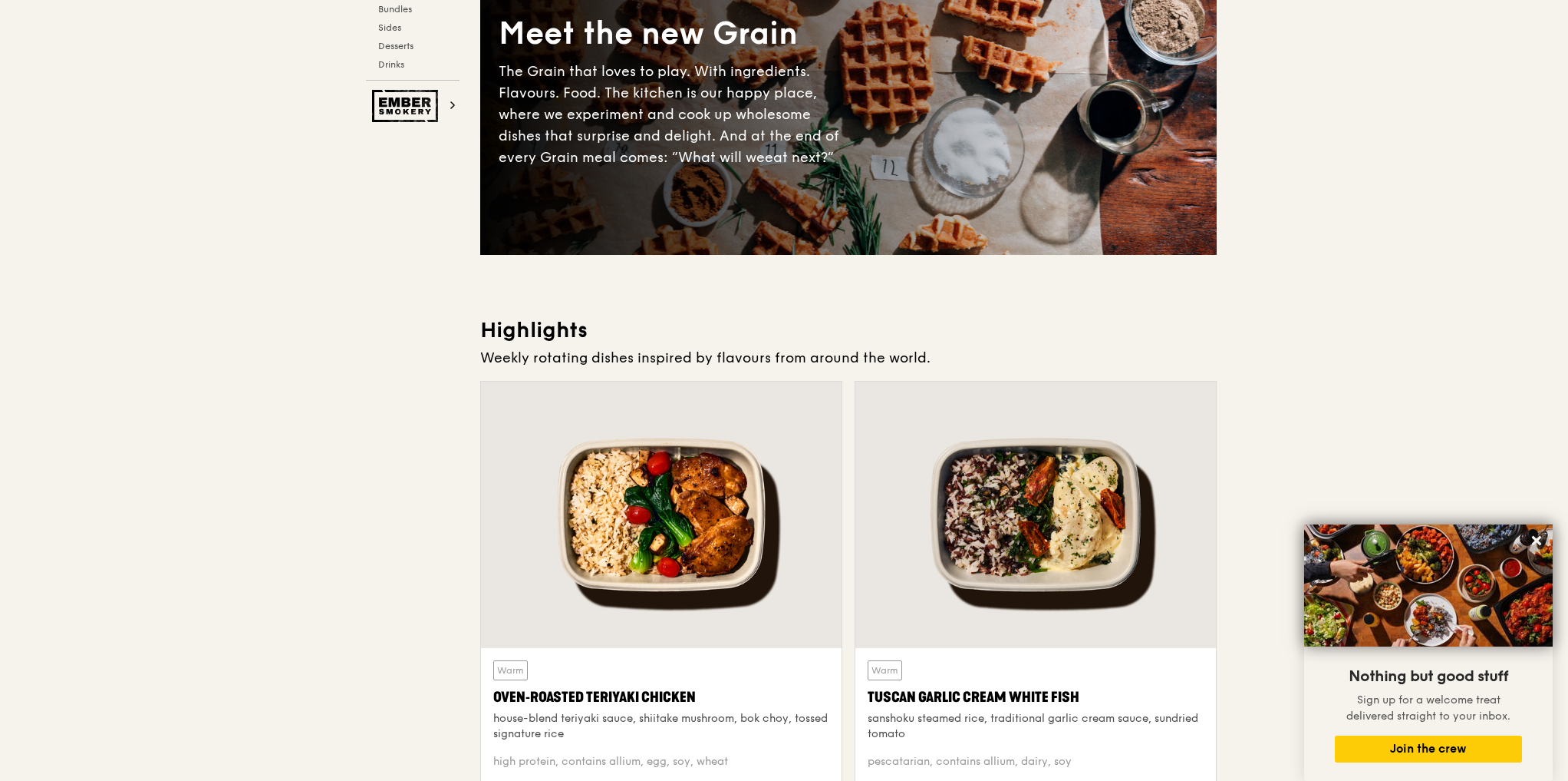
scroll to position [0, 0]
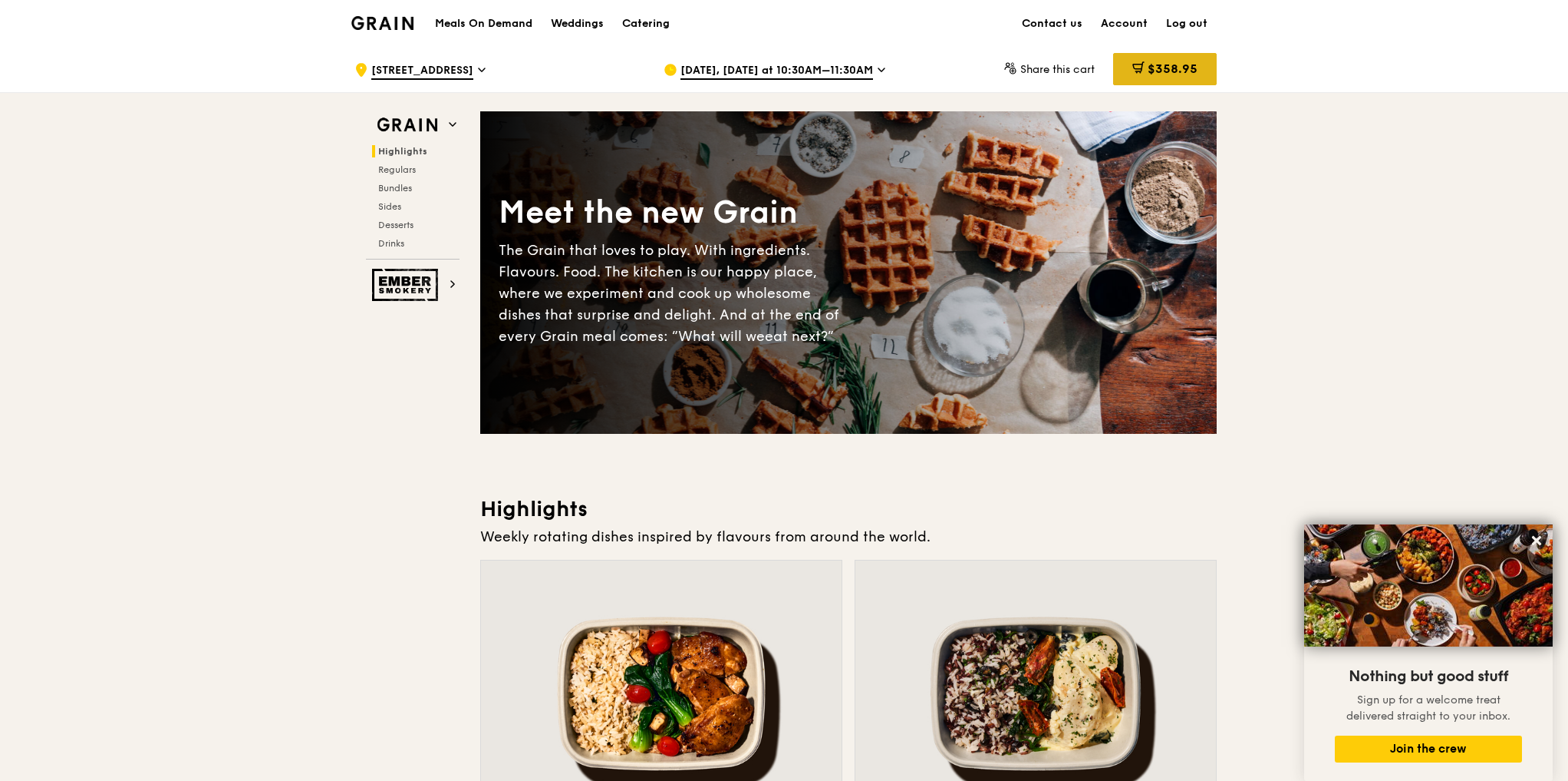
click at [1175, 66] on span "$358.95" at bounding box center [1173, 69] width 50 height 15
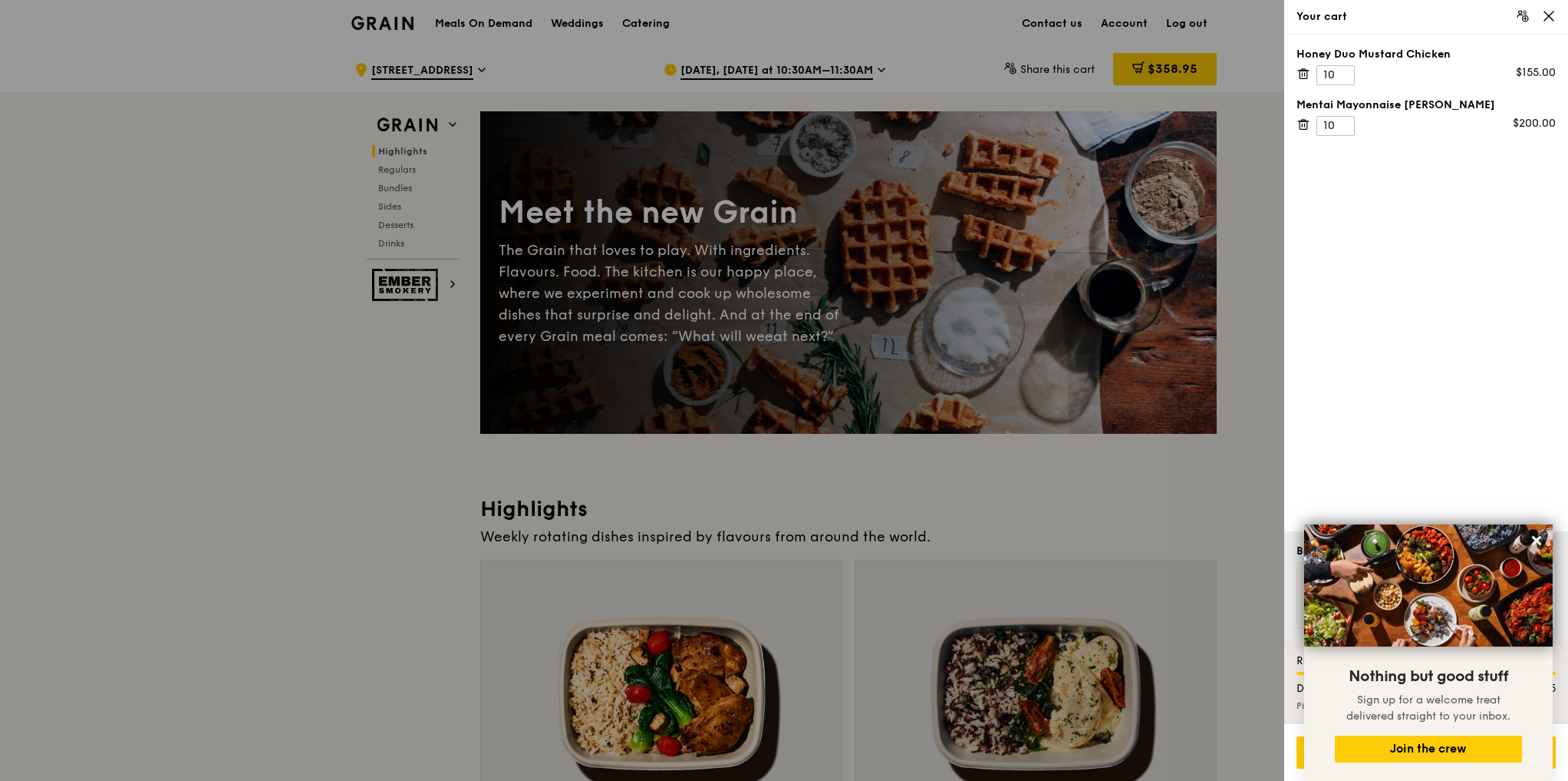
click at [1451, 427] on div "Honey Duo Mustard Chicken 10 $155.00 Mentai Mayonnaise Aburi Salmon 10 $200.00" at bounding box center [1426, 283] width 284 height 497
click at [1548, 13] on icon at bounding box center [1549, 16] width 14 height 14
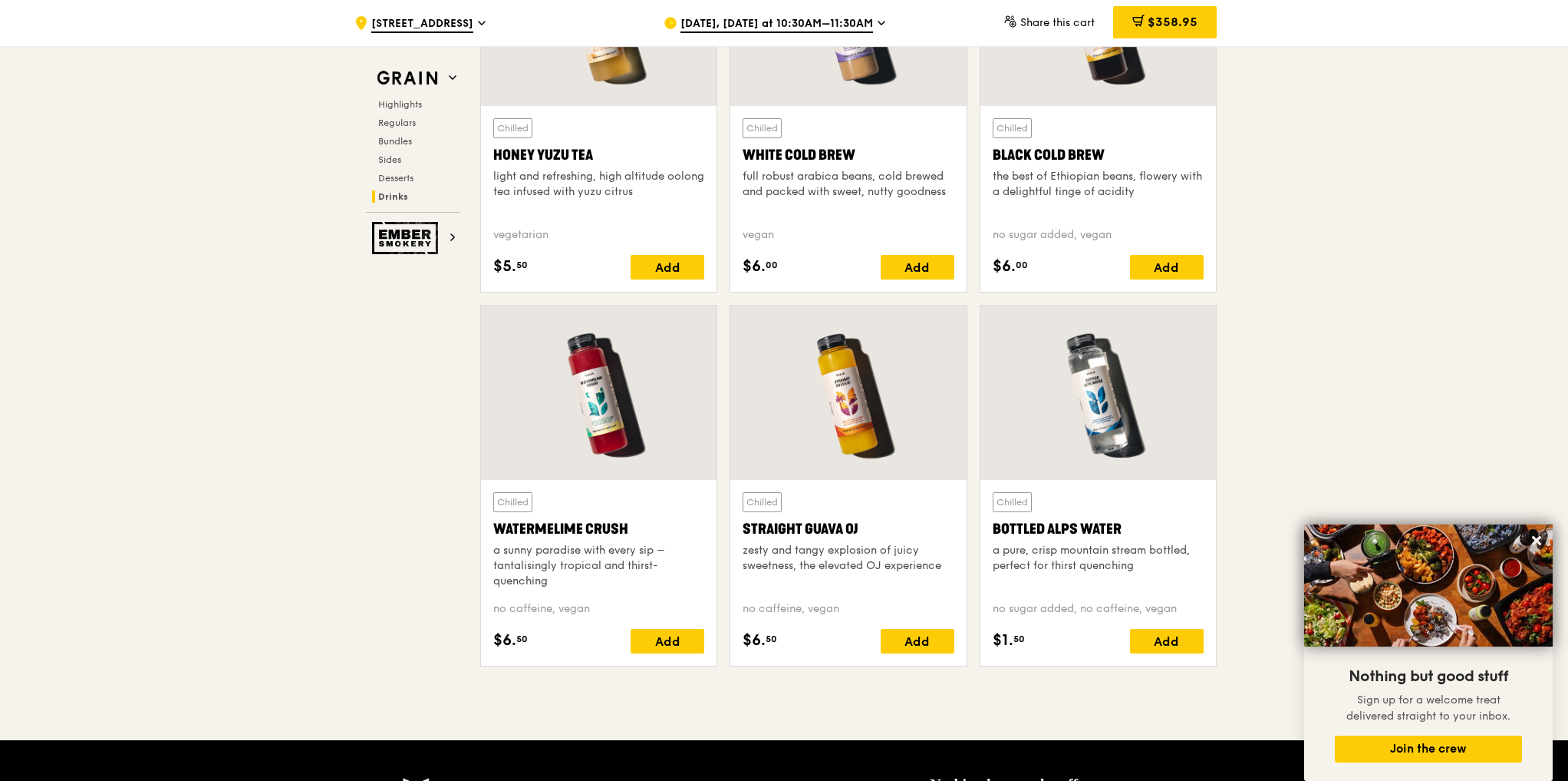
scroll to position [6277, 0]
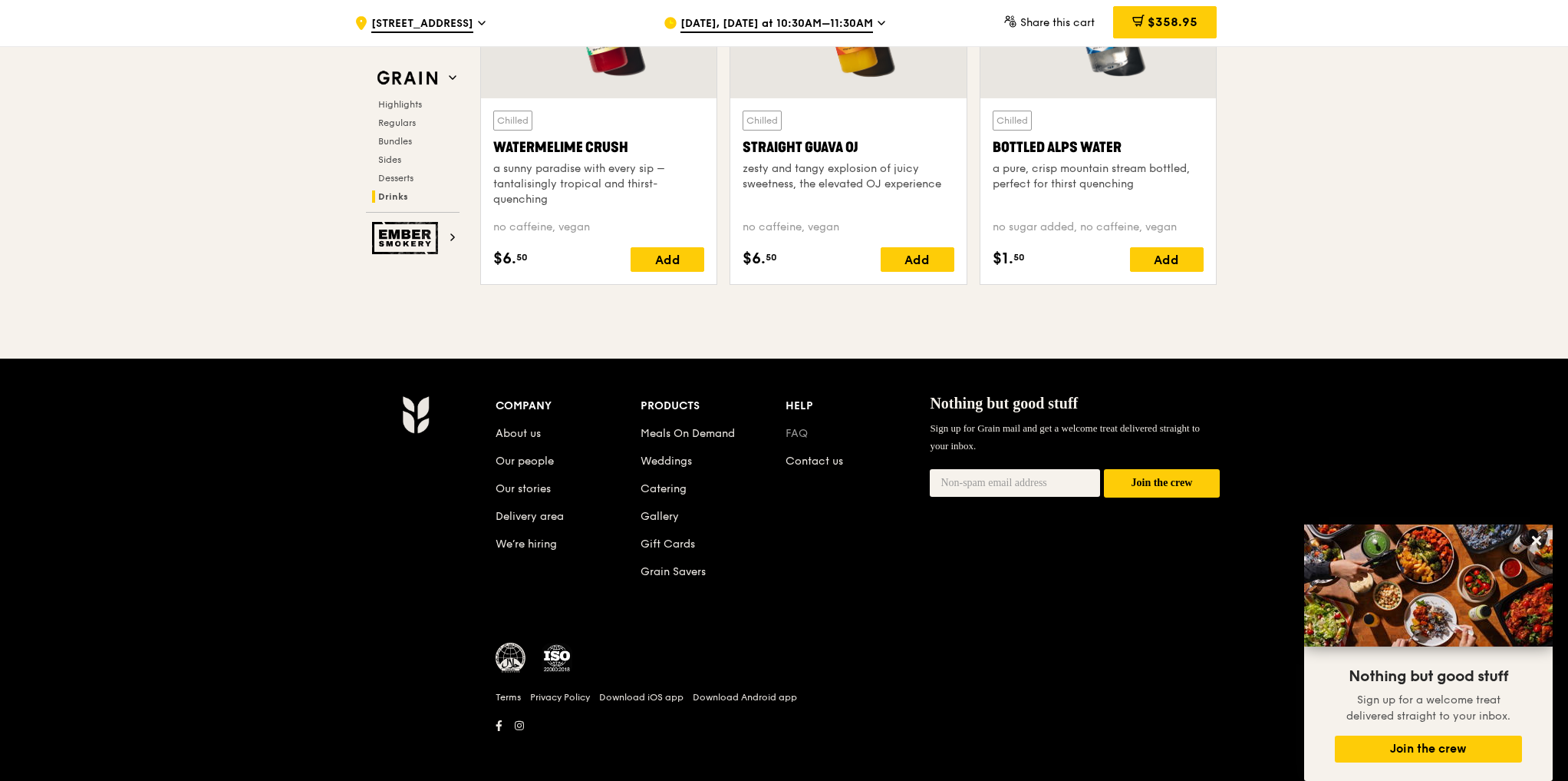
click at [801, 433] on link "FAQ" at bounding box center [796, 433] width 22 height 13
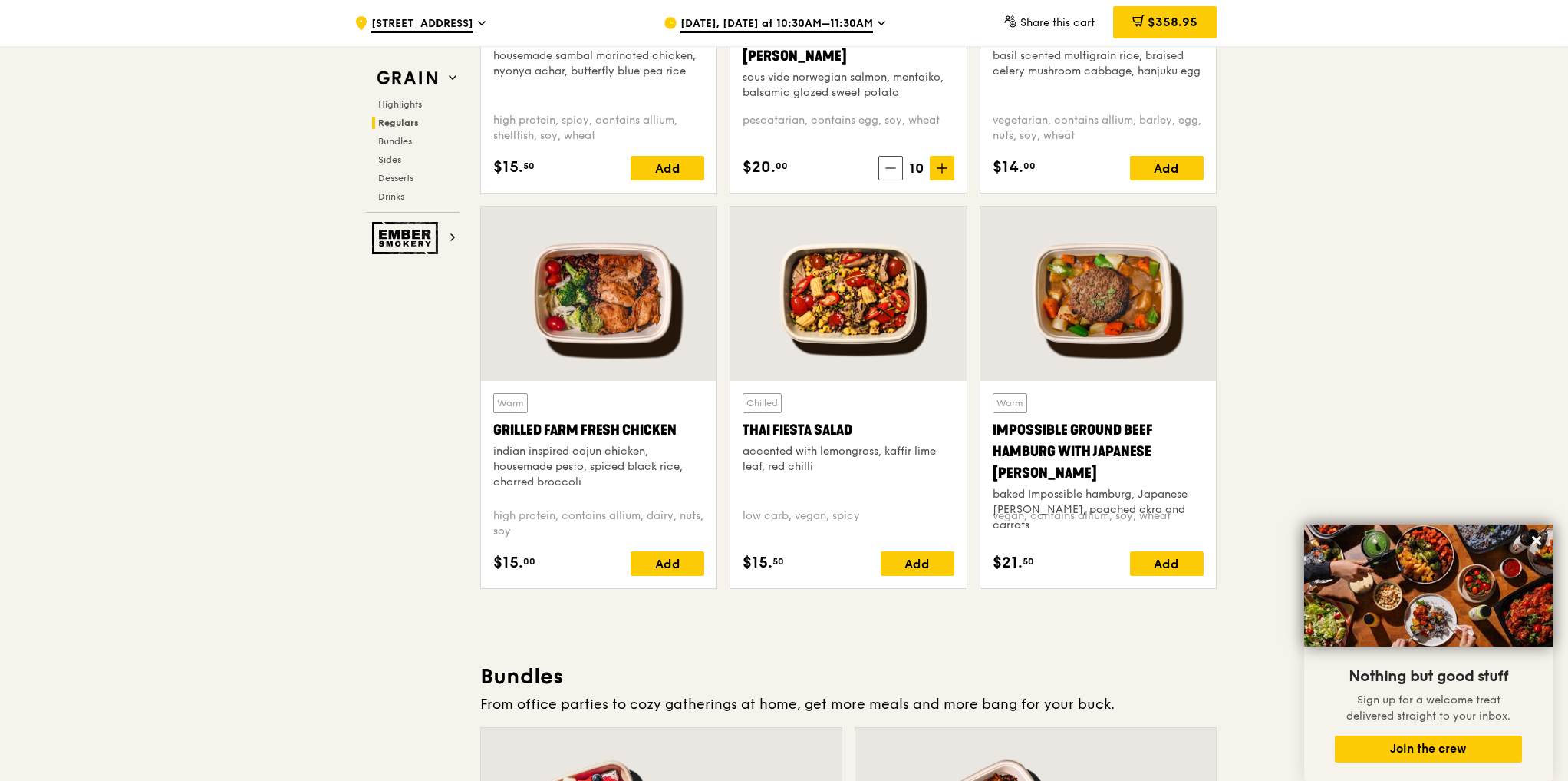
scroll to position [1302, 0]
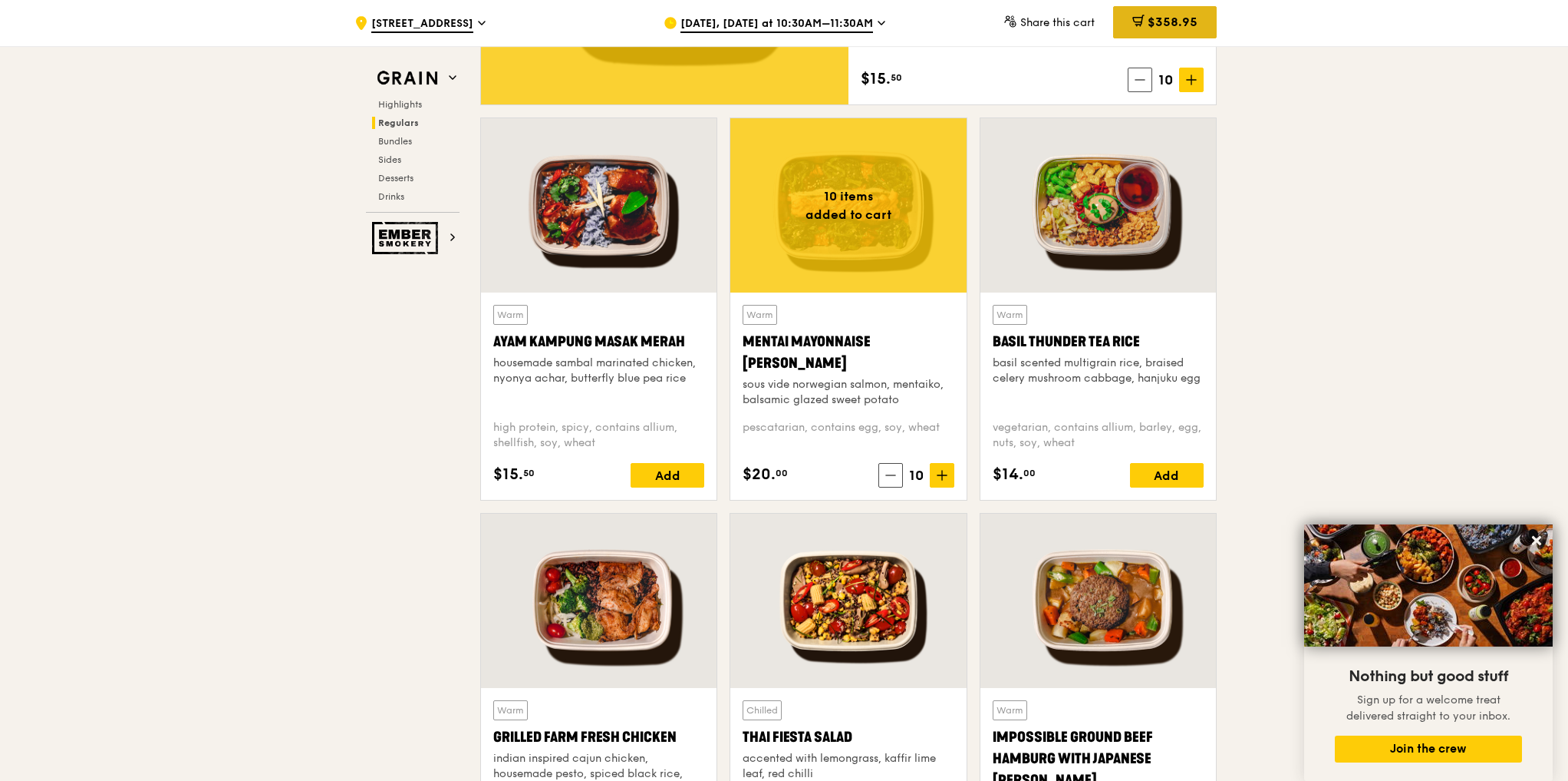
click at [1169, 28] on span "$358.95" at bounding box center [1173, 22] width 50 height 15
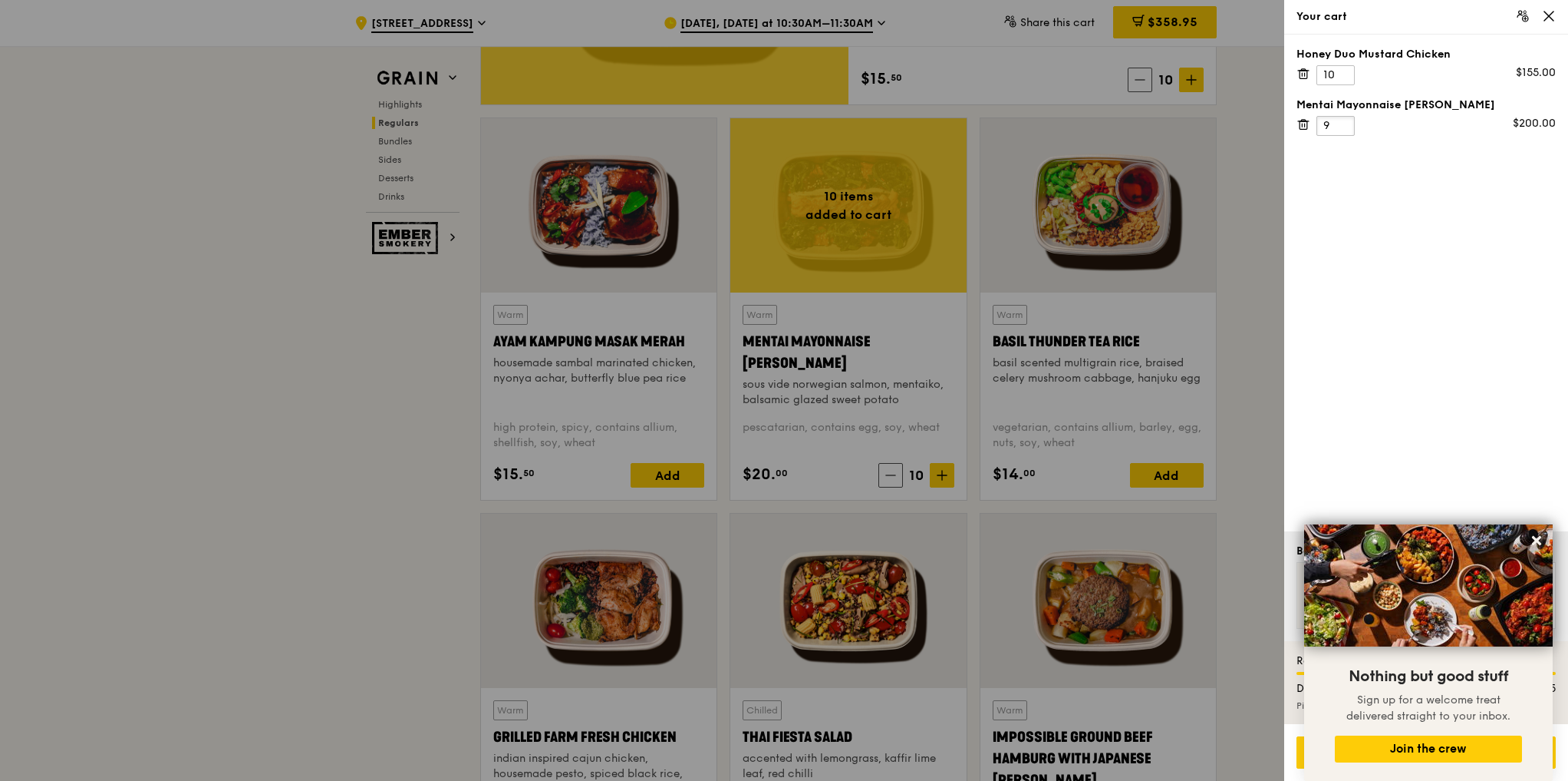
click at [1341, 129] on input "9" at bounding box center [1336, 126] width 39 height 20
click at [1341, 129] on input "8" at bounding box center [1336, 126] width 39 height 20
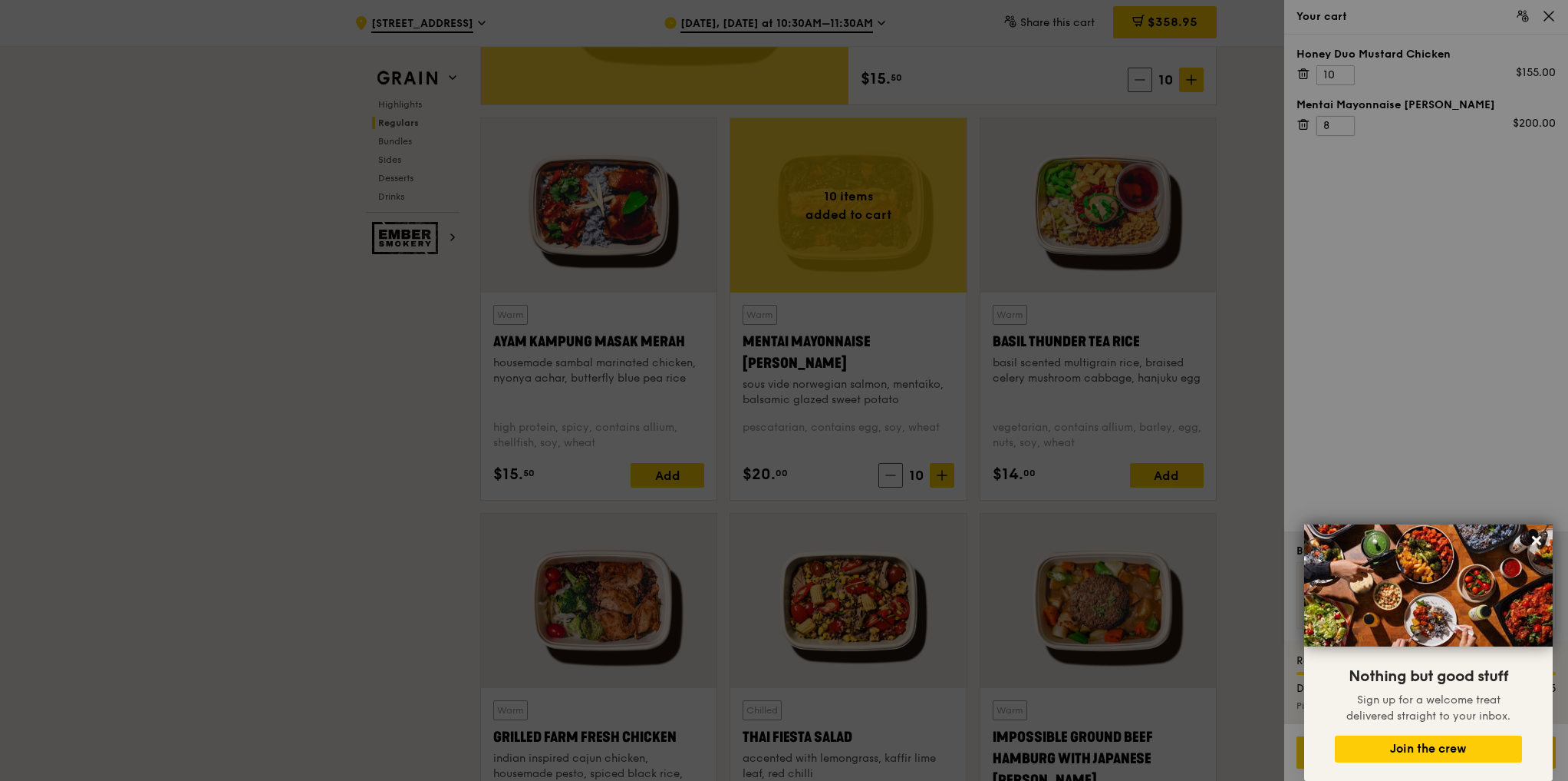
click at [1341, 129] on div at bounding box center [784, 390] width 1568 height 781
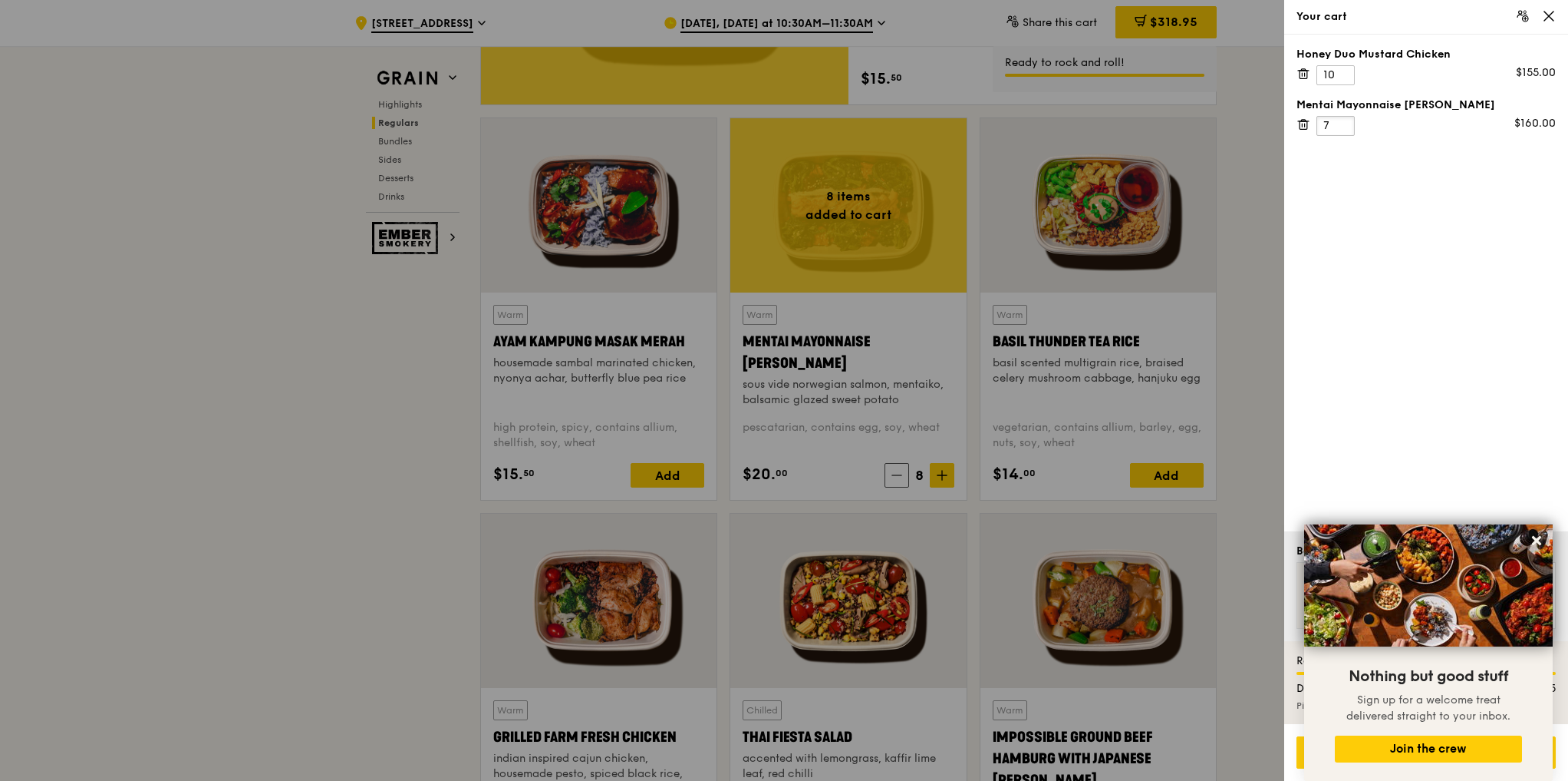
click at [1343, 129] on input "7" at bounding box center [1336, 126] width 39 height 20
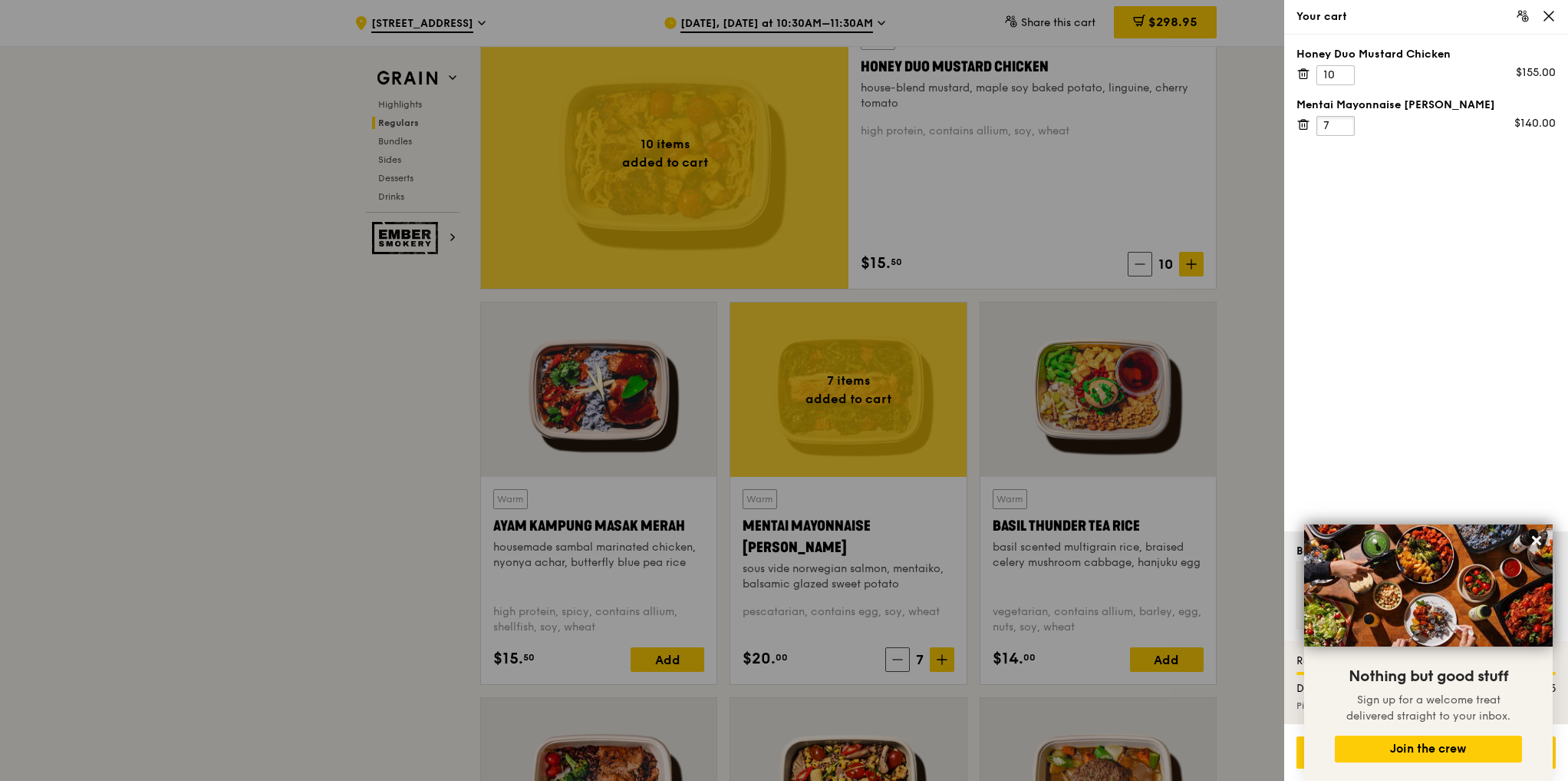
scroll to position [1057, 0]
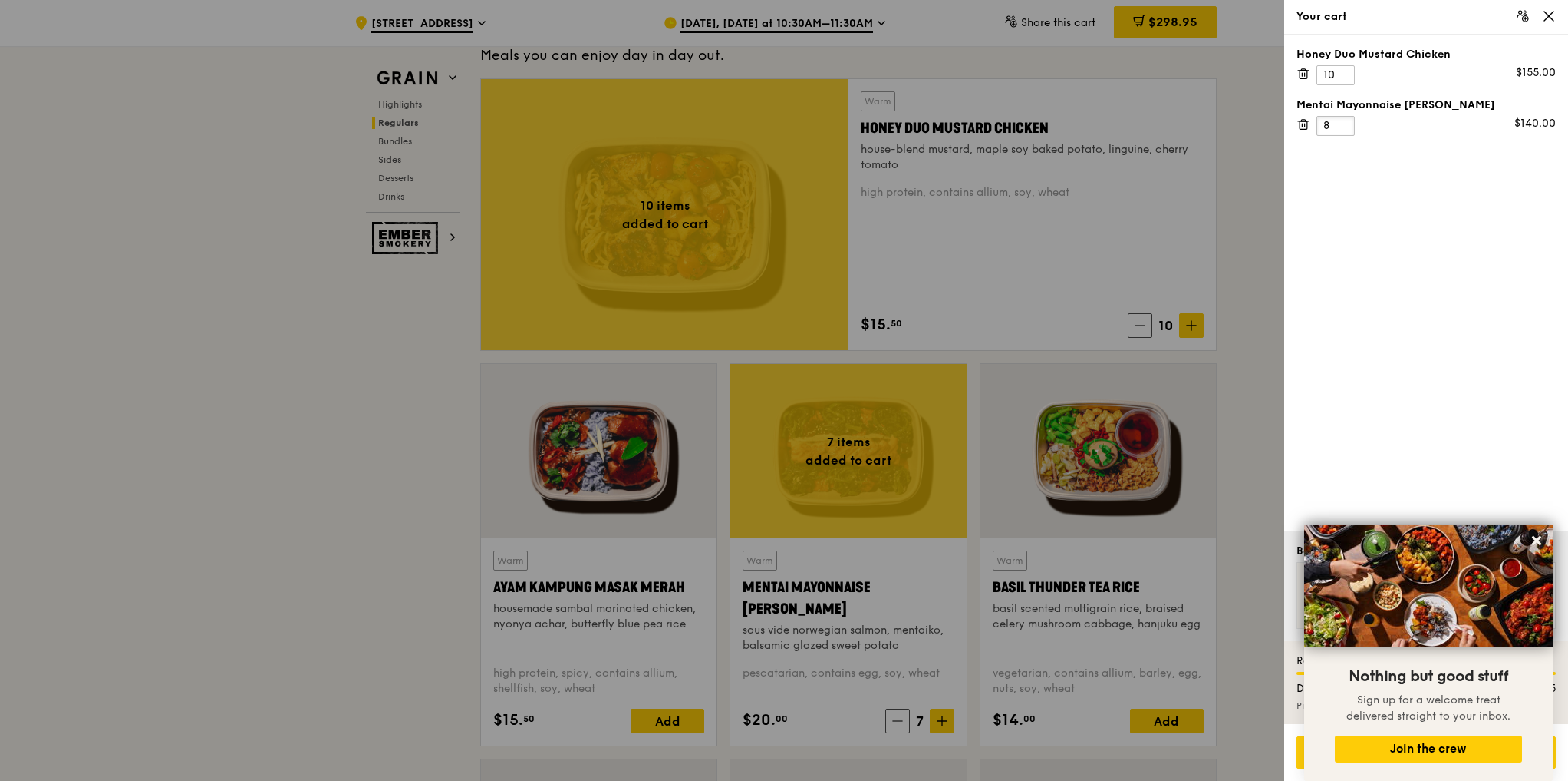
click at [1341, 121] on input "8" at bounding box center [1336, 126] width 39 height 20
click at [1339, 121] on input "9" at bounding box center [1336, 126] width 39 height 20
type input "10"
click at [1338, 121] on input "10" at bounding box center [1336, 126] width 39 height 20
click at [1507, 410] on div "Honey Duo Mustard Chicken 10 $155.00 Mentai Mayonnaise Aburi Salmon 10 $200.00" at bounding box center [1426, 283] width 284 height 497
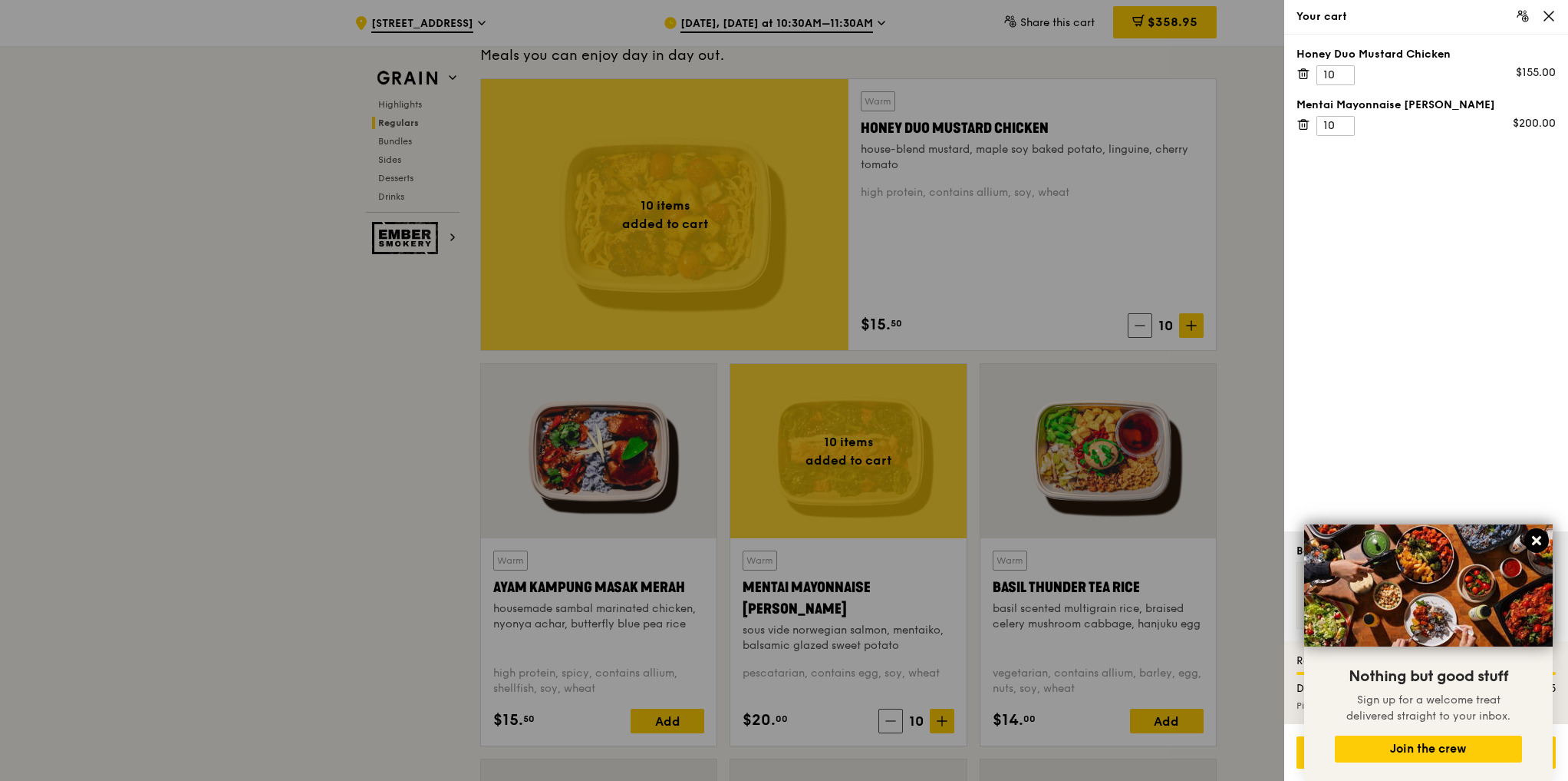
click at [1538, 541] on icon at bounding box center [1537, 540] width 9 height 9
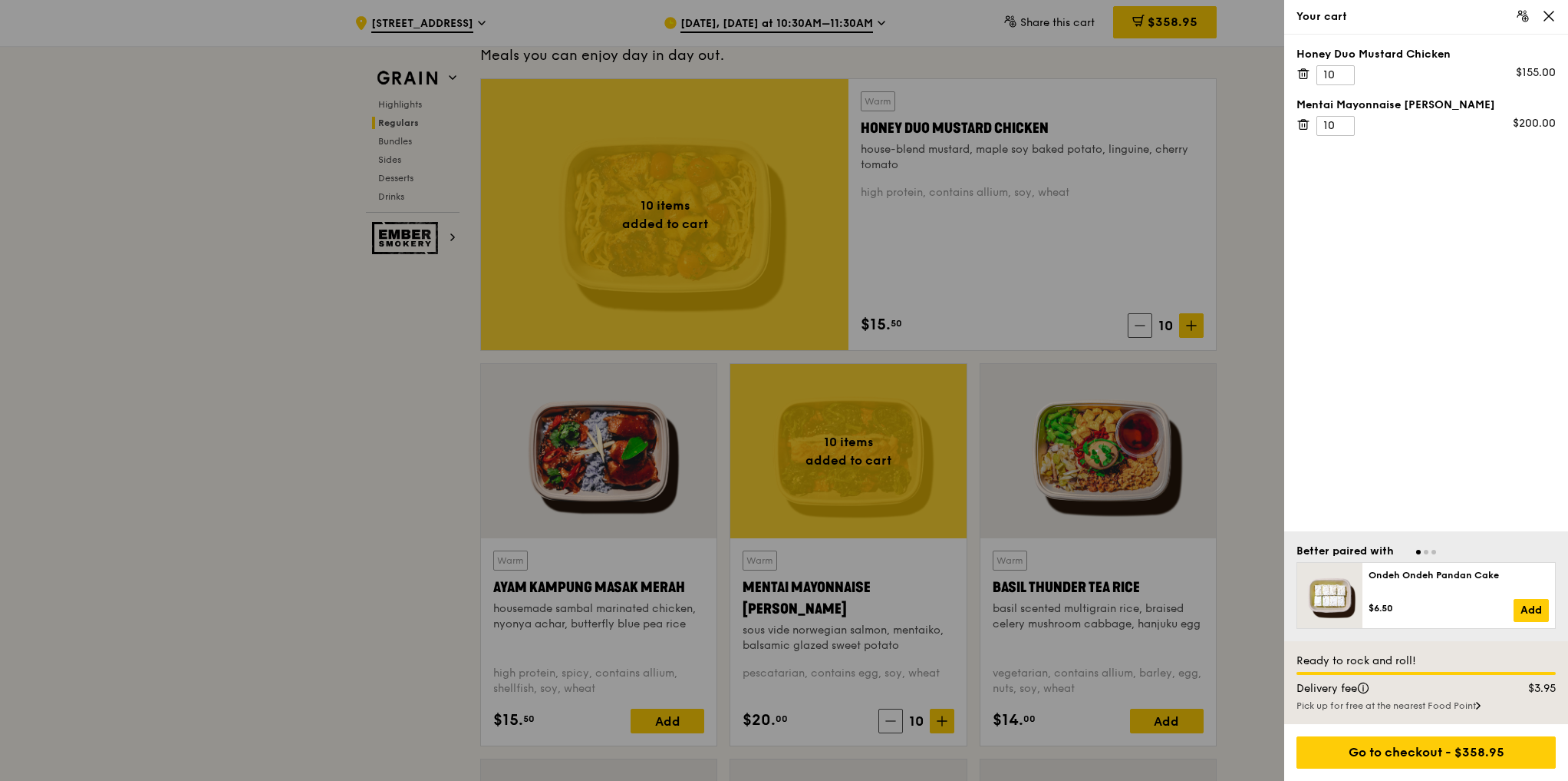
scroll to position [1425, 0]
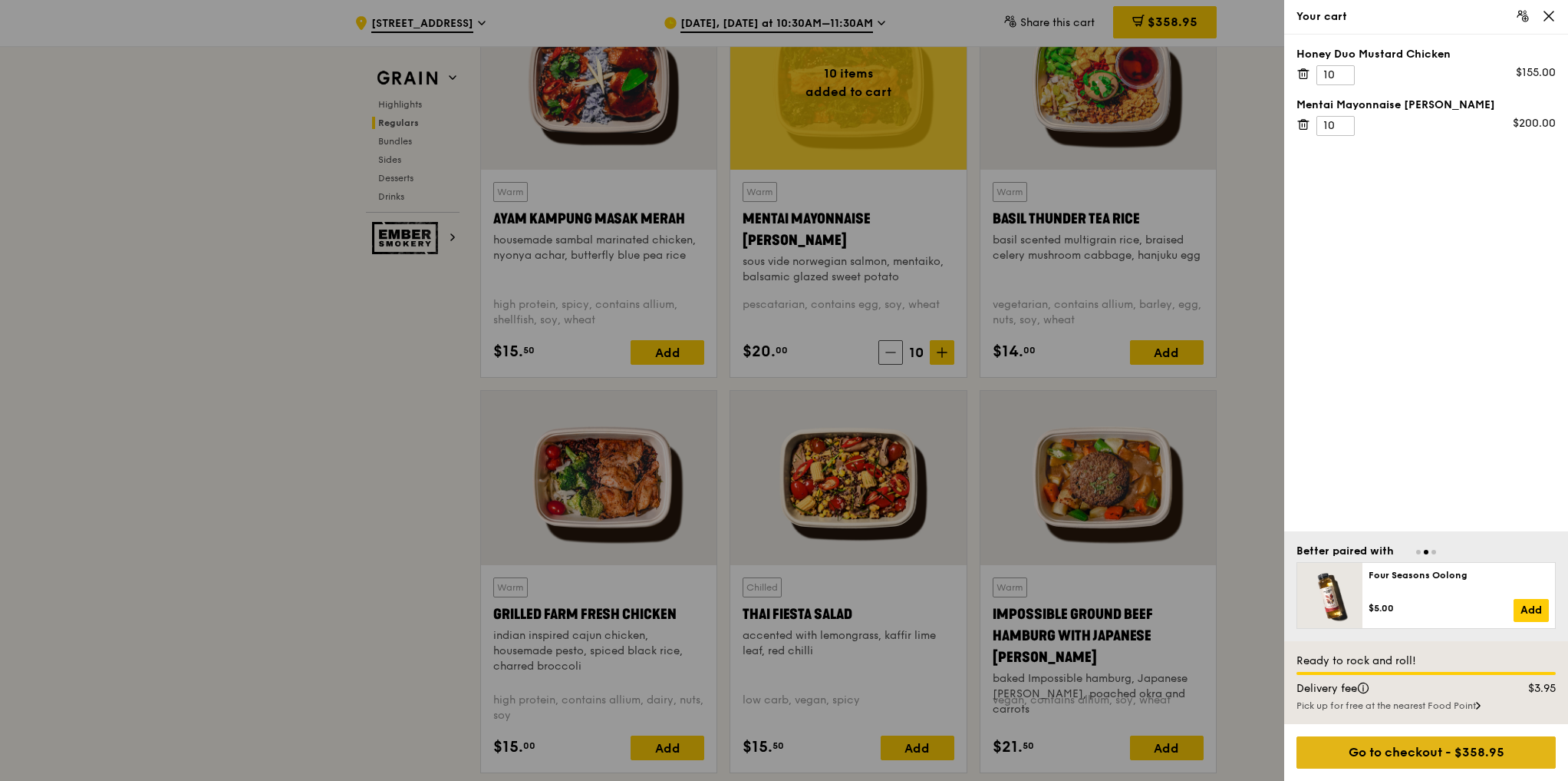
click at [1477, 761] on div "Go to checkout - $358.95" at bounding box center [1426, 752] width 259 height 32
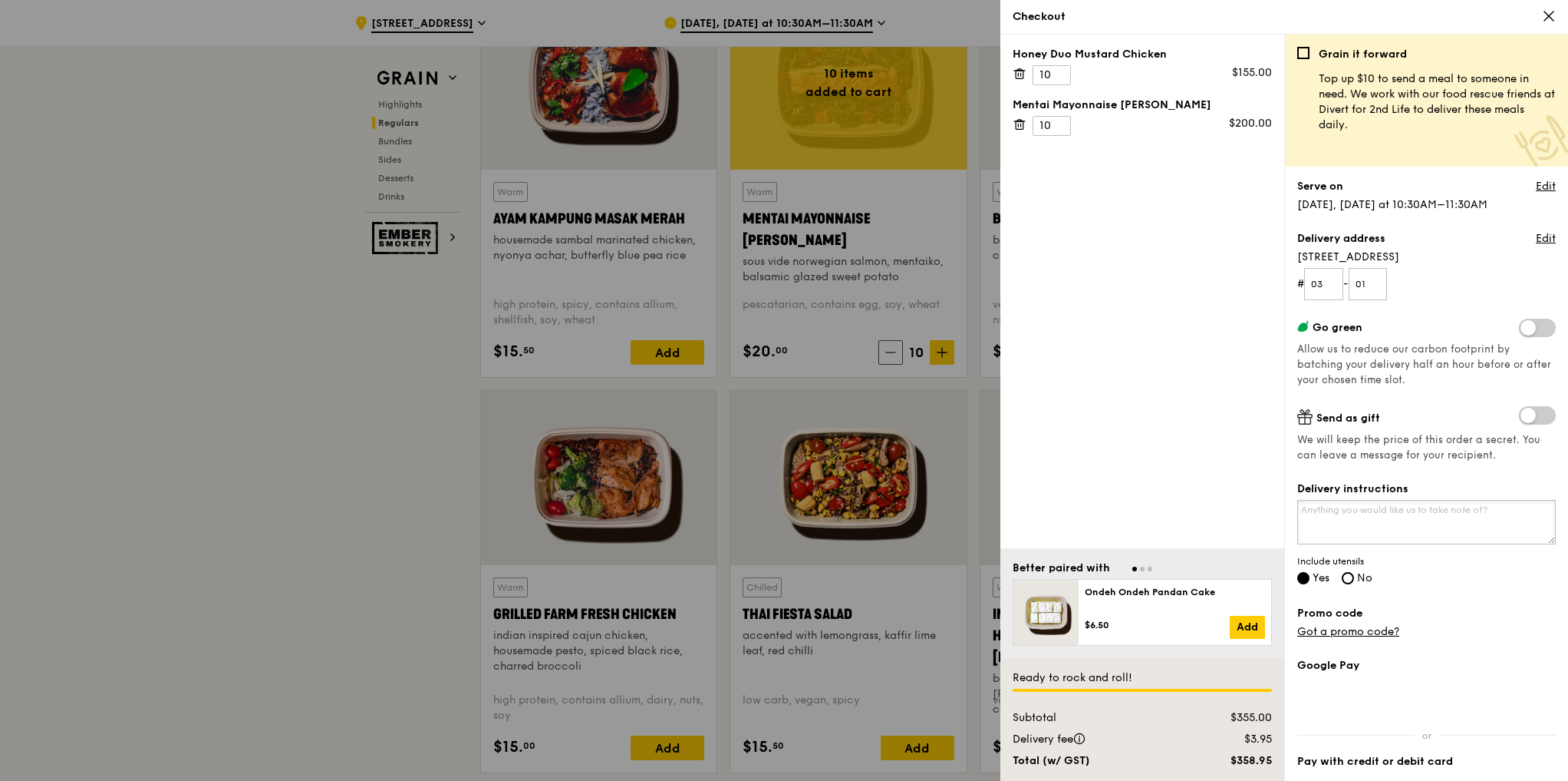
click at [1398, 515] on textarea "Delivery instructions" at bounding box center [1427, 522] width 259 height 44
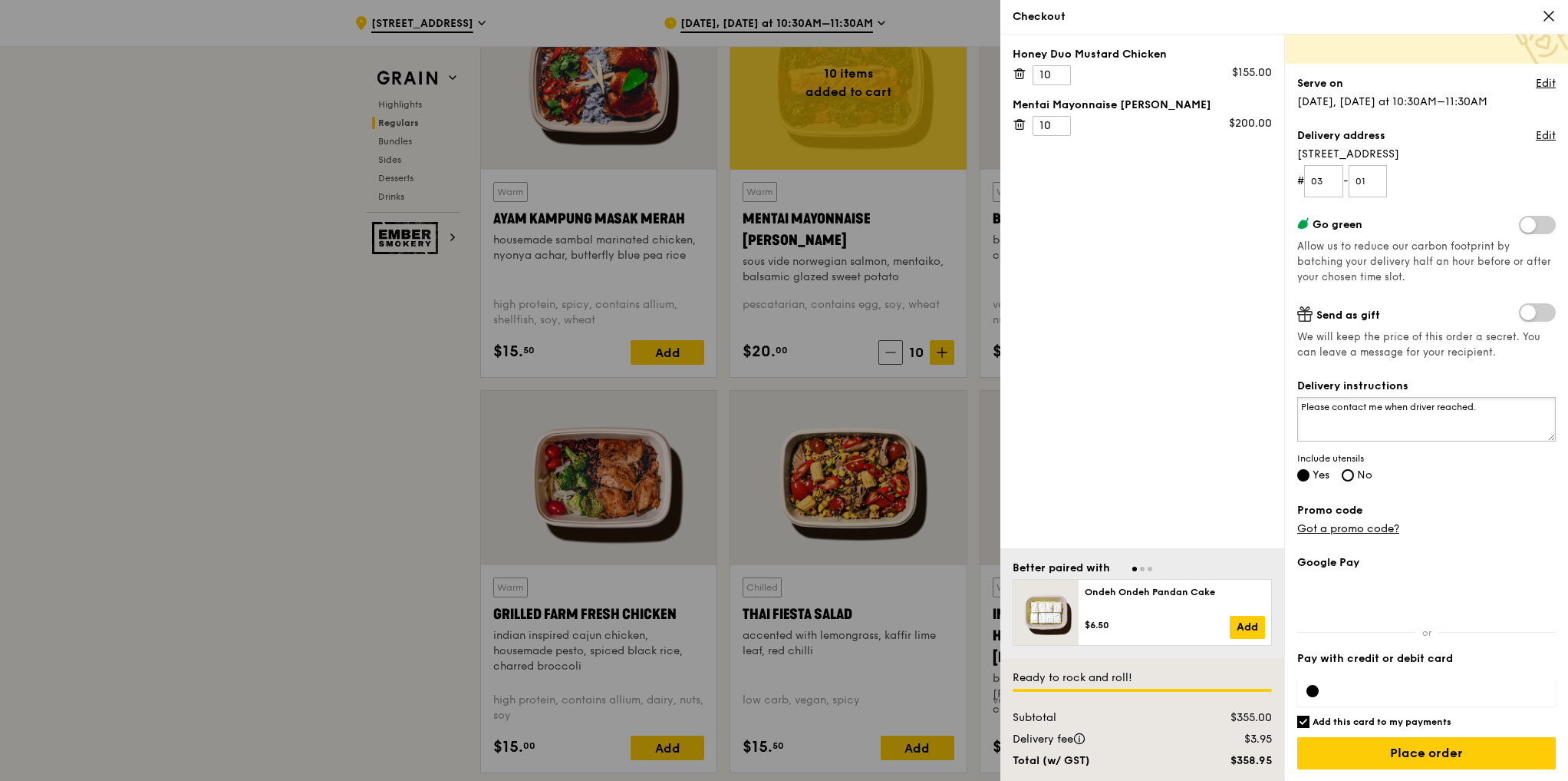
scroll to position [1733, 0]
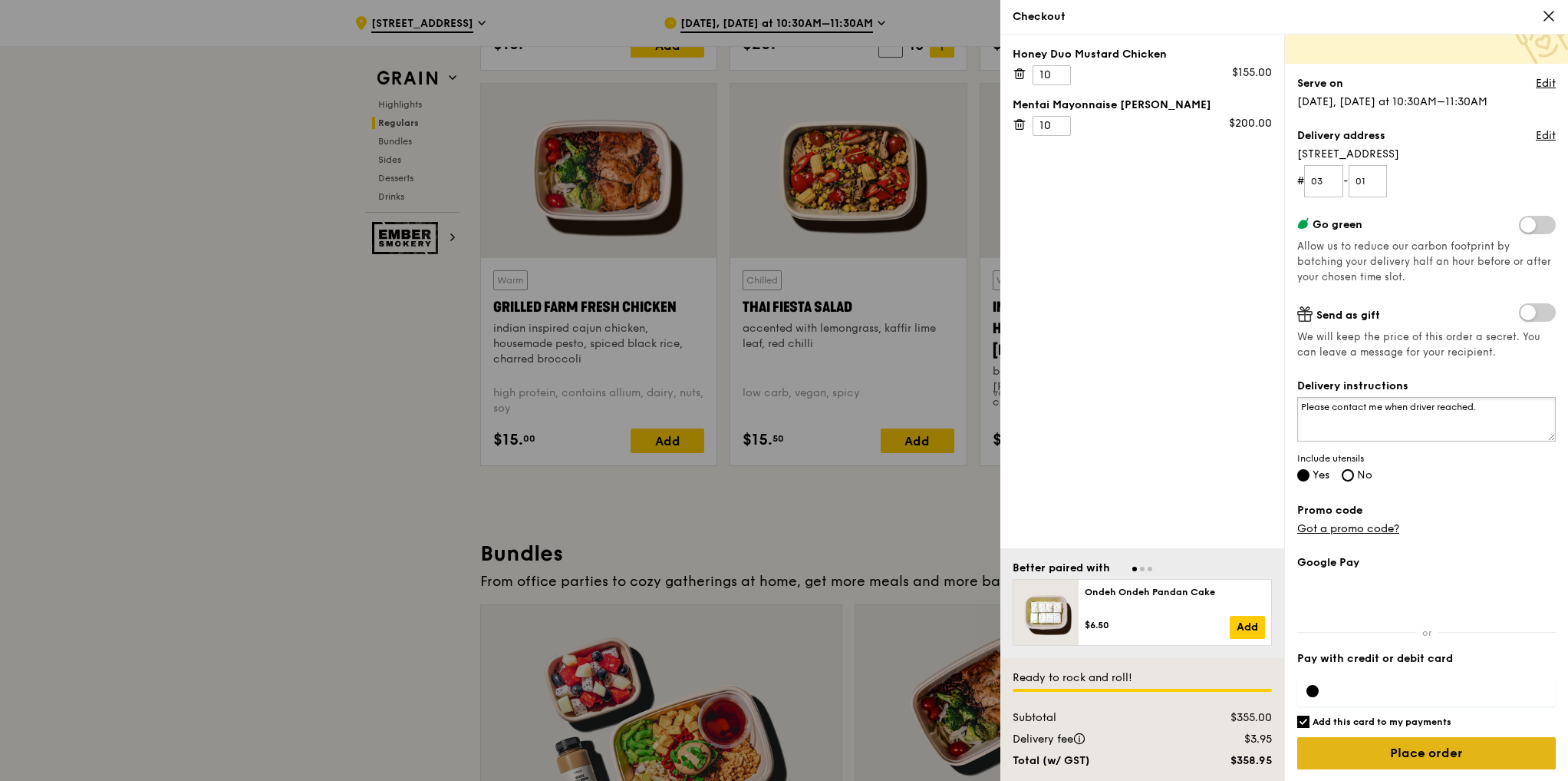
type textarea "Please contact me when driver reached."
click at [1381, 745] on input "Place order" at bounding box center [1427, 752] width 259 height 32
click at [1444, 751] on input "Place order" at bounding box center [1427, 752] width 259 height 32
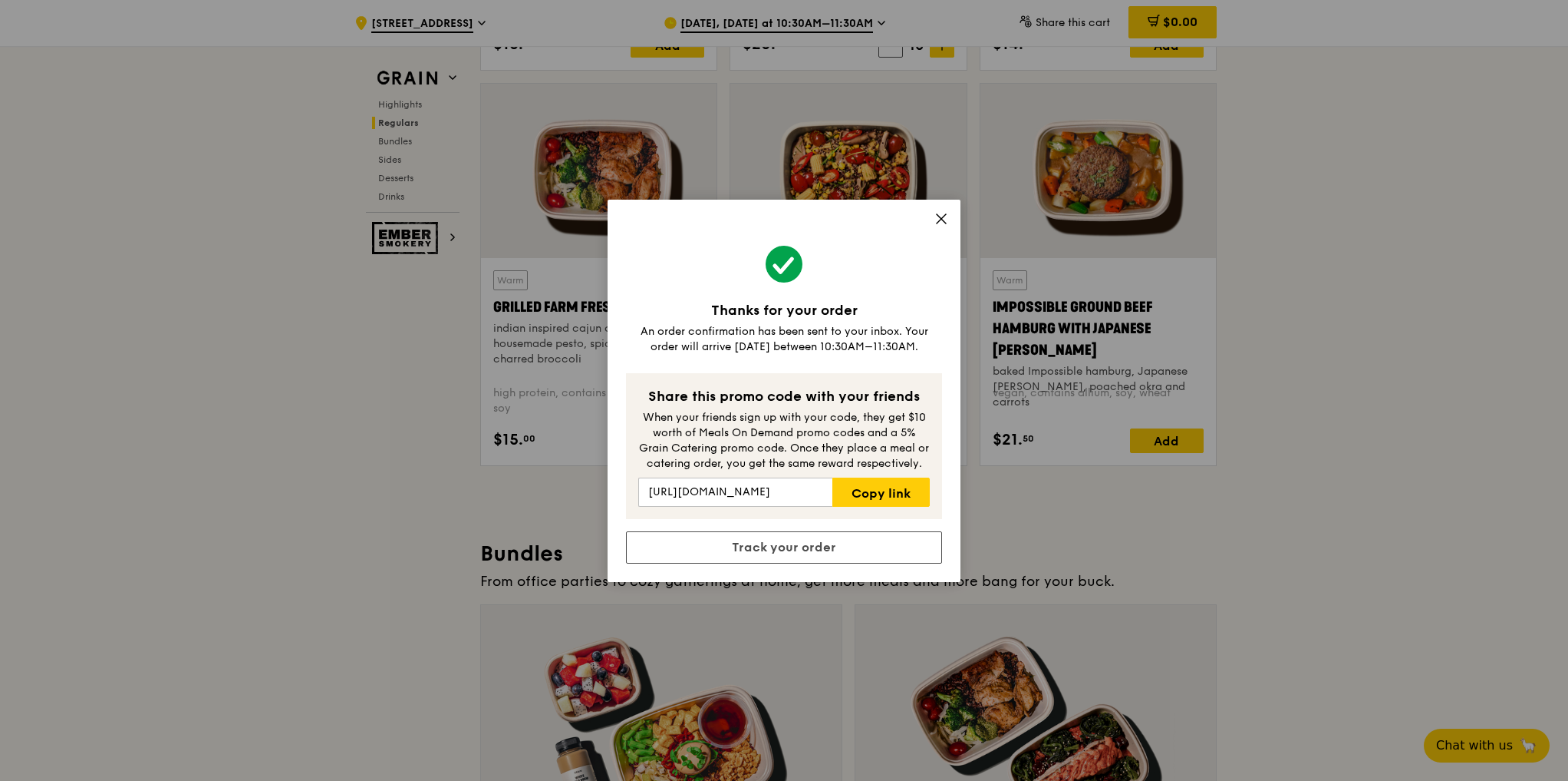
click at [940, 201] on div "Thanks for your order An order confirmation has been sent to your inbox. Your o…" at bounding box center [784, 390] width 353 height 382
click at [937, 212] on icon at bounding box center [941, 218] width 14 height 14
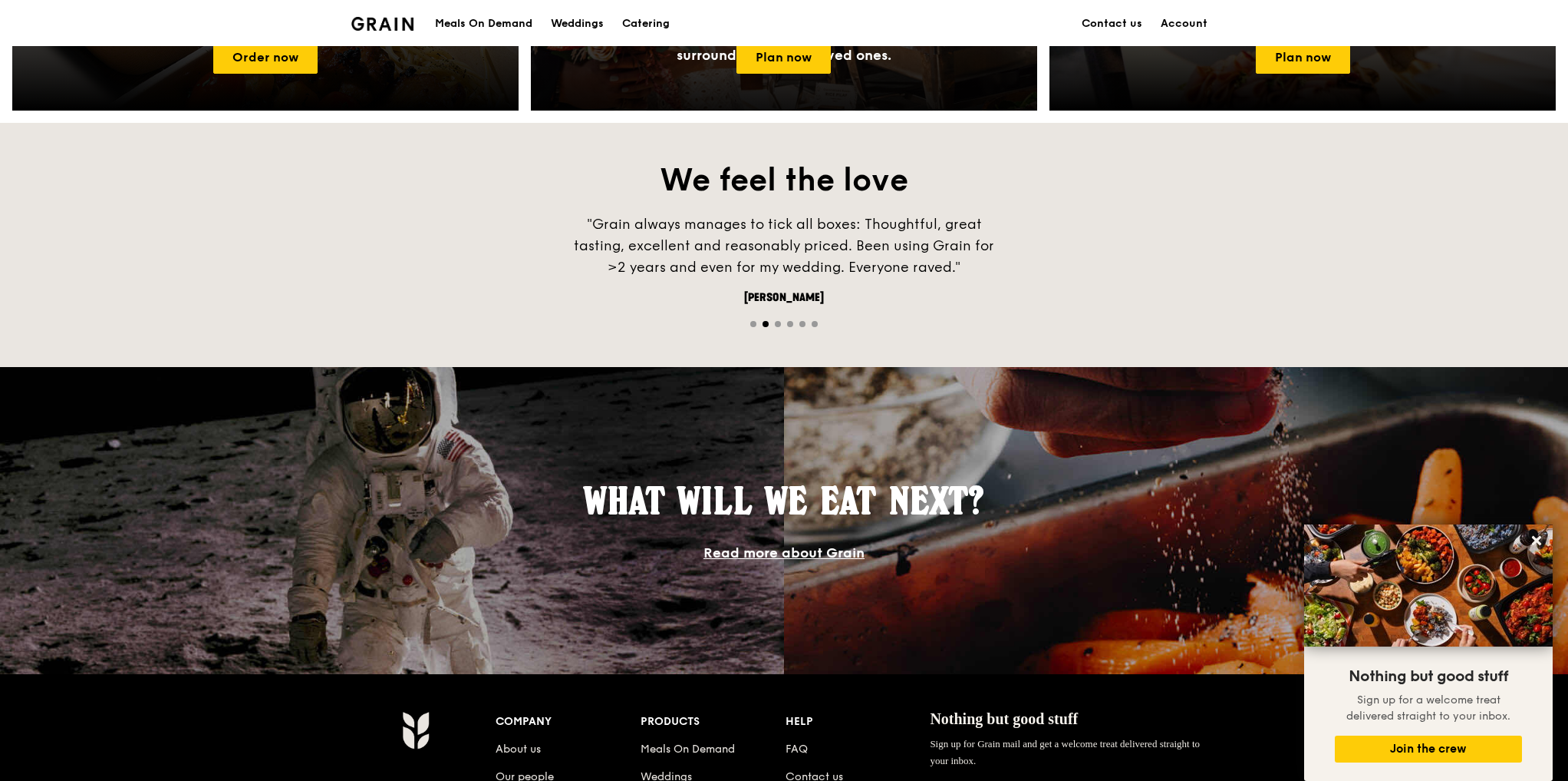
scroll to position [553, 0]
